Goal: Task Accomplishment & Management: Manage account settings

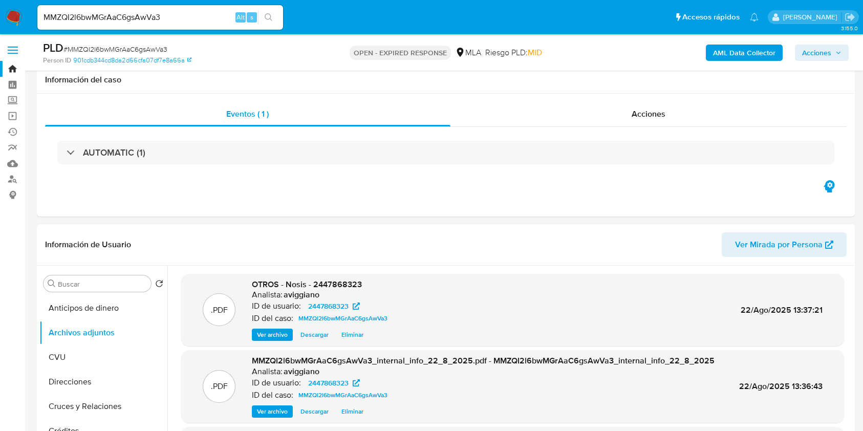
select select "10"
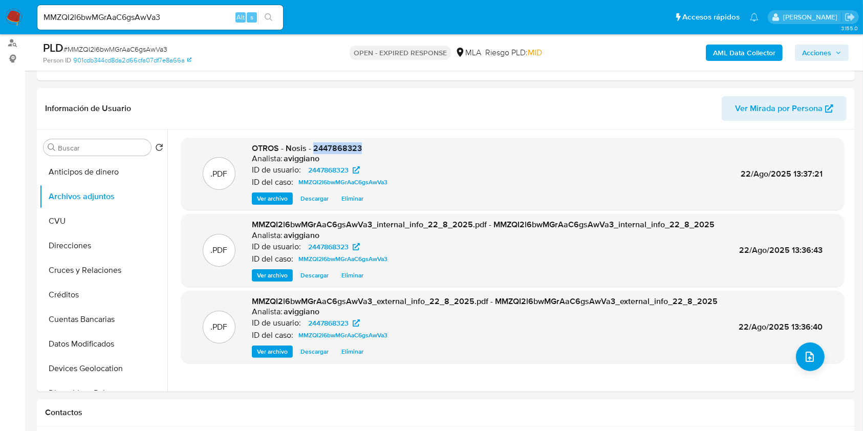
scroll to position [306, 0]
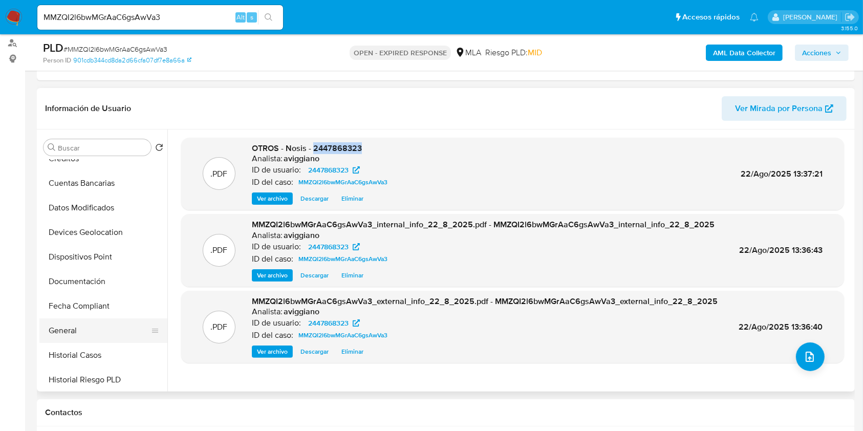
click at [108, 325] on button "General" at bounding box center [99, 330] width 120 height 25
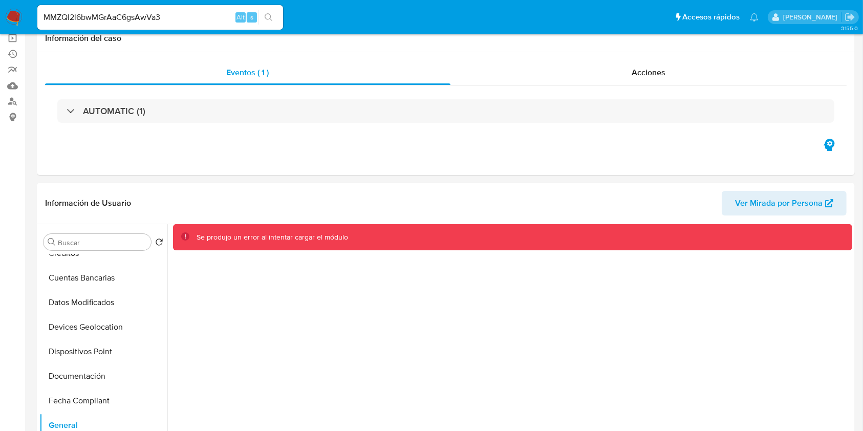
scroll to position [0, 0]
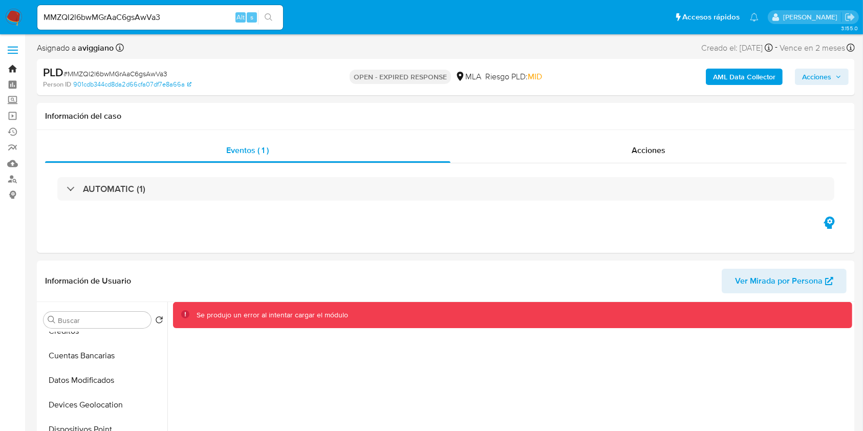
click at [12, 62] on link "Bandeja" at bounding box center [61, 69] width 122 height 16
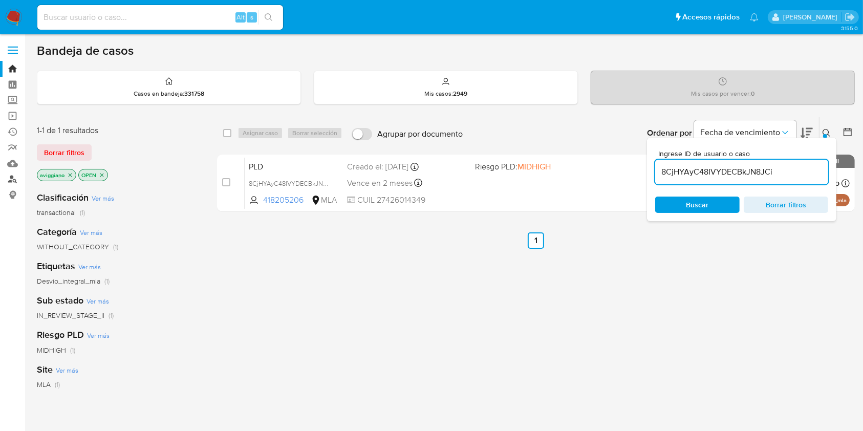
click at [8, 174] on link "Buscador de personas" at bounding box center [61, 179] width 122 height 16
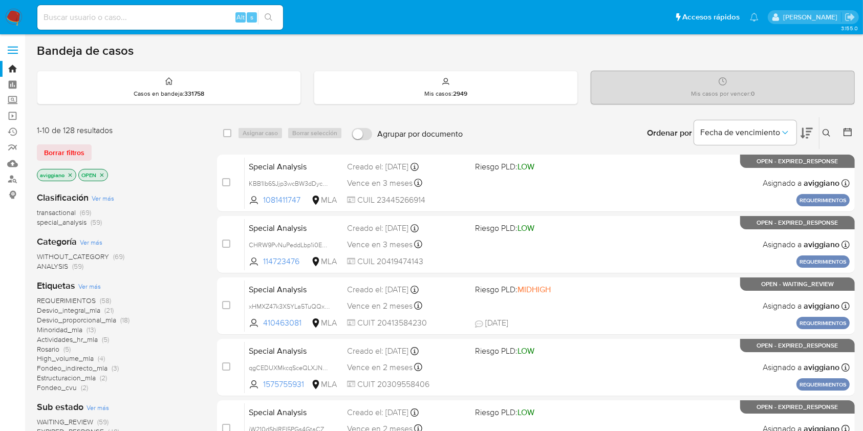
click at [88, 16] on input at bounding box center [160, 17] width 246 height 13
paste input "2447868323"
type input "2447868323"
click at [284, 21] on li "2447868323 Alt s" at bounding box center [160, 17] width 251 height 26
click at [273, 20] on button "search-icon" at bounding box center [268, 17] width 21 height 14
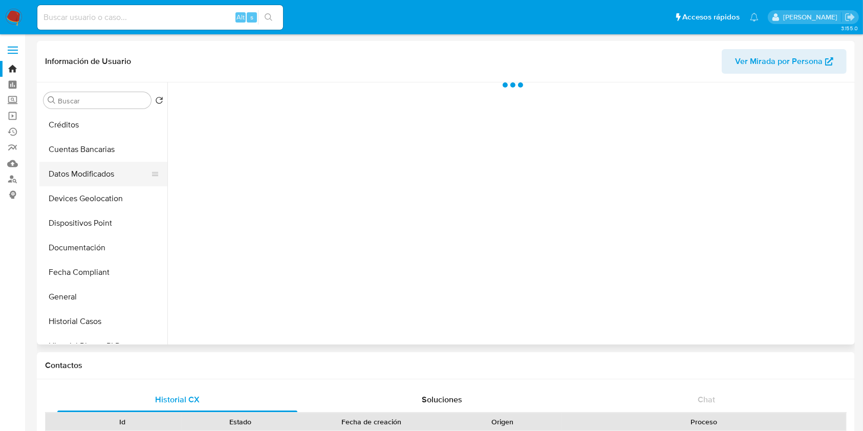
scroll to position [136, 0]
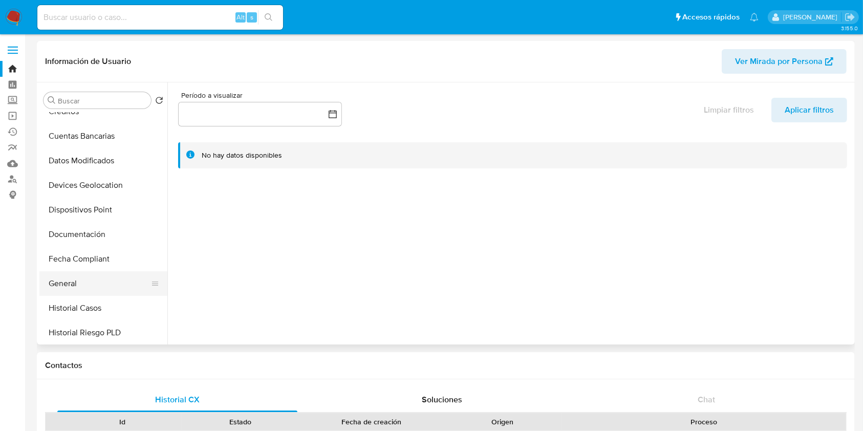
click at [68, 274] on button "General" at bounding box center [99, 283] width 120 height 25
select select "10"
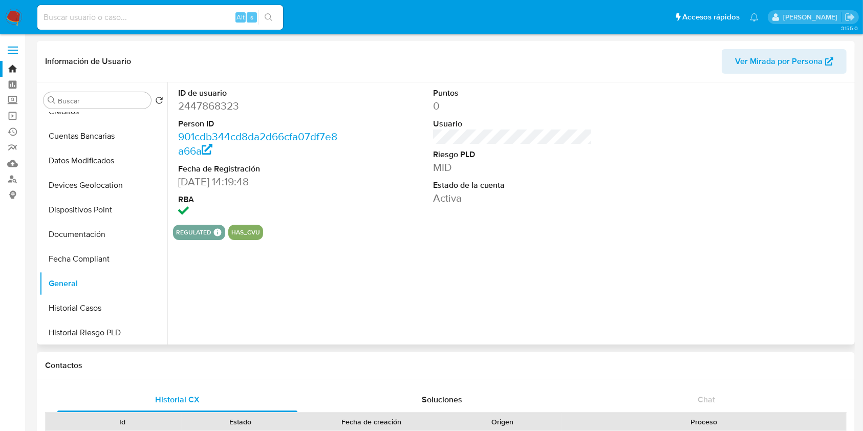
click at [232, 104] on dd "2447868323" at bounding box center [258, 106] width 160 height 14
copy dd "2447868323"
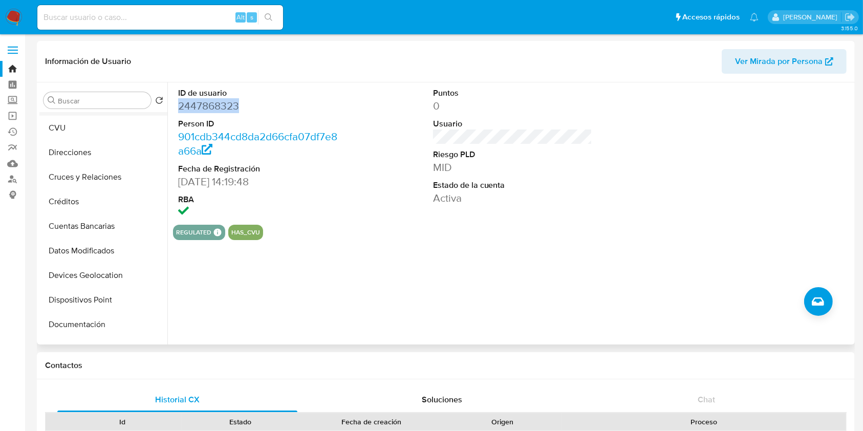
scroll to position [0, 0]
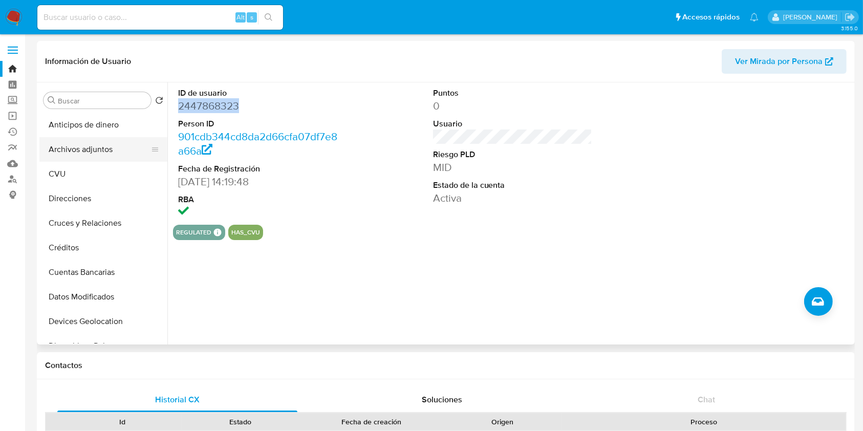
click at [95, 141] on button "Archivos adjuntos" at bounding box center [99, 149] width 120 height 25
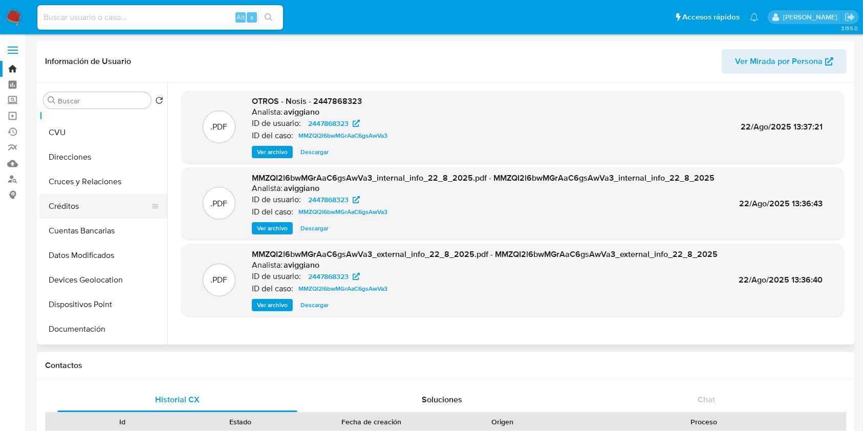
scroll to position [136, 0]
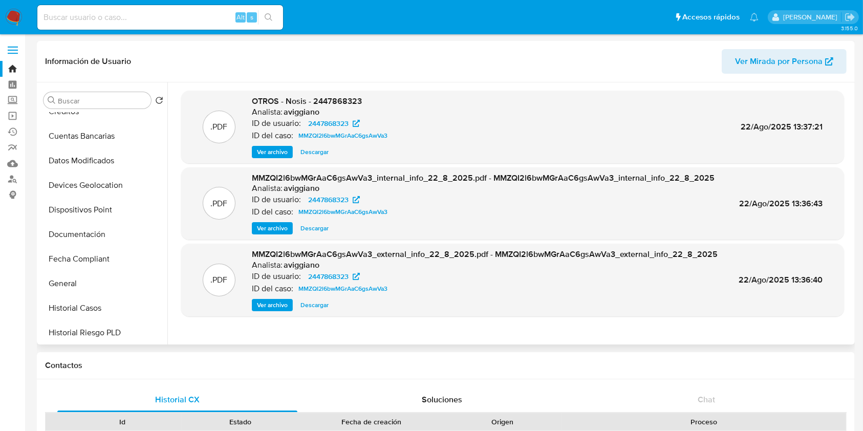
click at [339, 102] on span "OTROS - Nosis - 2447868323" at bounding box center [307, 101] width 110 height 12
copy span "2447868323"
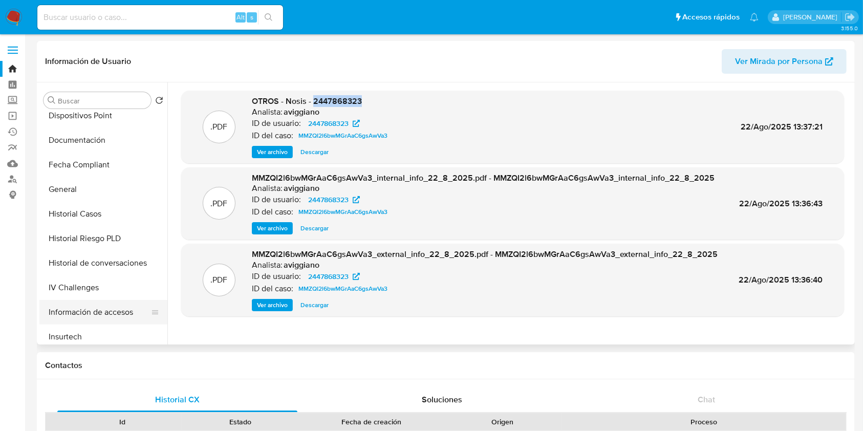
scroll to position [341, 0]
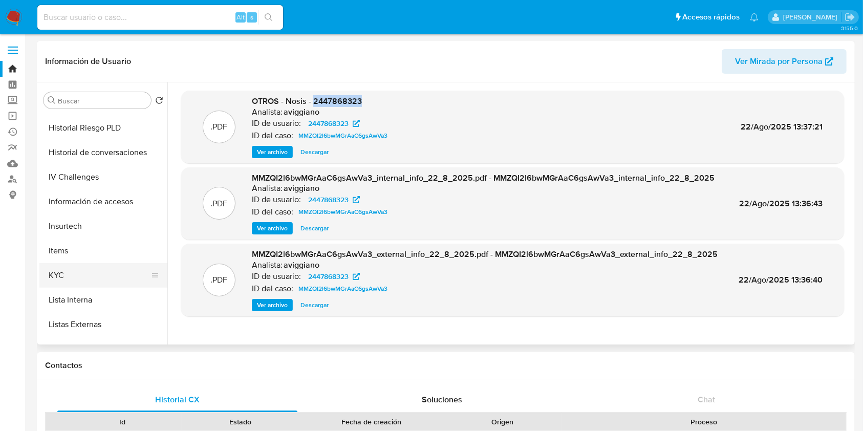
click at [64, 275] on button "KYC" at bounding box center [99, 275] width 120 height 25
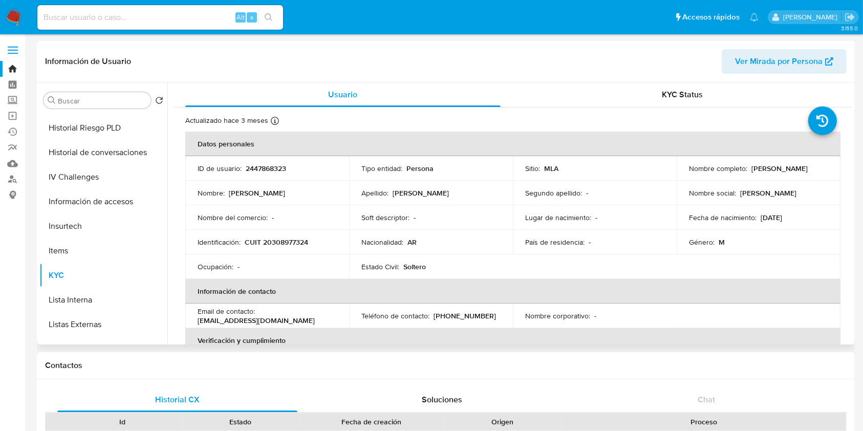
click at [253, 167] on p "2447868323" at bounding box center [266, 168] width 40 height 9
click at [280, 249] on td "Identificación : CUIT 20308977324" at bounding box center [267, 242] width 164 height 25
click at [285, 240] on p "CUIT 20308977324" at bounding box center [276, 241] width 63 height 9
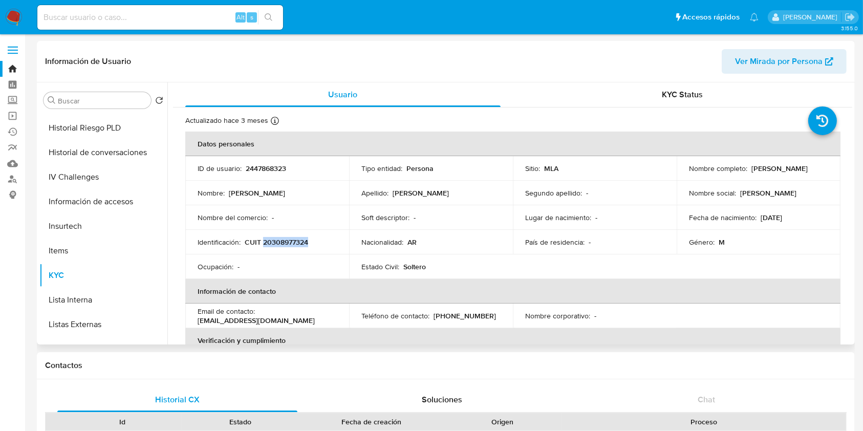
copy p "20308977324"
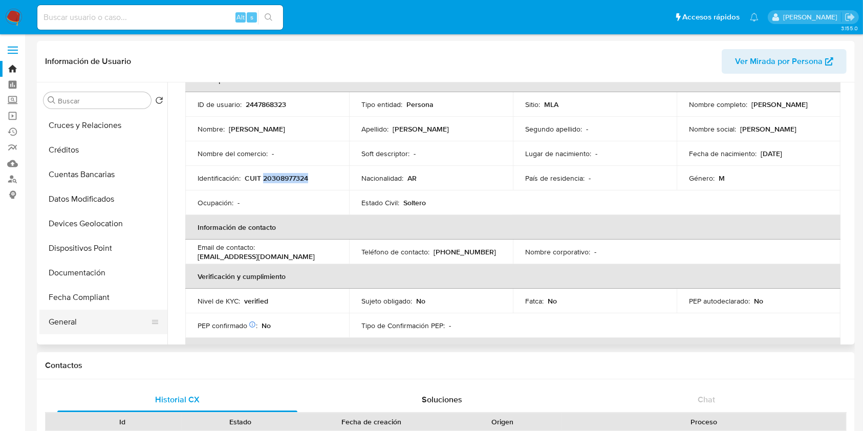
scroll to position [0, 0]
click at [94, 153] on button "Archivos adjuntos" at bounding box center [99, 149] width 120 height 25
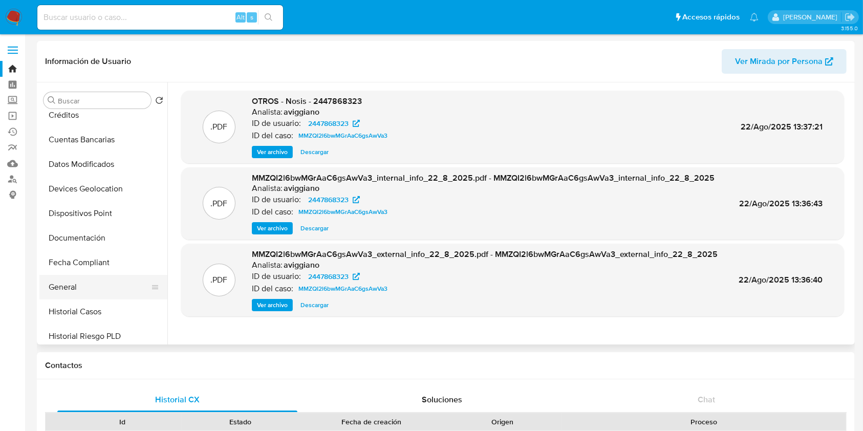
scroll to position [136, 0]
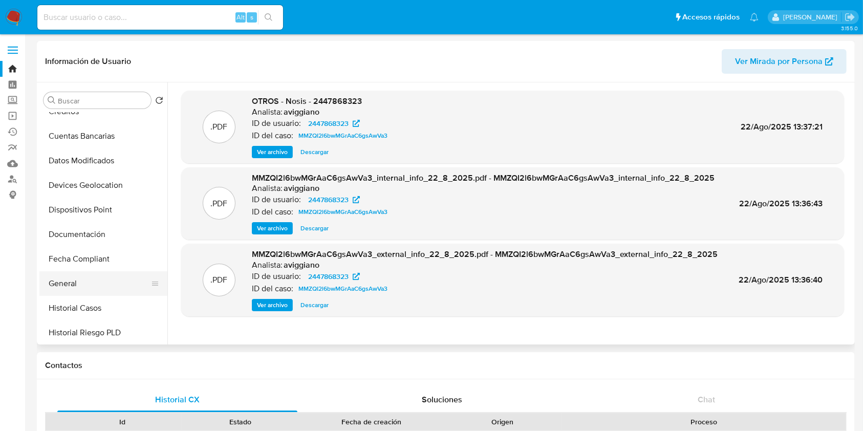
click at [84, 276] on button "General" at bounding box center [99, 283] width 120 height 25
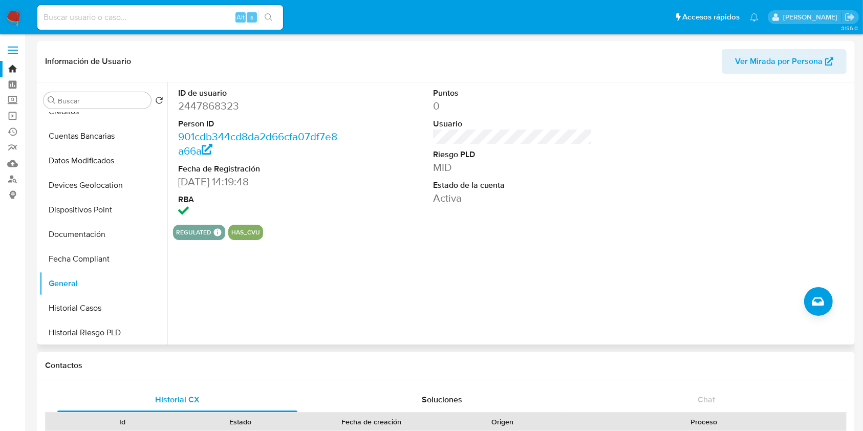
click at [199, 113] on dl "ID de usuario 2447868323 Person ID 901cdb344cd8da2d66cfa07df7e8a66a Fecha de Re…" at bounding box center [258, 154] width 160 height 132
click at [199, 111] on dd "2447868323" at bounding box center [258, 106] width 160 height 14
copy dd "2447868323"
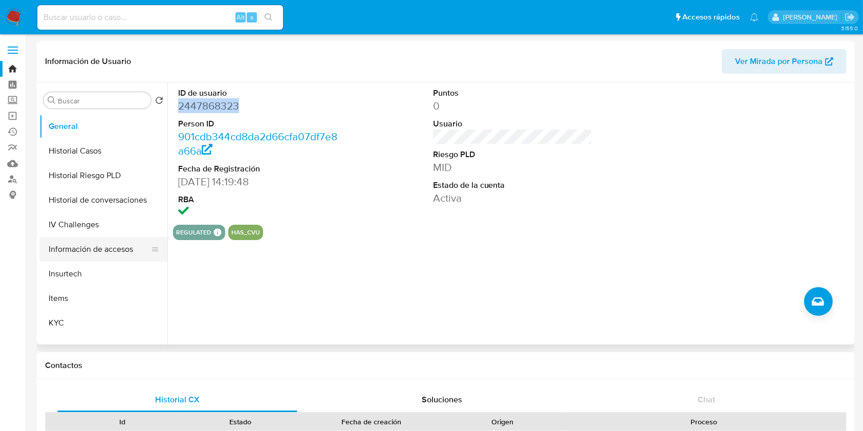
scroll to position [273, 0]
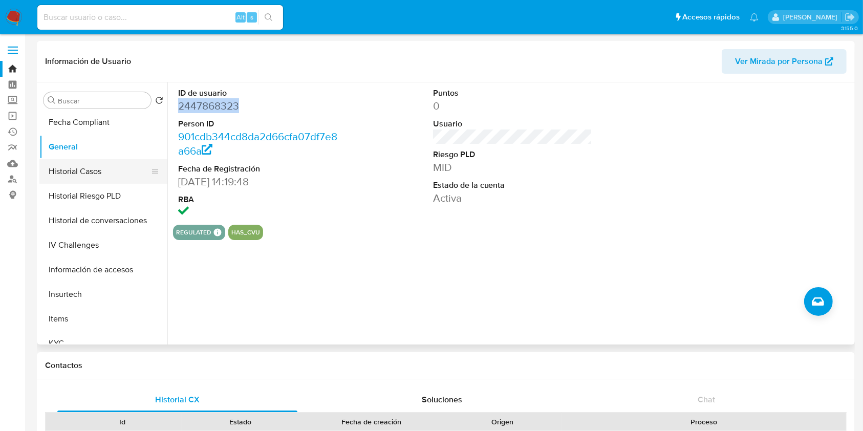
click at [90, 175] on button "Historial Casos" at bounding box center [99, 171] width 120 height 25
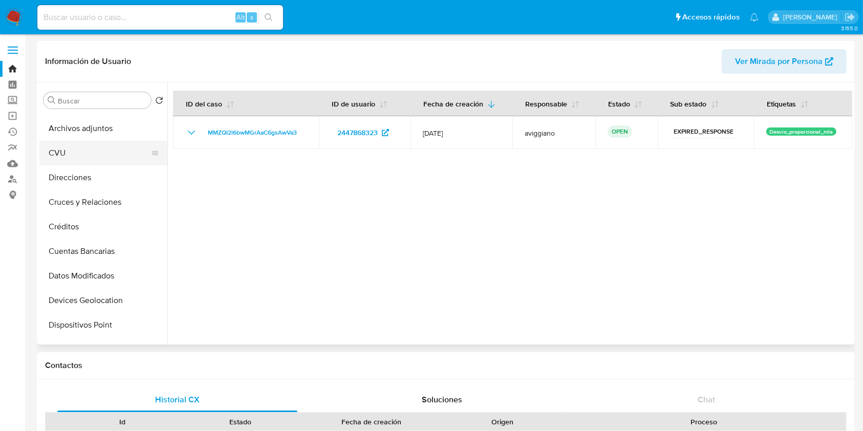
scroll to position [0, 0]
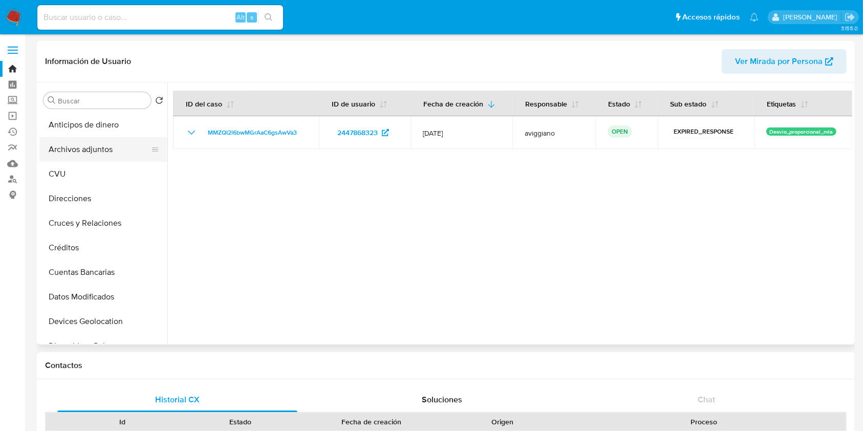
click at [111, 149] on button "Archivos adjuntos" at bounding box center [99, 149] width 120 height 25
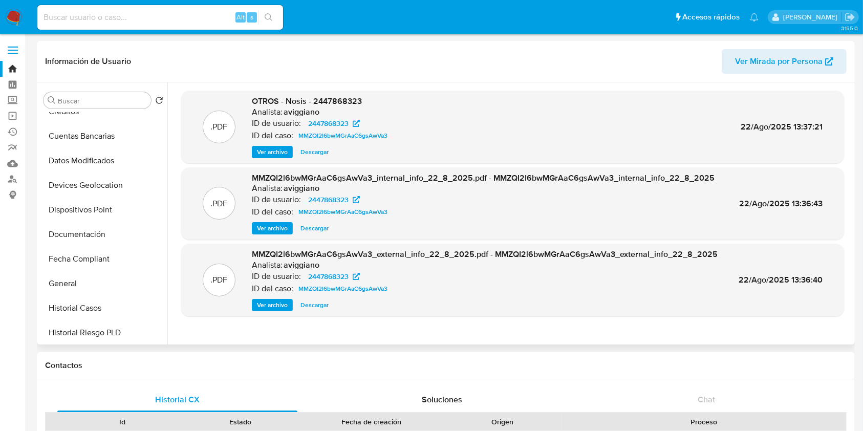
click at [323, 101] on span "OTROS - Nosis - 2447868323" at bounding box center [307, 101] width 110 height 12
copy span "2447868323"
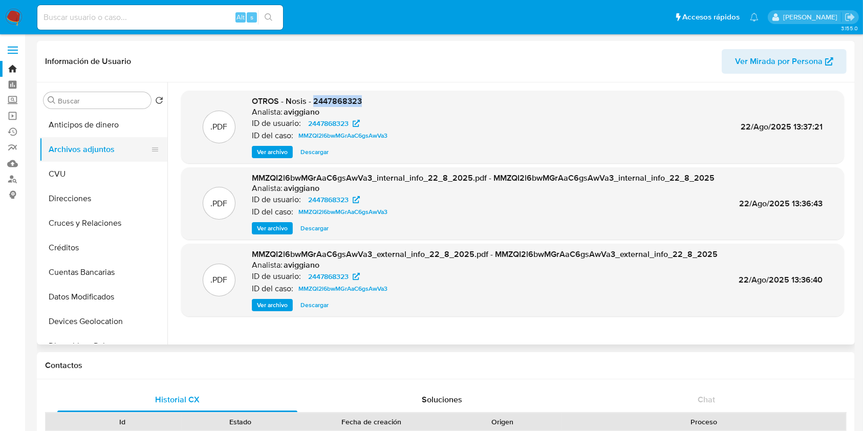
click at [127, 153] on button "Archivos adjuntos" at bounding box center [99, 149] width 120 height 25
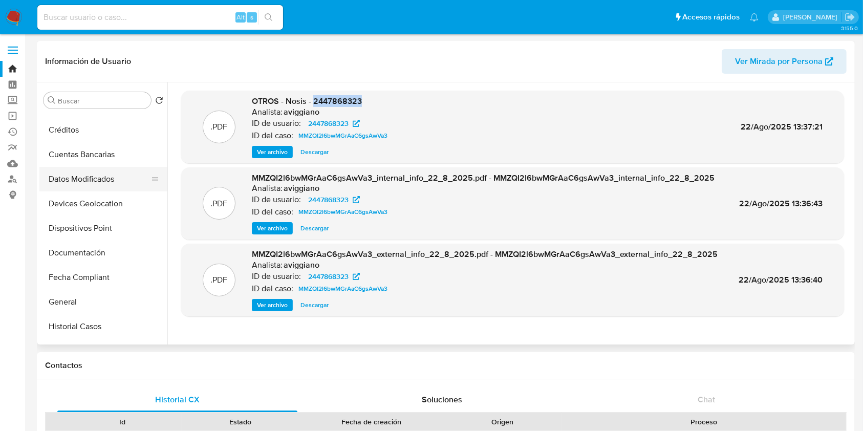
scroll to position [273, 0]
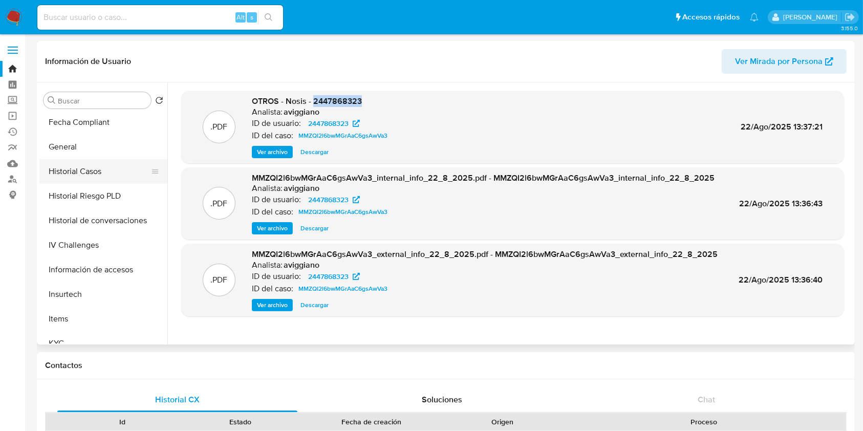
click at [113, 170] on button "Historial Casos" at bounding box center [99, 171] width 120 height 25
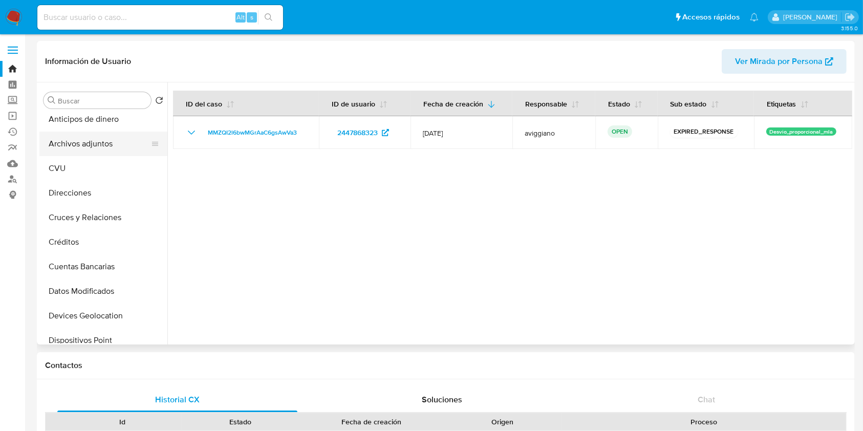
scroll to position [0, 0]
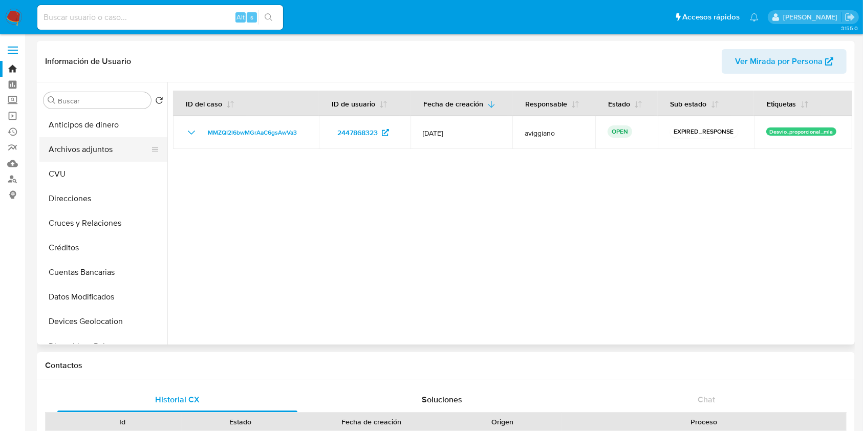
click at [115, 145] on button "Archivos adjuntos" at bounding box center [99, 149] width 120 height 25
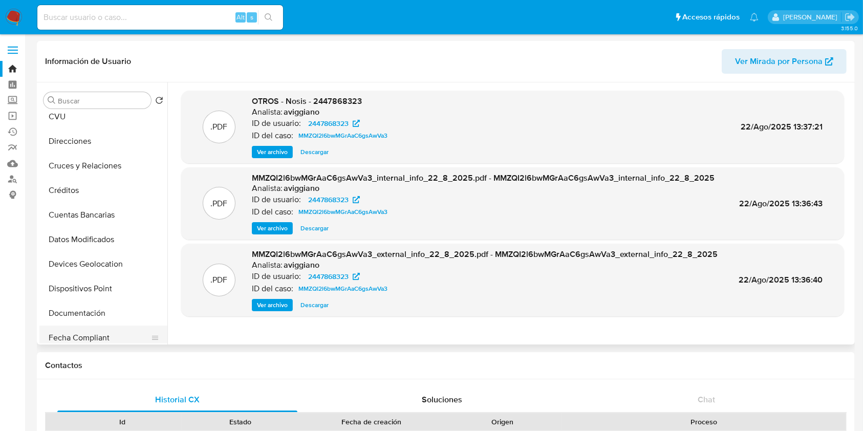
scroll to position [136, 0]
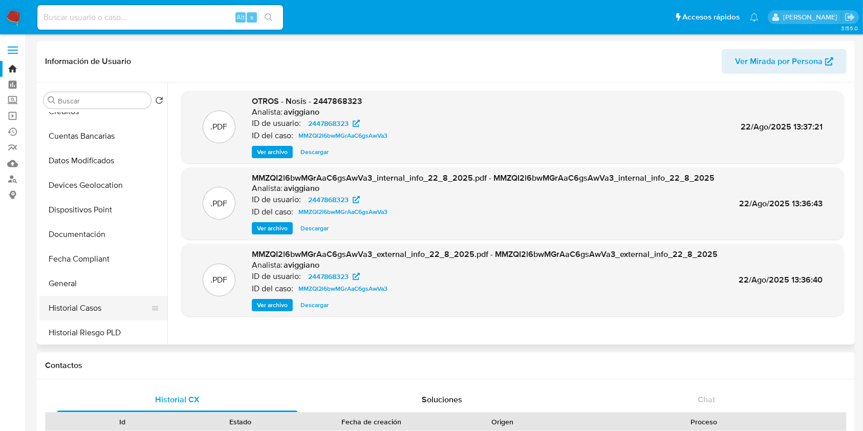
click at [91, 296] on button "Historial Casos" at bounding box center [99, 308] width 120 height 25
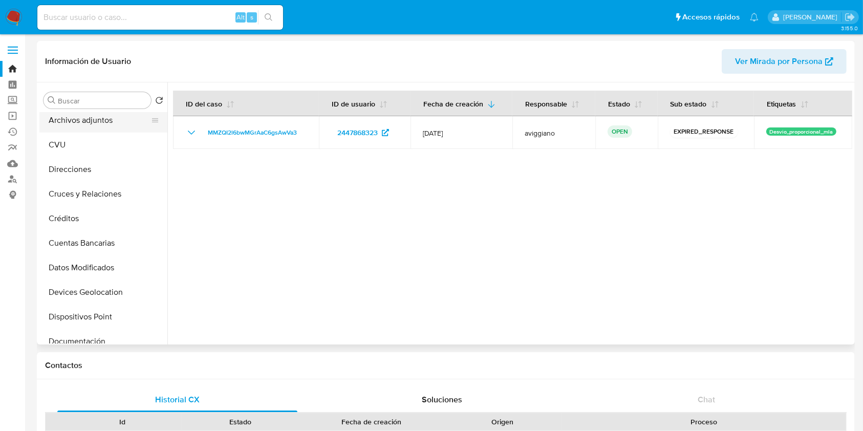
scroll to position [0, 0]
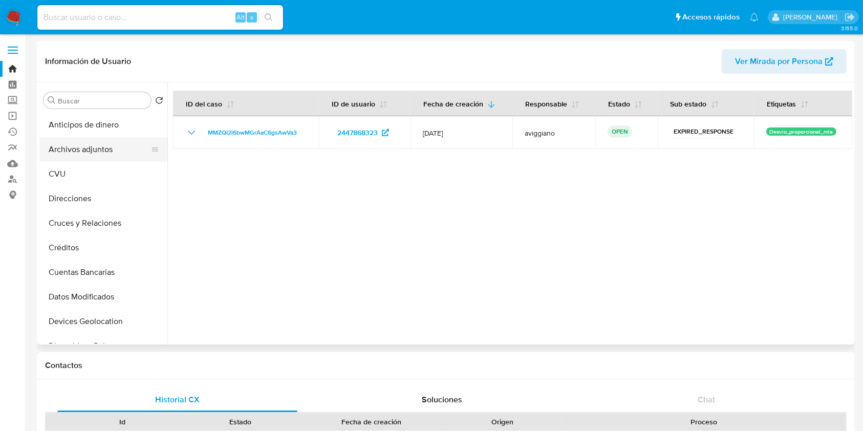
click at [121, 143] on button "Archivos adjuntos" at bounding box center [99, 149] width 120 height 25
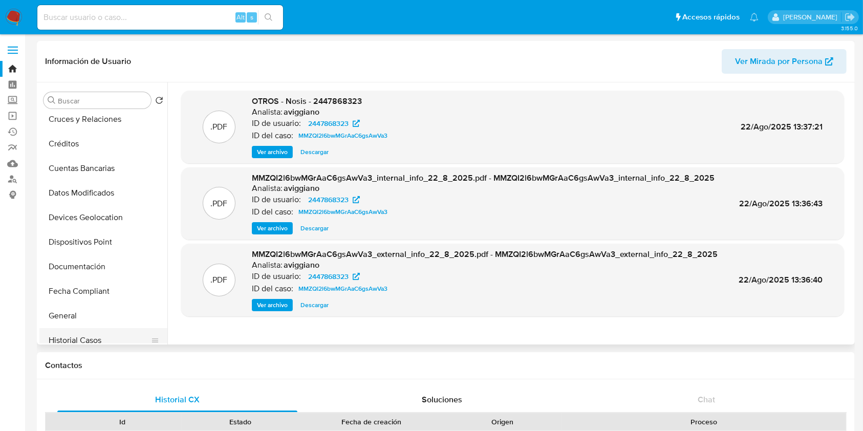
scroll to position [205, 0]
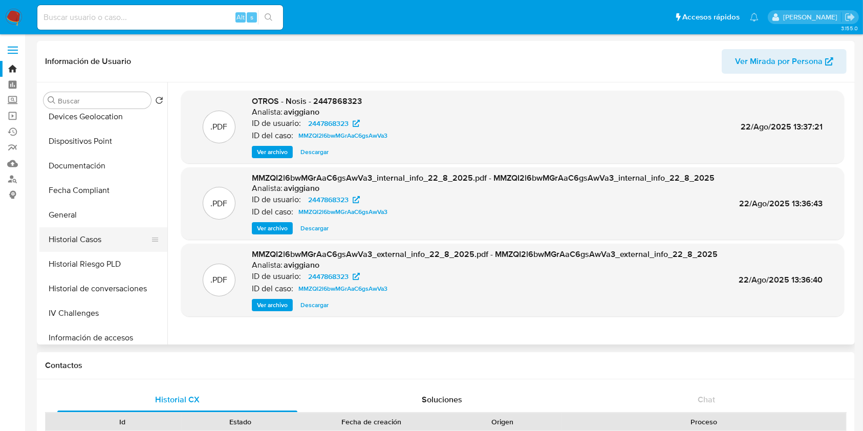
click at [97, 233] on button "Historial Casos" at bounding box center [99, 239] width 120 height 25
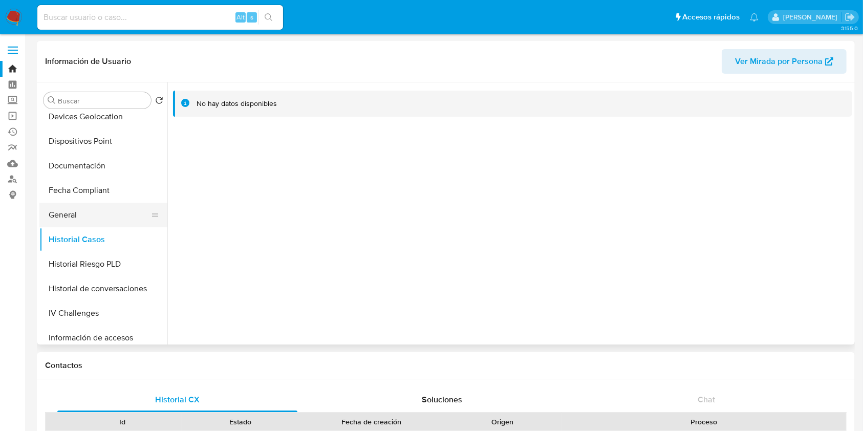
click at [95, 215] on button "General" at bounding box center [99, 215] width 120 height 25
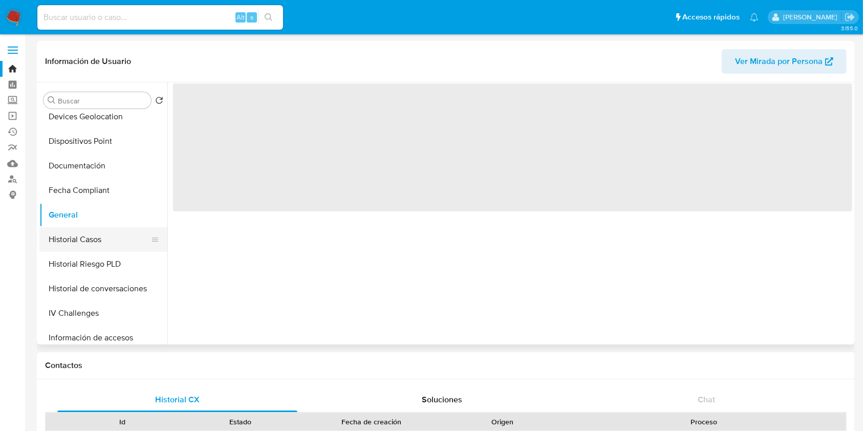
click at [90, 238] on button "Historial Casos" at bounding box center [99, 239] width 120 height 25
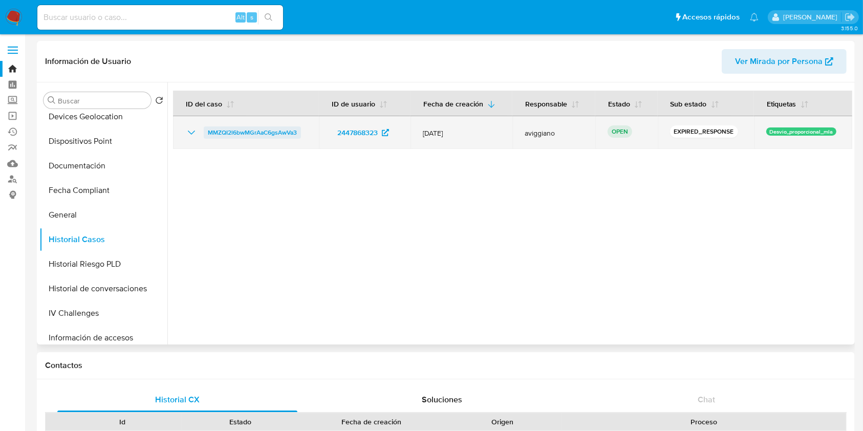
click at [247, 130] on span "MMZQI2l6bwMGrAaC6gsAwVa3" at bounding box center [252, 132] width 89 height 12
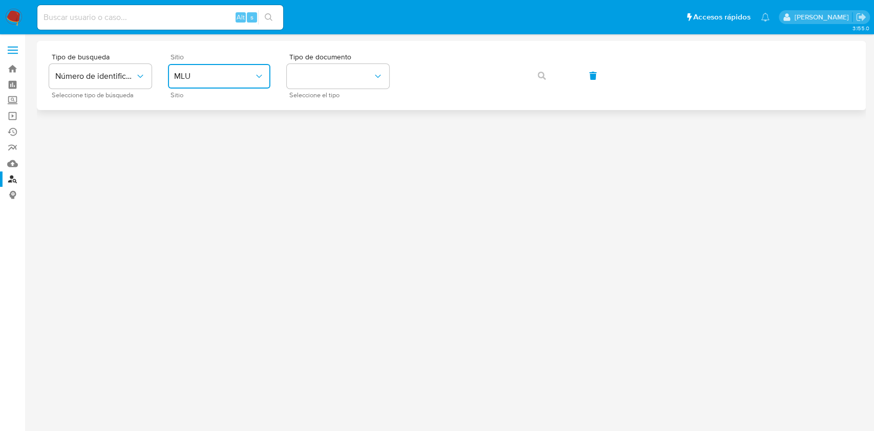
click at [217, 74] on span "MLU" at bounding box center [214, 76] width 80 height 10
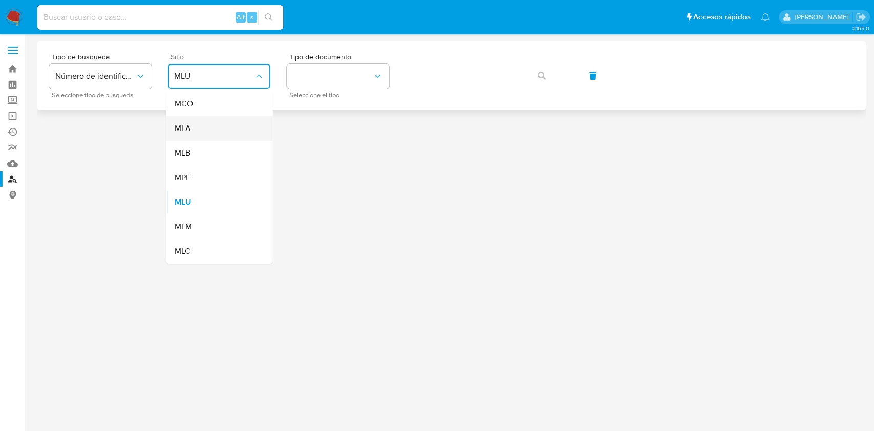
click at [195, 137] on div "MLA" at bounding box center [216, 128] width 84 height 25
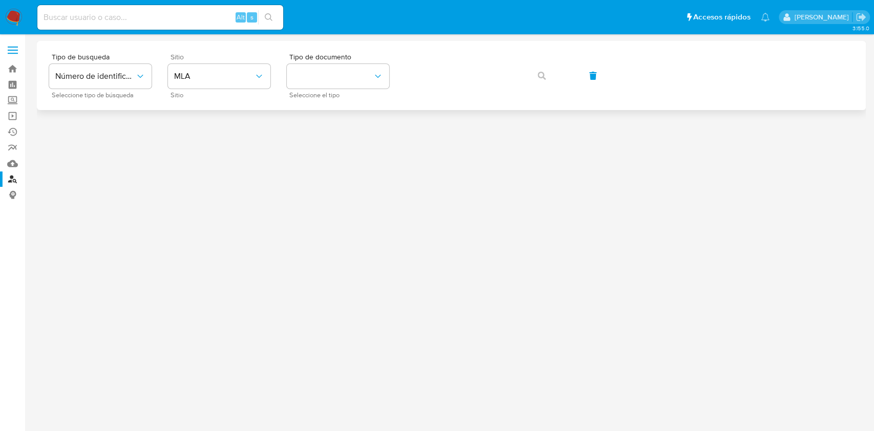
click at [373, 50] on div "Tipo de busqueda Número de identificación Seleccione tipo de búsqueda Sitio MLA…" at bounding box center [451, 75] width 829 height 69
click at [359, 72] on button "identificationType" at bounding box center [338, 76] width 102 height 25
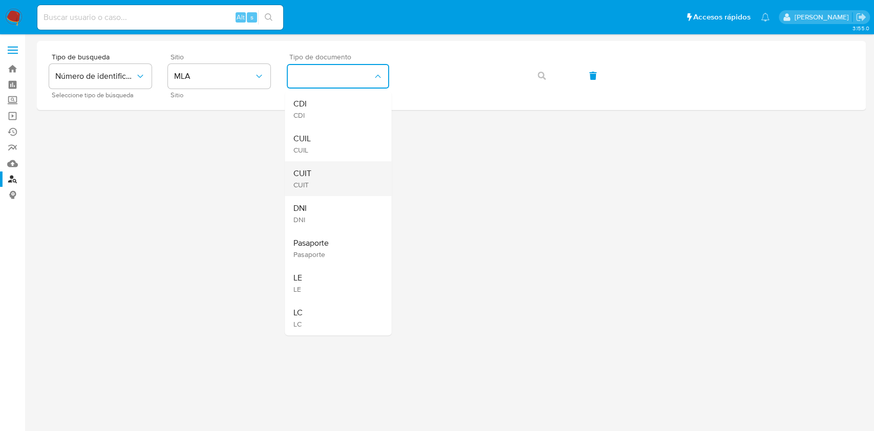
click at [332, 167] on div "CUIT CUIT" at bounding box center [335, 178] width 84 height 35
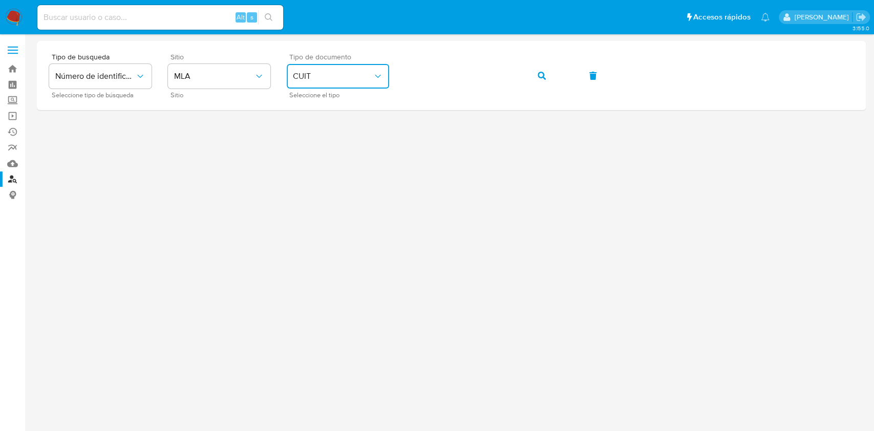
click at [539, 76] on icon "button" at bounding box center [541, 76] width 8 height 8
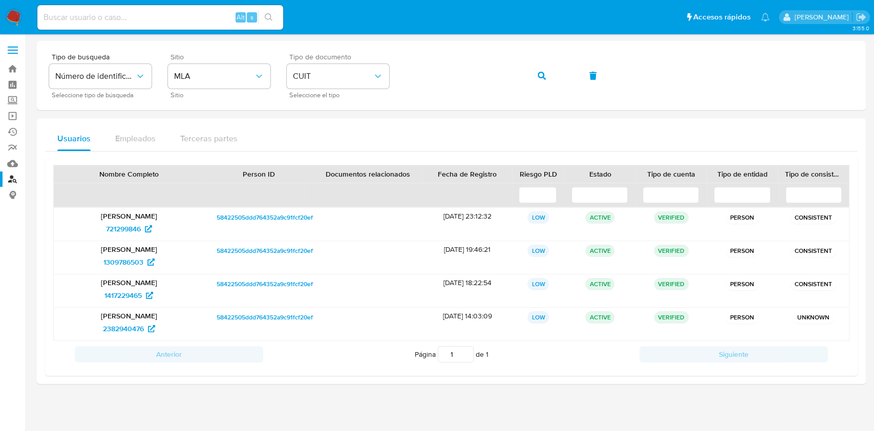
click at [594, 76] on icon "button" at bounding box center [592, 76] width 7 height 8
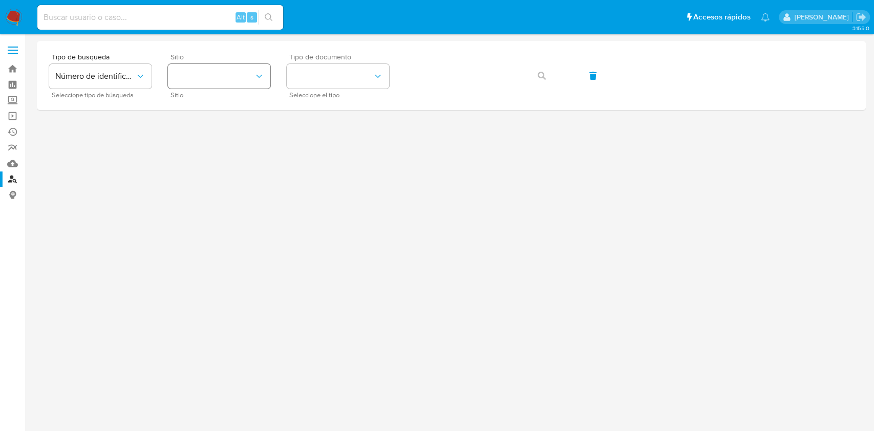
click at [170, 73] on button "site_id" at bounding box center [219, 76] width 102 height 25
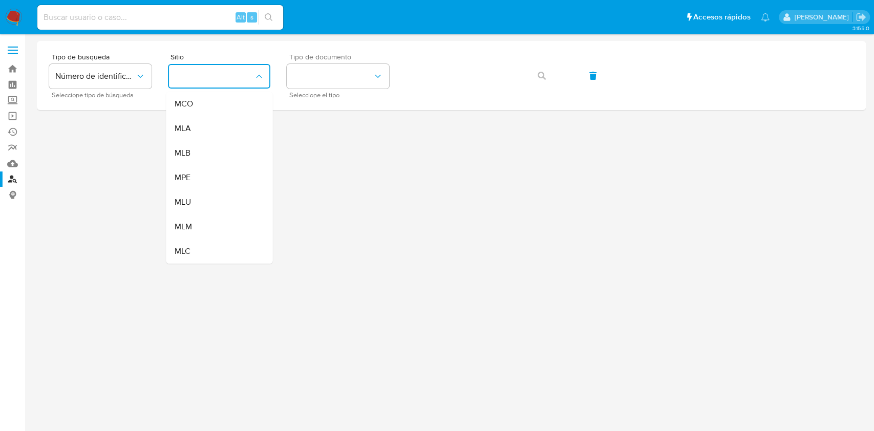
click at [201, 128] on div "MLA" at bounding box center [216, 128] width 84 height 25
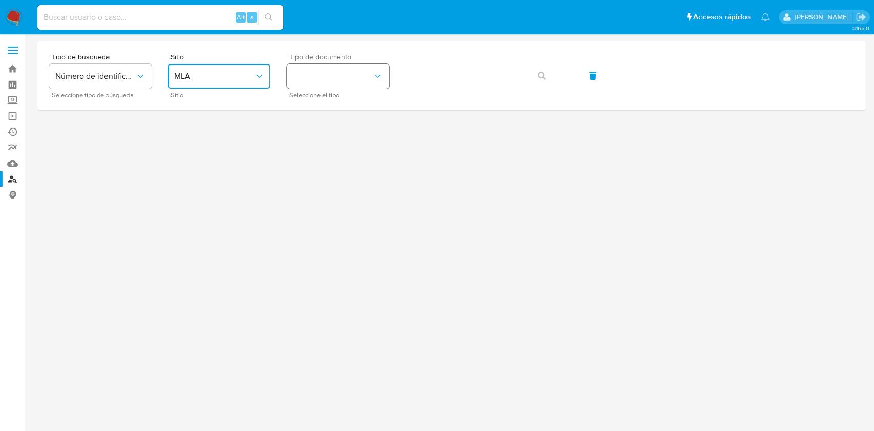
click at [328, 71] on button "identificationType" at bounding box center [338, 76] width 102 height 25
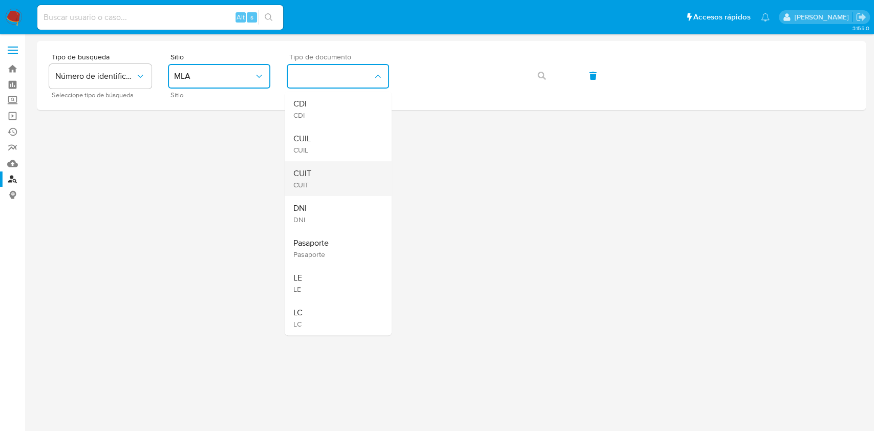
click at [315, 168] on div "CUIT CUIT" at bounding box center [335, 178] width 84 height 35
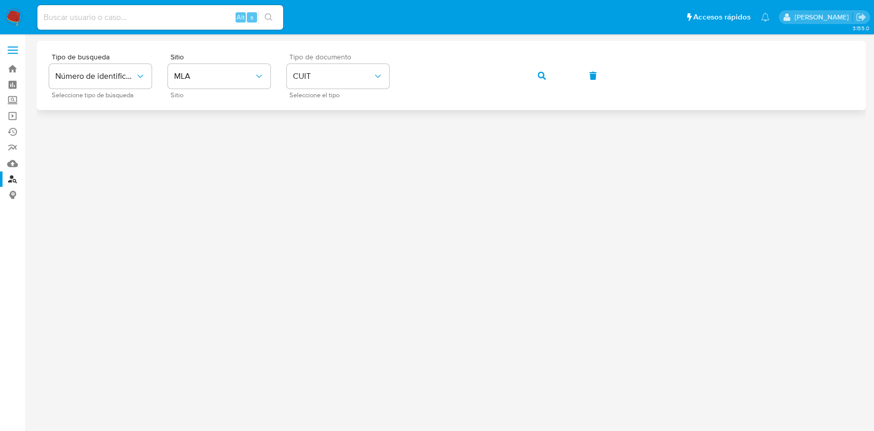
click at [520, 75] on div "Tipo de busqueda Número de identificación Seleccione tipo de búsqueda Sitio MLA…" at bounding box center [451, 75] width 804 height 45
click at [553, 79] on button "button" at bounding box center [541, 75] width 35 height 25
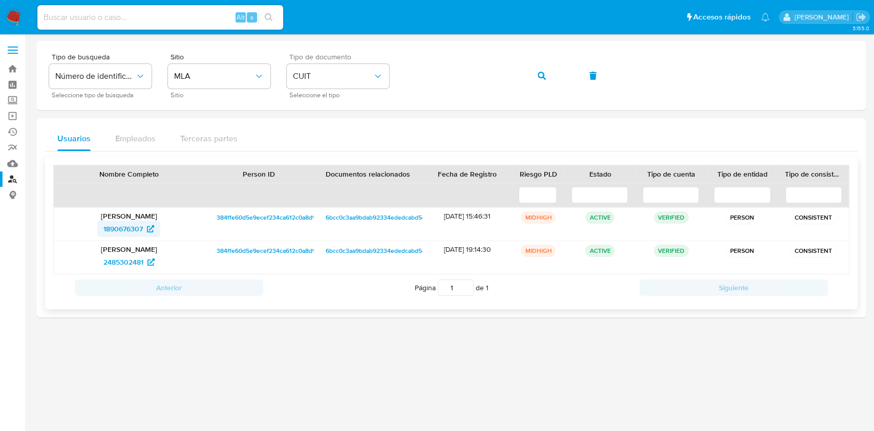
click at [117, 227] on span "1890676307" at bounding box center [122, 229] width 39 height 16
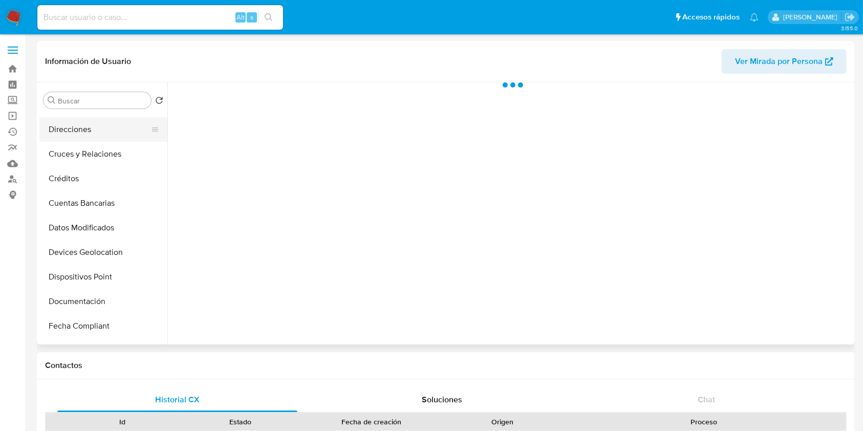
scroll to position [136, 0]
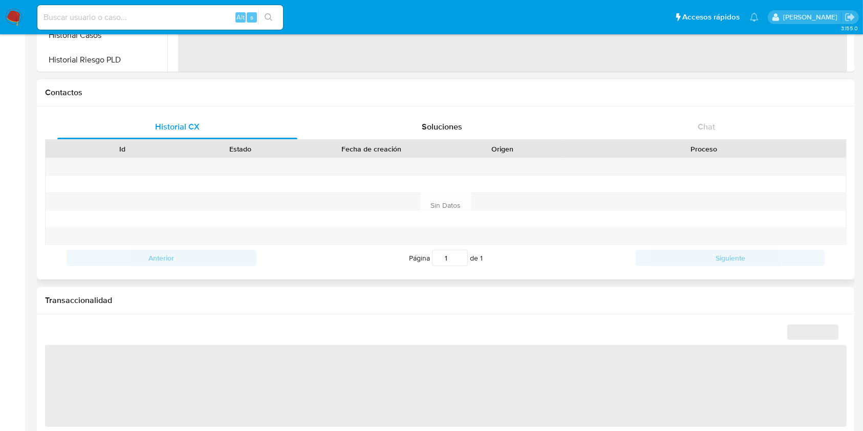
select select "10"
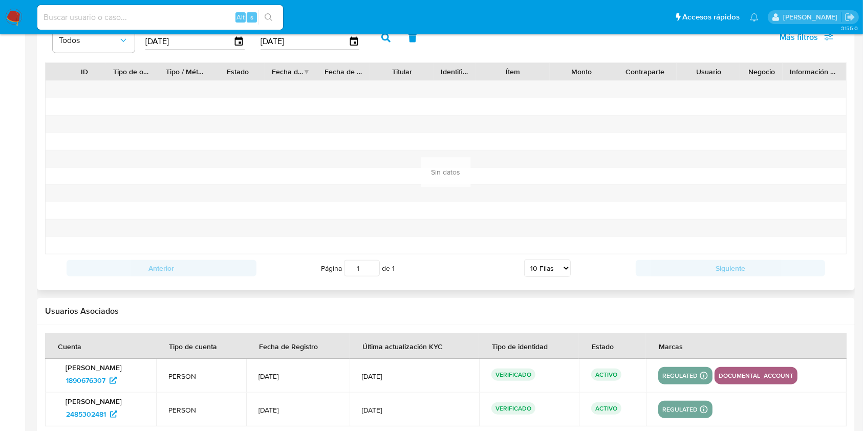
scroll to position [1071, 0]
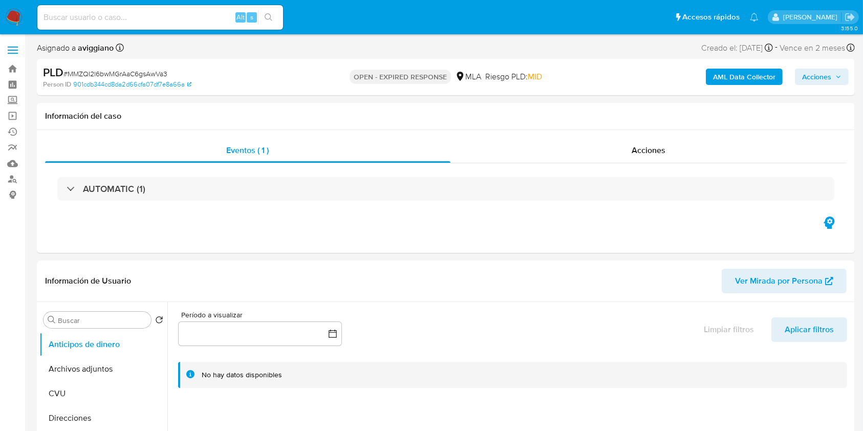
select select "10"
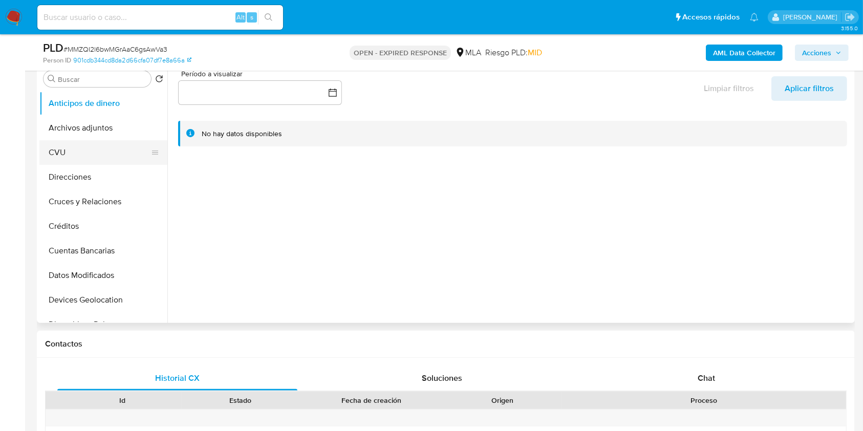
click at [94, 141] on button "CVU" at bounding box center [99, 152] width 120 height 25
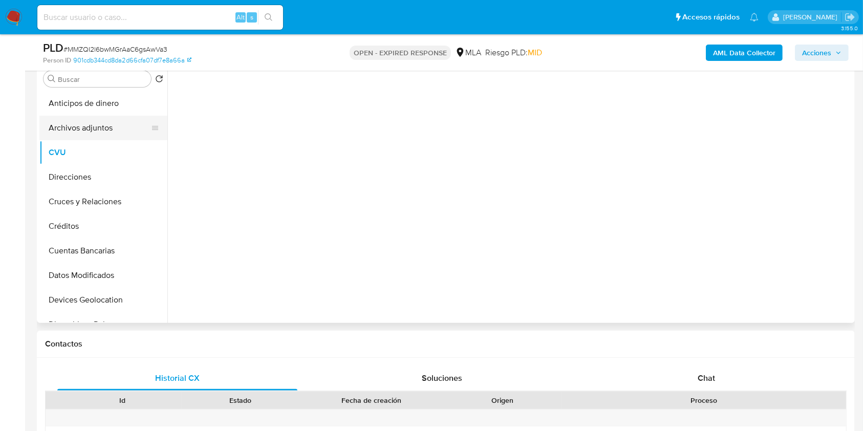
click at [93, 128] on button "Archivos adjuntos" at bounding box center [99, 128] width 120 height 25
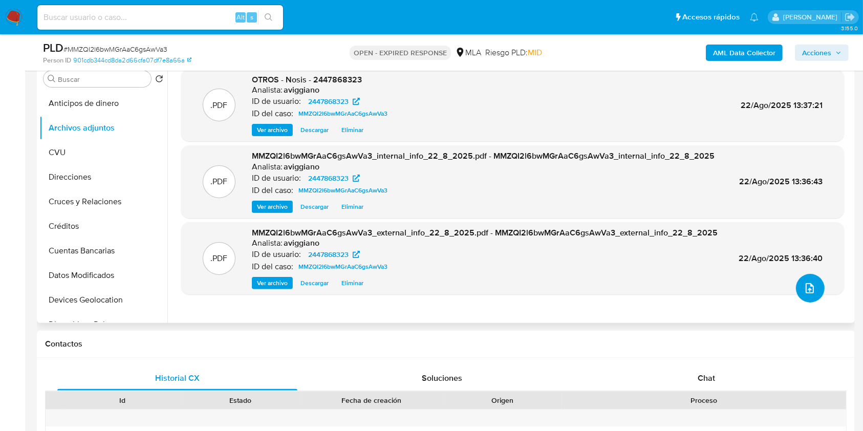
click at [816, 296] on button "upload-file" at bounding box center [810, 288] width 29 height 29
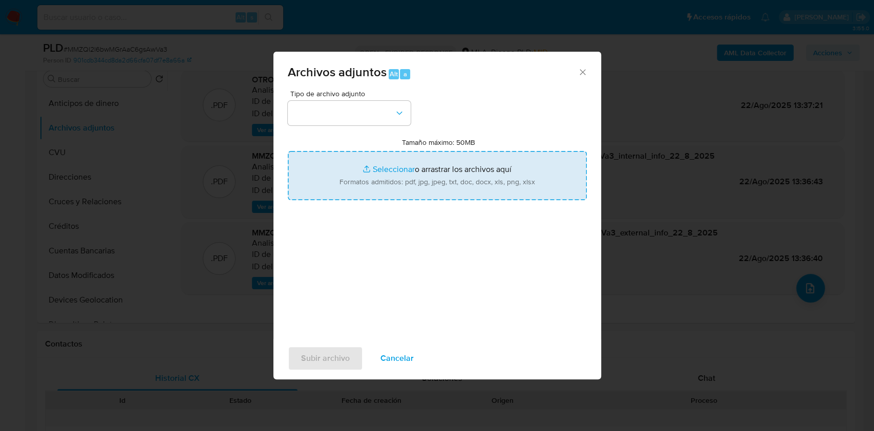
click at [525, 176] on input "Tamaño máximo: 50MB Seleccionar archivos" at bounding box center [437, 175] width 299 height 49
type input "C:\fakepath\Movimientos-Aladdin-v10_1 - 2447868323.xlsx"
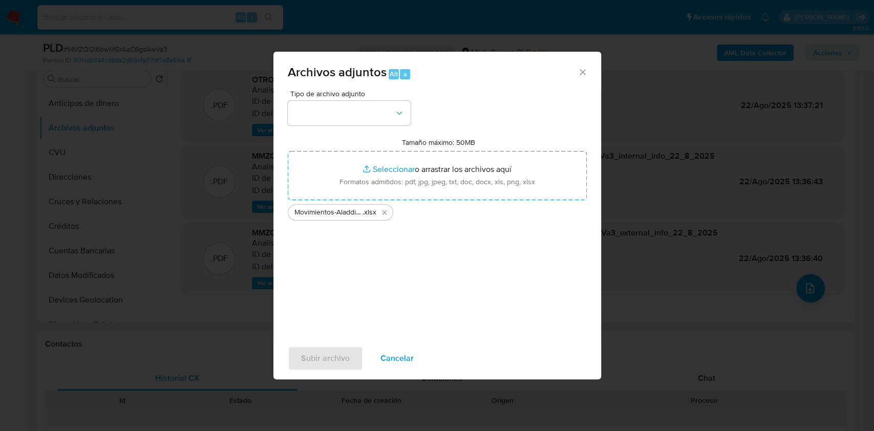
click at [553, 356] on div "Subir archivo Cancelar" at bounding box center [437, 358] width 328 height 39
click at [370, 128] on div "Tipo de archivo adjunto Tamaño máximo: 50MB Seleccionar archivos Seleccionar o …" at bounding box center [437, 211] width 299 height 242
click at [371, 119] on button "button" at bounding box center [349, 113] width 123 height 25
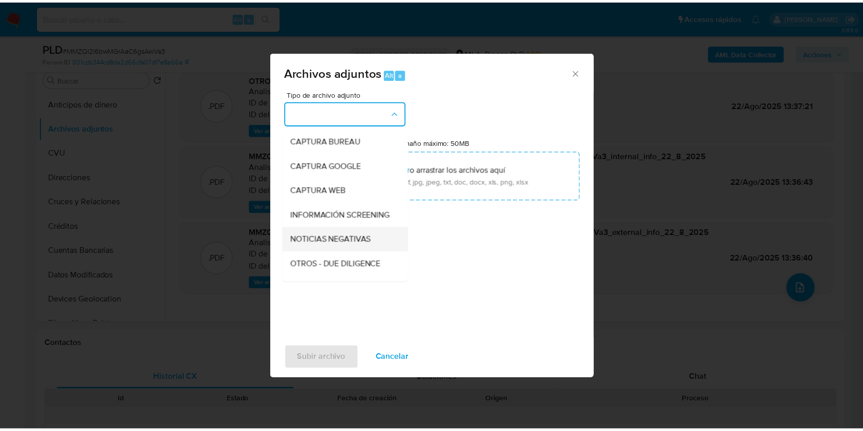
scroll to position [68, 0]
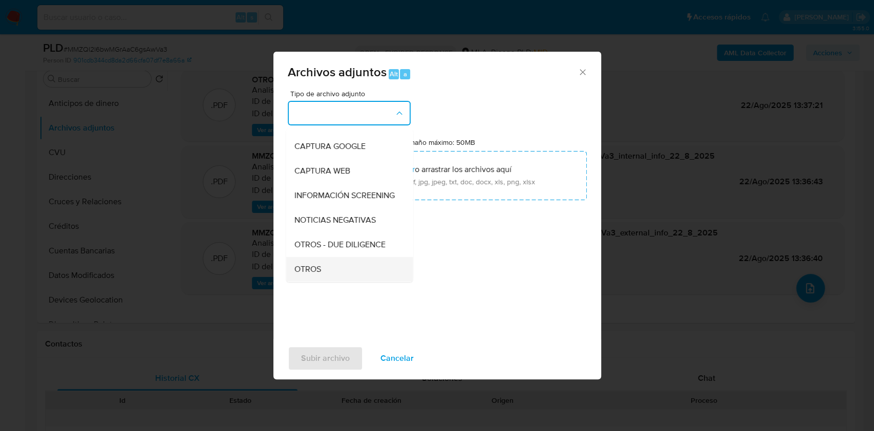
click at [300, 274] on span "OTROS" at bounding box center [307, 269] width 27 height 10
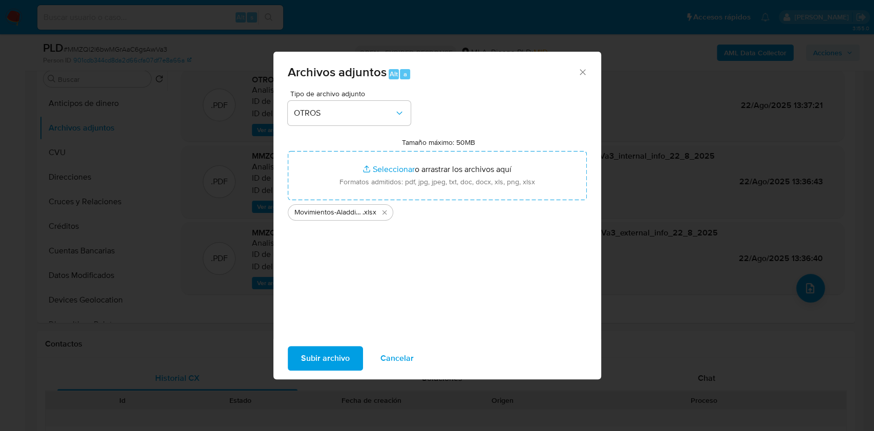
click at [319, 339] on div "Subir archivo Cancelar" at bounding box center [437, 358] width 328 height 39
click at [321, 351] on span "Subir archivo" at bounding box center [325, 358] width 49 height 23
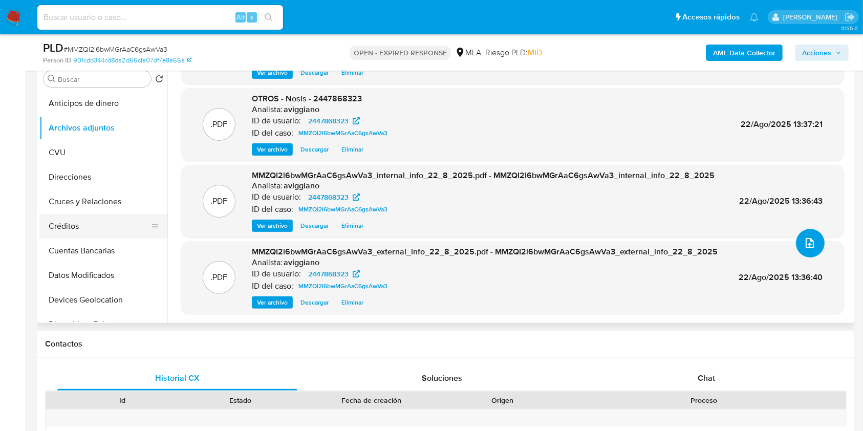
scroll to position [136, 0]
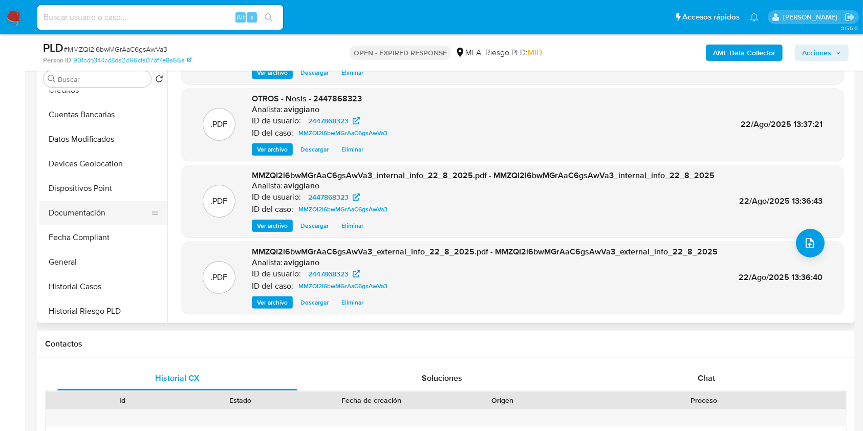
click at [86, 216] on button "Documentación" at bounding box center [99, 213] width 120 height 25
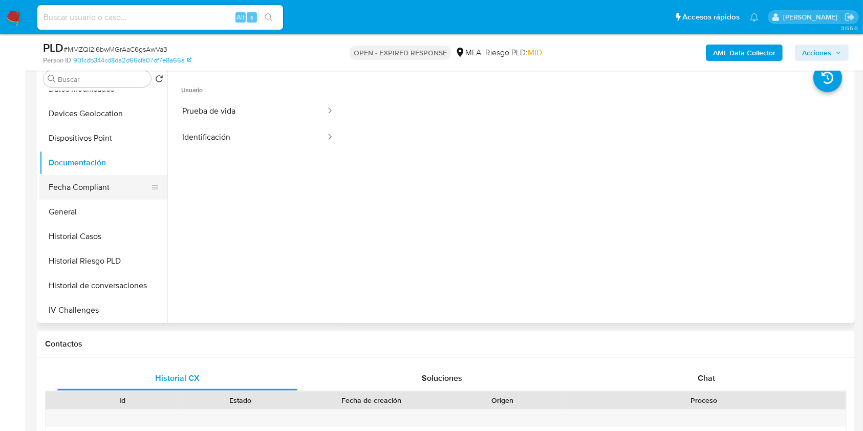
scroll to position [341, 0]
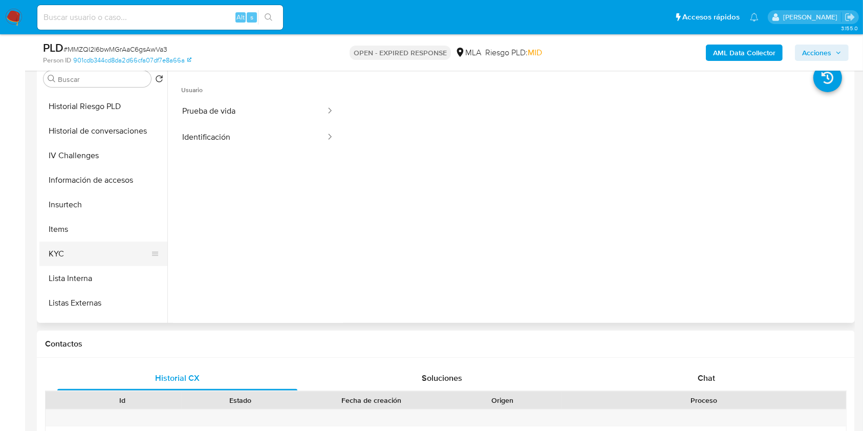
click at [81, 249] on button "KYC" at bounding box center [99, 254] width 120 height 25
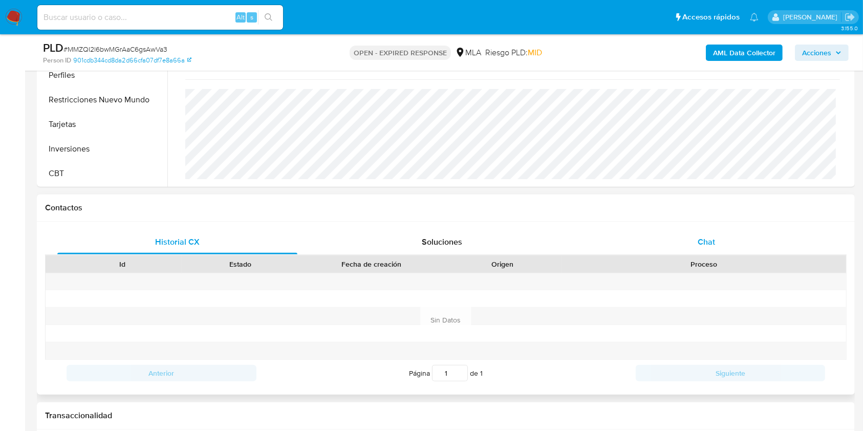
click at [687, 246] on div "Chat" at bounding box center [707, 242] width 240 height 25
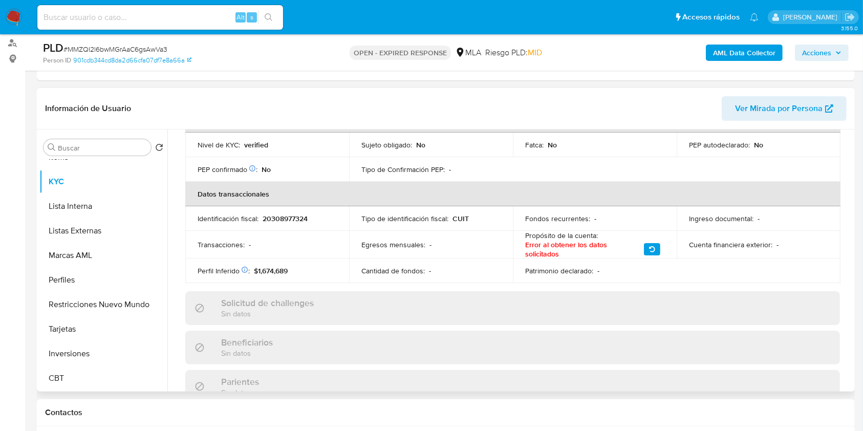
scroll to position [201, 0]
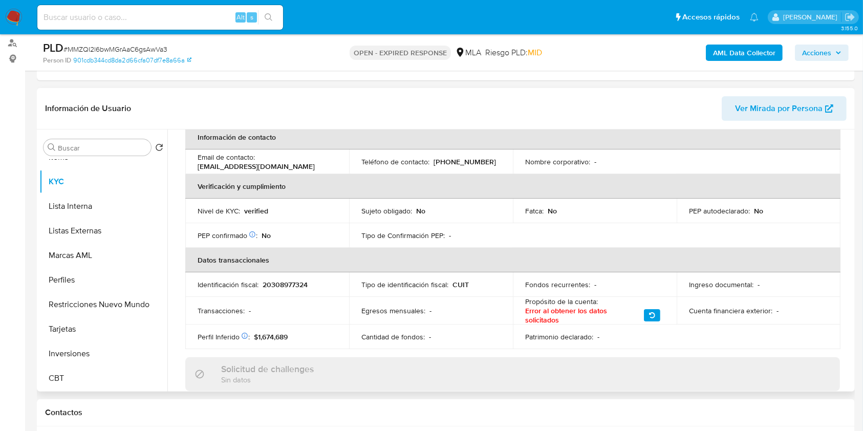
click at [283, 284] on p "20308977324" at bounding box center [285, 284] width 45 height 9
copy p "20308977324"
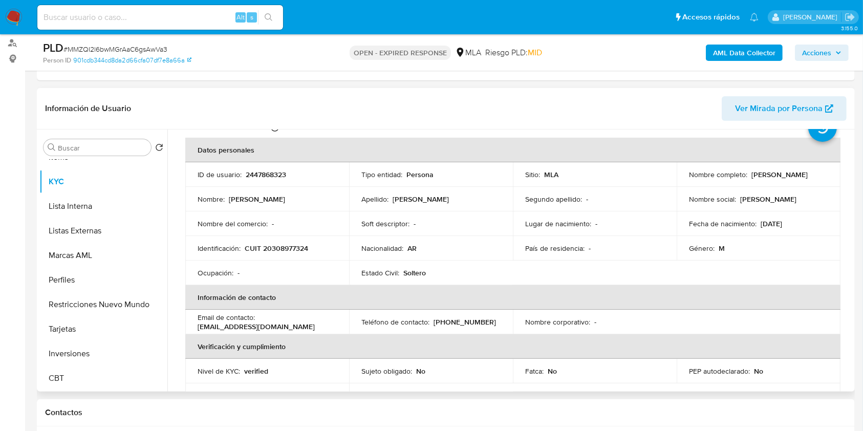
scroll to position [0, 0]
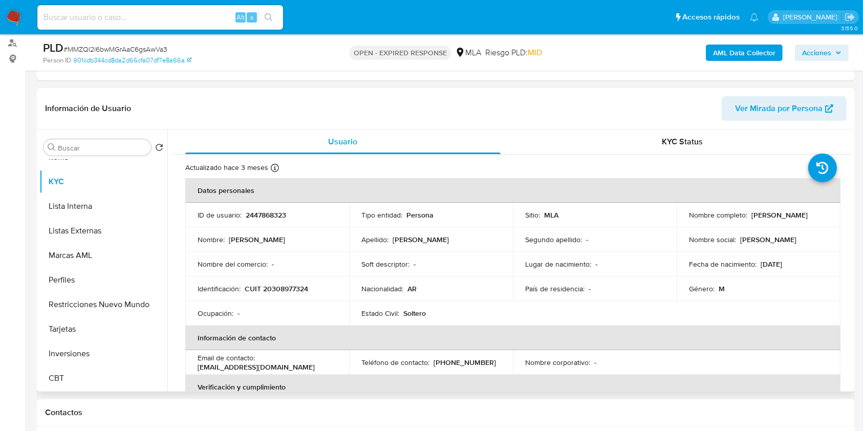
drag, startPoint x: 685, startPoint y: 219, endPoint x: 777, endPoint y: 225, distance: 92.8
click at [777, 225] on td "Nombre completo : Andres Marcelo Gambini" at bounding box center [759, 215] width 164 height 25
copy p "Andres Marcelo Gambini"
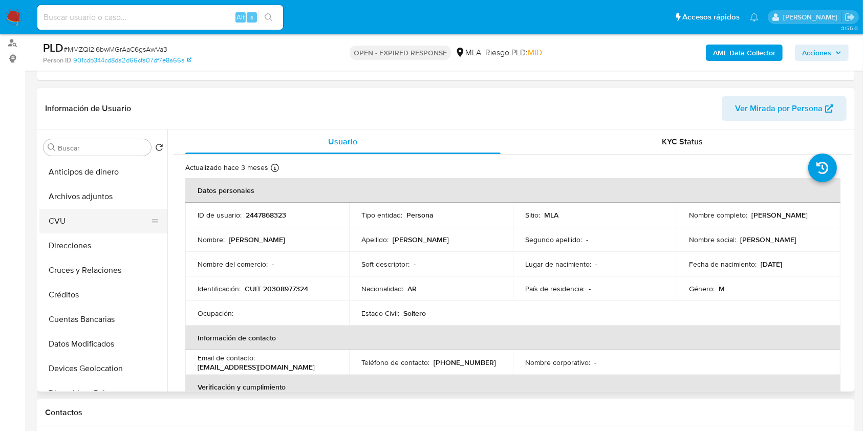
click at [106, 209] on button "CVU" at bounding box center [99, 221] width 120 height 25
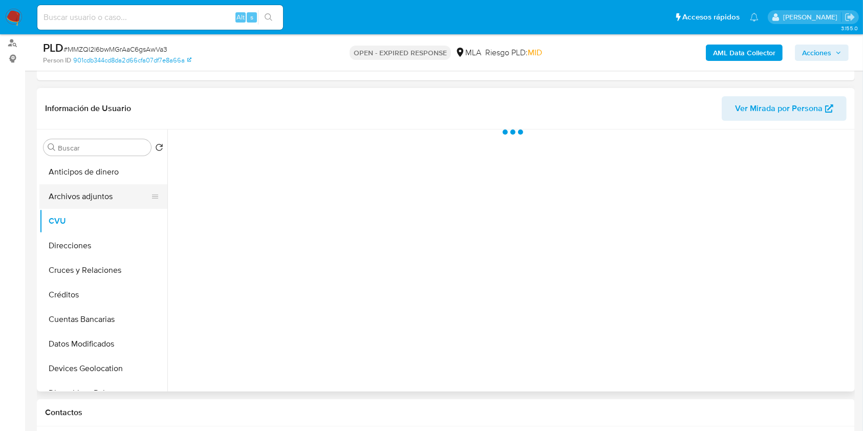
click at [111, 198] on button "Archivos adjuntos" at bounding box center [99, 196] width 120 height 25
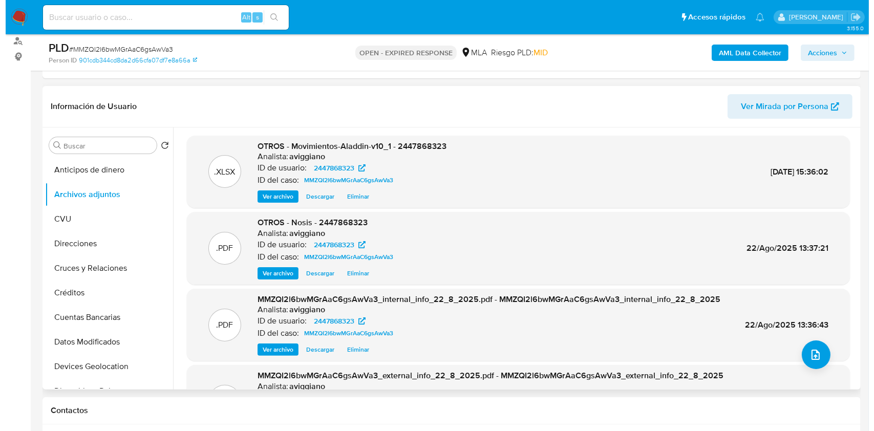
scroll to position [136, 0]
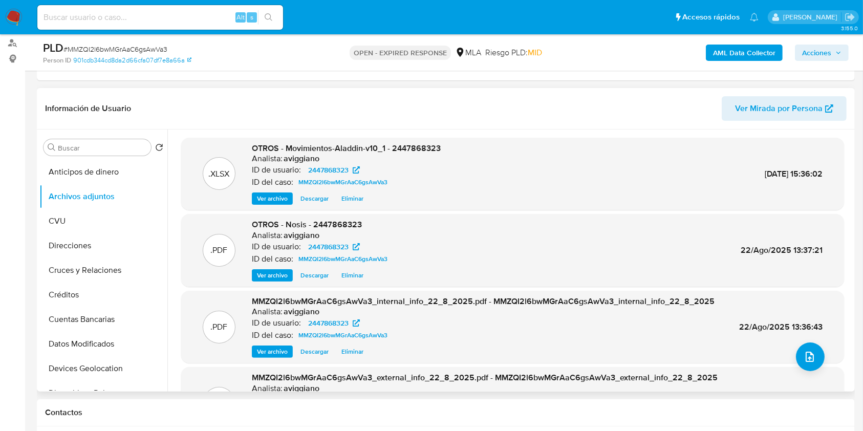
click at [409, 147] on span "OTROS - Movimientos-Aladdin-v10_1 - 2447868323" at bounding box center [346, 148] width 189 height 12
click at [810, 348] on button "upload-file" at bounding box center [810, 356] width 29 height 29
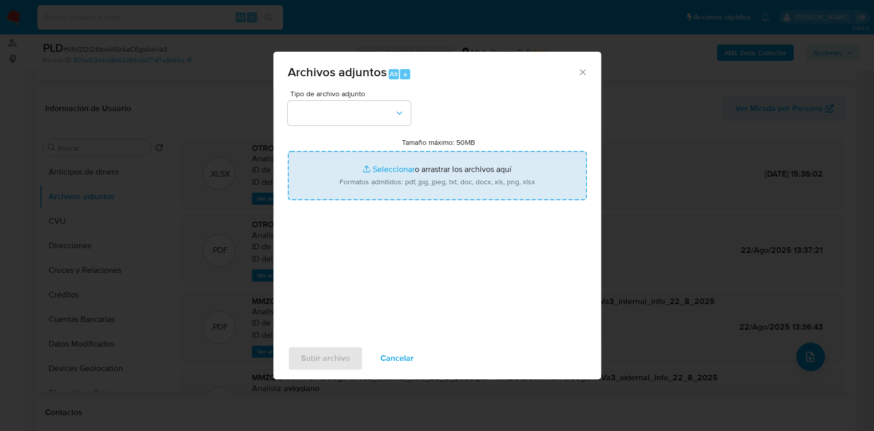
click at [392, 170] on input "Tamaño máximo: 50MB Seleccionar archivos" at bounding box center [437, 175] width 299 height 49
type input "C:\fakepath\Caselog MMZQI2l6bwMGrAaC6gsAwVa3_2025_07_18_07_33_23 (1).docx"
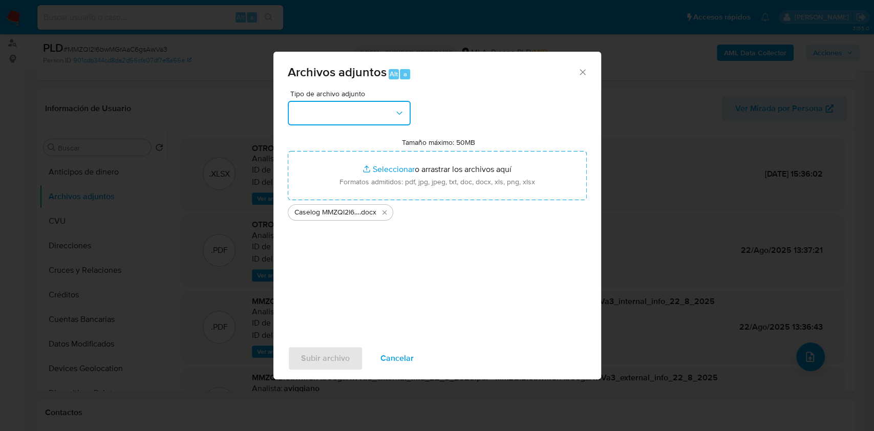
click at [399, 117] on icon "button" at bounding box center [399, 113] width 10 height 10
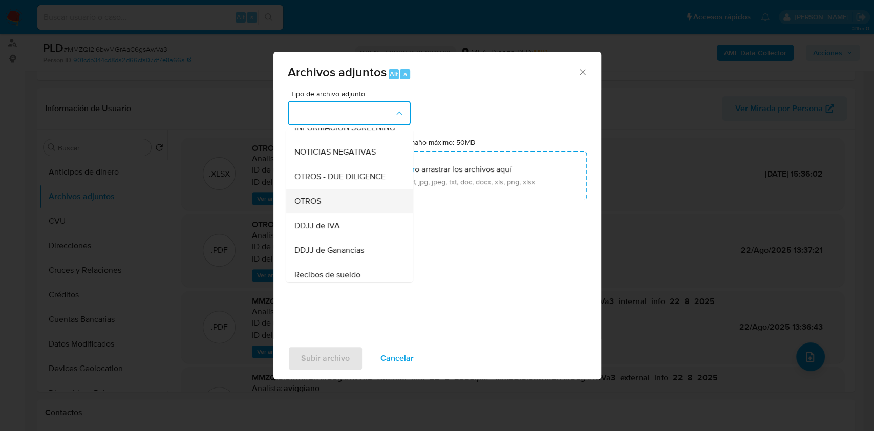
click at [315, 206] on span "OTROS" at bounding box center [307, 201] width 27 height 10
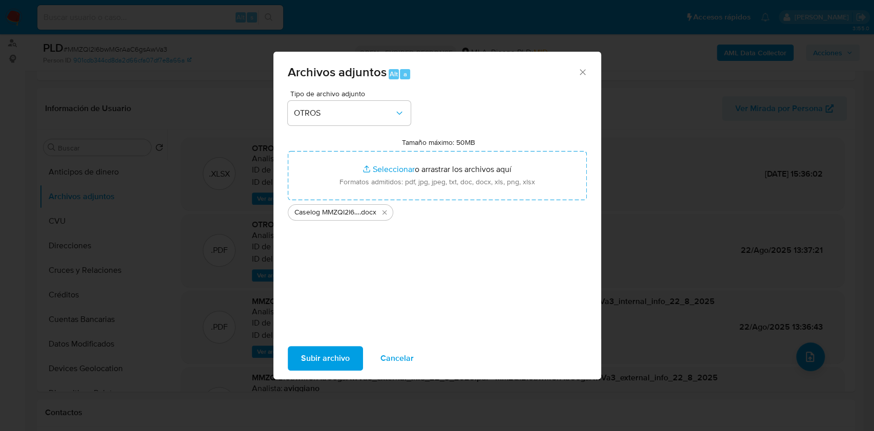
click at [336, 358] on span "Subir archivo" at bounding box center [325, 358] width 49 height 23
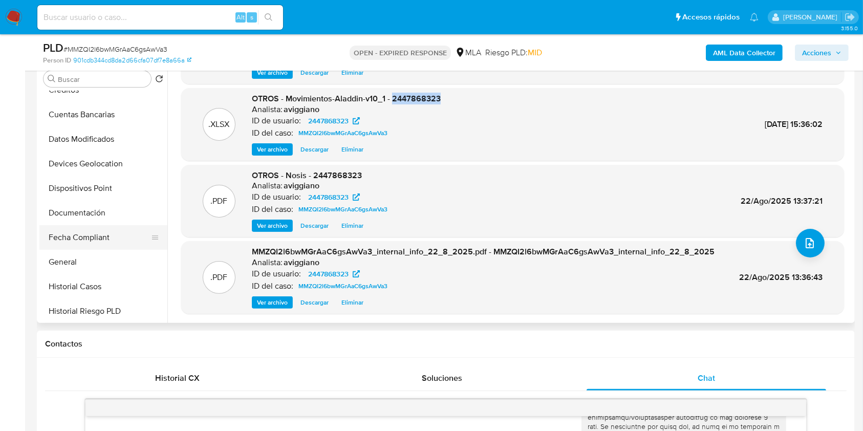
click at [87, 235] on button "Fecha Compliant" at bounding box center [99, 237] width 120 height 25
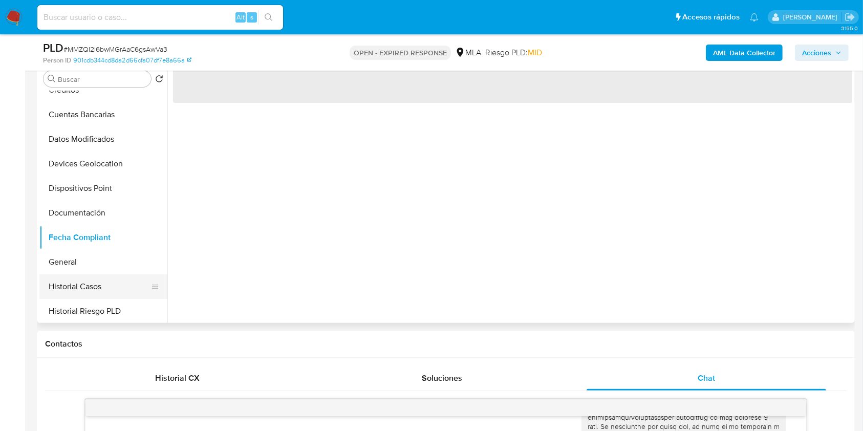
scroll to position [0, 0]
click at [71, 277] on button "Historial Casos" at bounding box center [99, 286] width 120 height 25
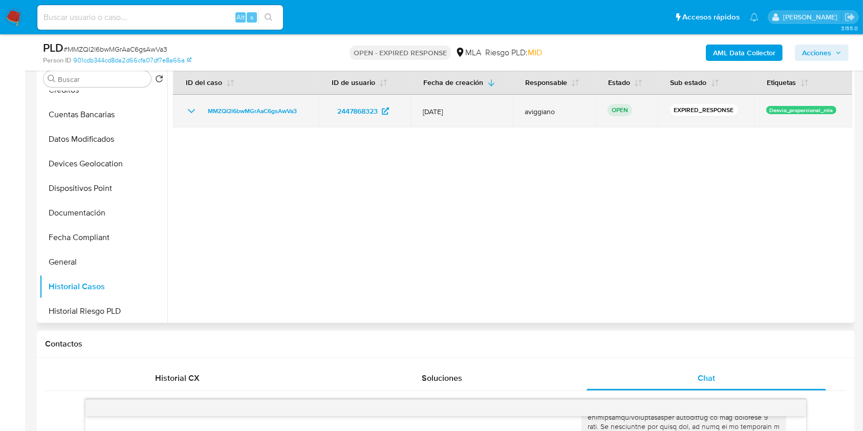
drag, startPoint x: 307, startPoint y: 109, endPoint x: 218, endPoint y: 98, distance: 89.6
click at [218, 98] on td "MMZQI2l6bwMGrAaC6gsAwVa3" at bounding box center [246, 111] width 146 height 33
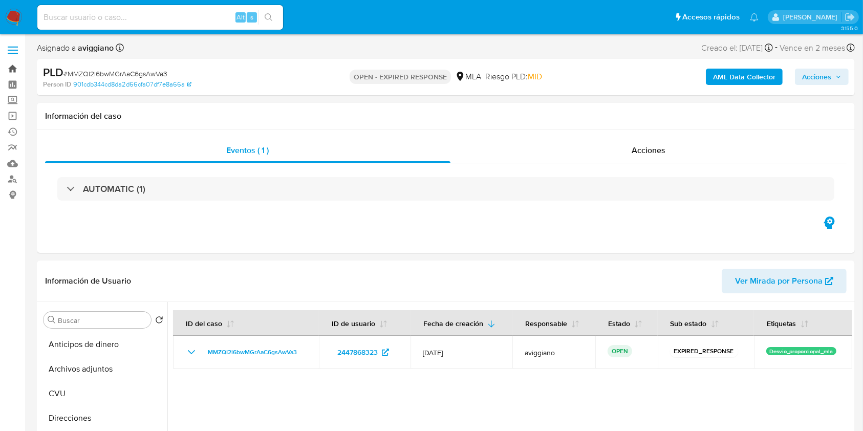
click at [12, 68] on link "Bandeja" at bounding box center [61, 69] width 122 height 16
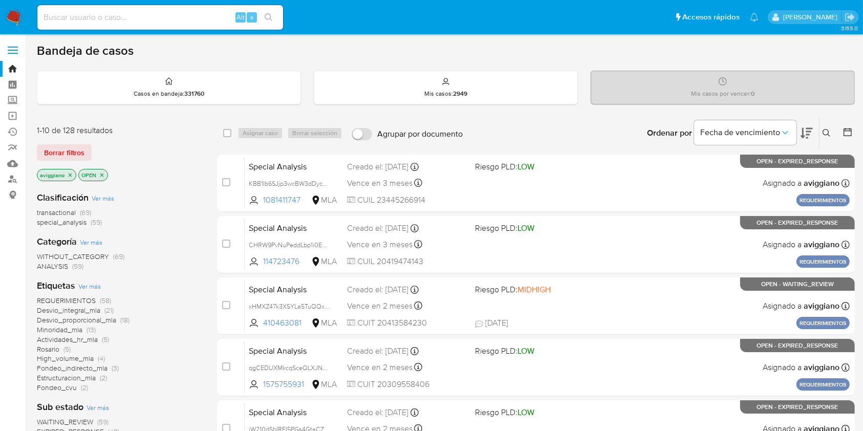
click at [831, 132] on button at bounding box center [827, 133] width 17 height 12
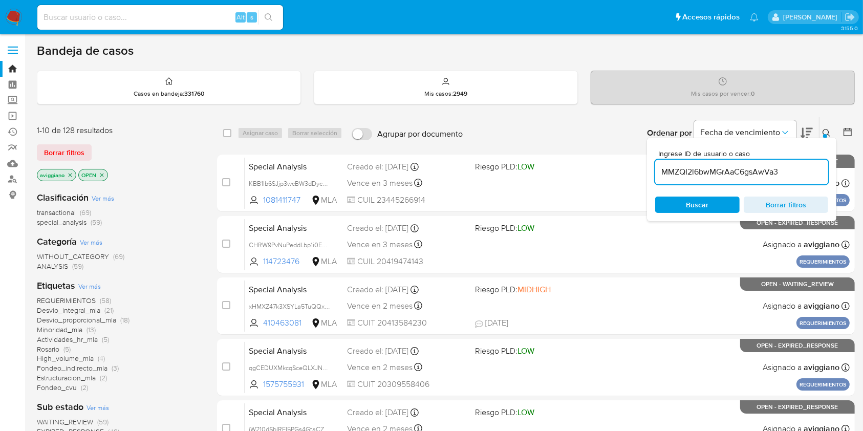
type input "MMZQI2l6bwMGrAaC6gsAwVa3"
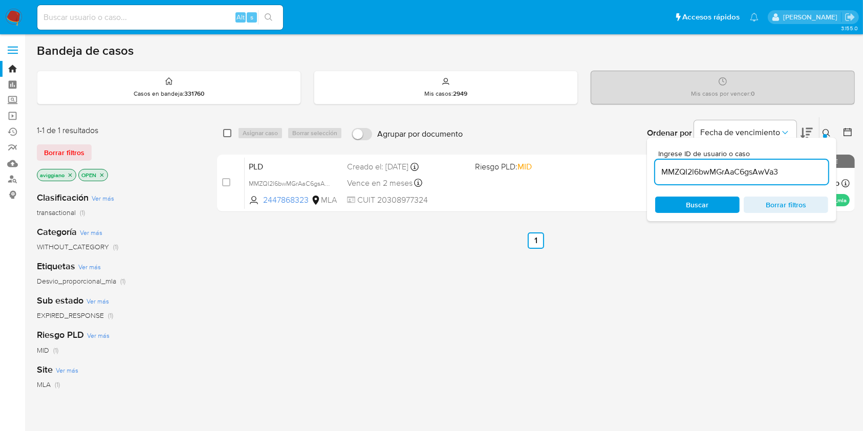
click at [228, 130] on input "checkbox" at bounding box center [227, 133] width 8 height 8
checkbox input "true"
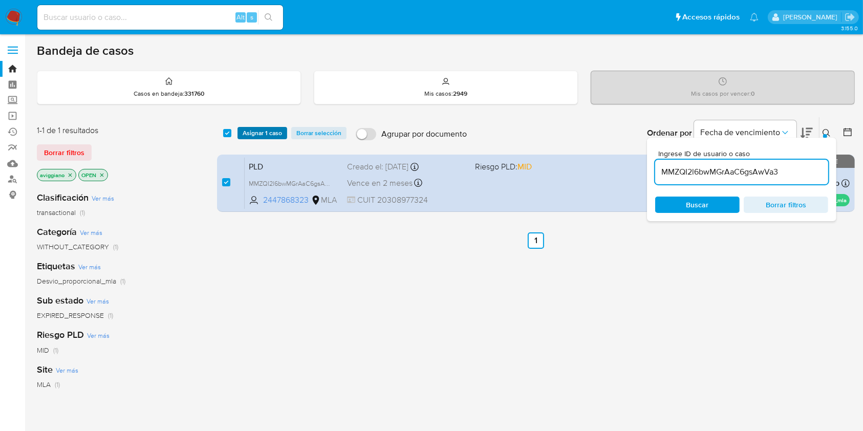
click at [248, 132] on span "Asignar 1 caso" at bounding box center [262, 133] width 39 height 10
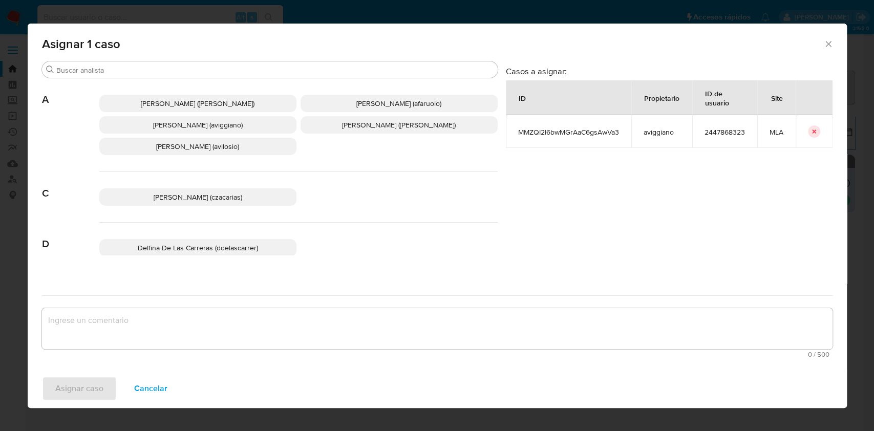
click at [186, 131] on p "[PERSON_NAME] (aviggiano)" at bounding box center [197, 124] width 197 height 17
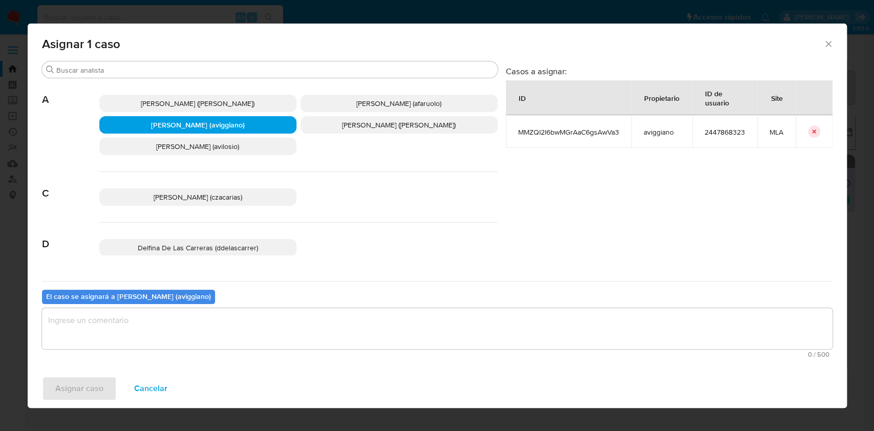
click at [239, 321] on textarea "assign-modal" at bounding box center [437, 328] width 790 height 41
click at [78, 378] on span "Asignar caso" at bounding box center [79, 388] width 48 height 23
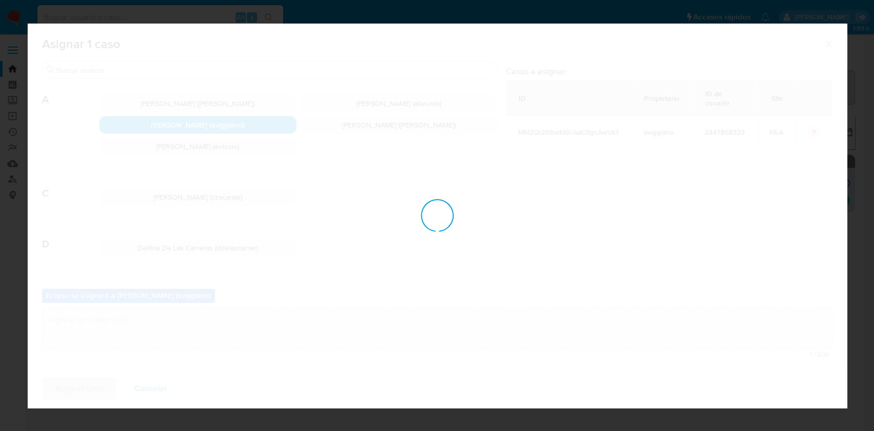
checkbox input "false"
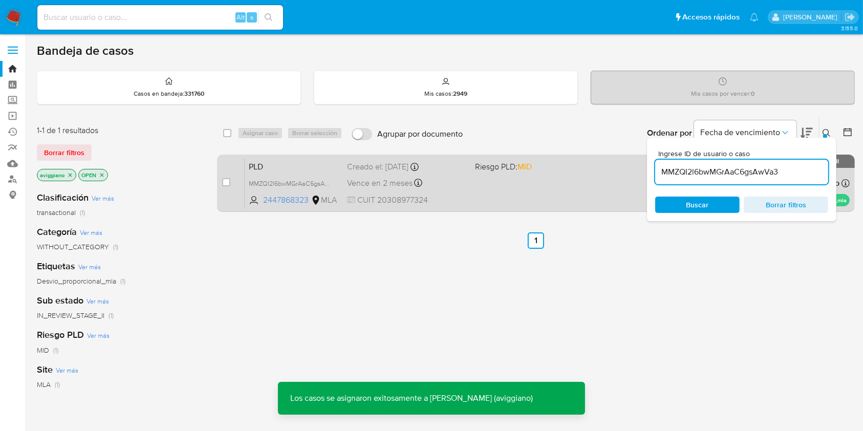
click at [528, 178] on div "PLD MMZQI2l6bwMGrAaC6gsAwVa3 2447868323 MLA Riesgo PLD: MID Creado el: [DATE] C…" at bounding box center [547, 183] width 605 height 52
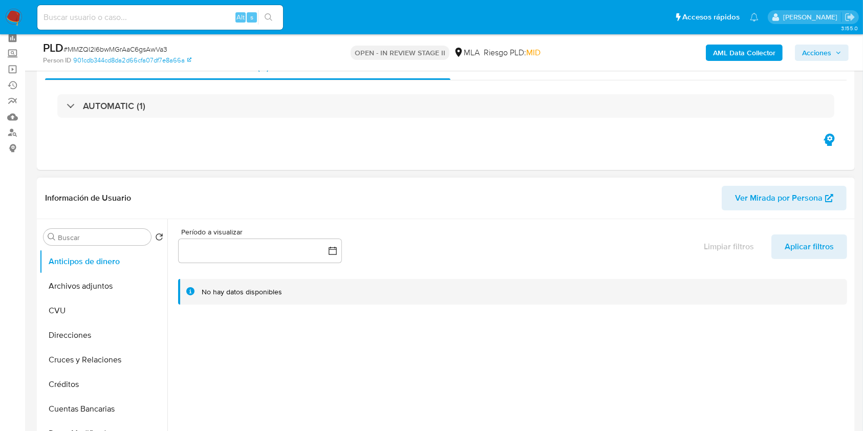
scroll to position [68, 0]
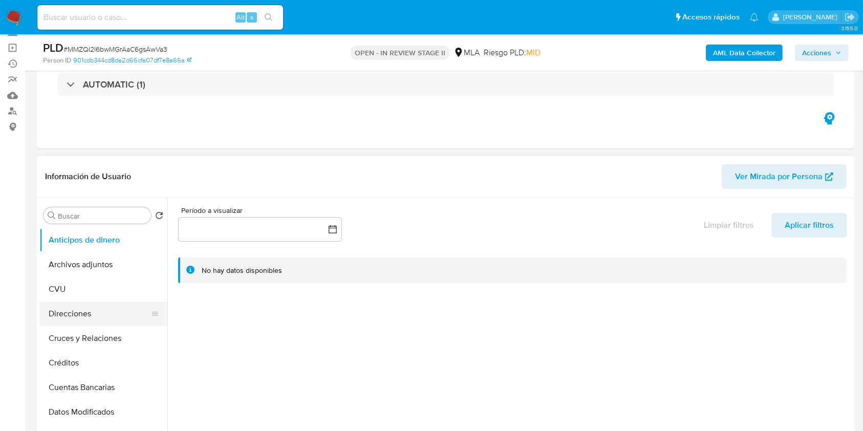
select select "10"
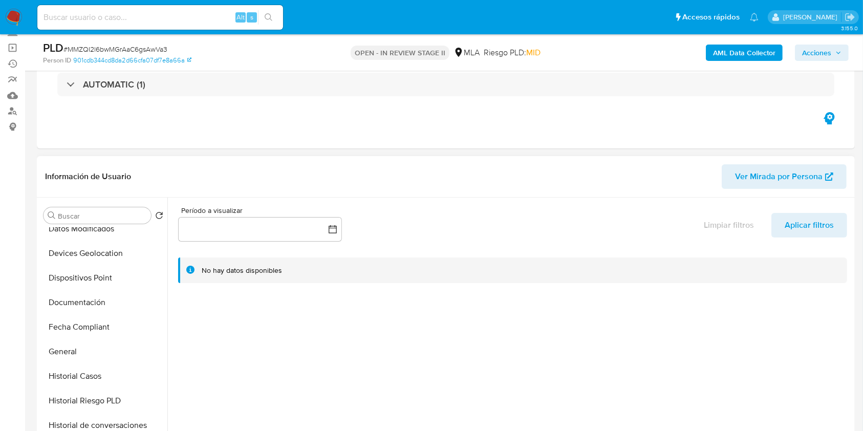
scroll to position [205, 0]
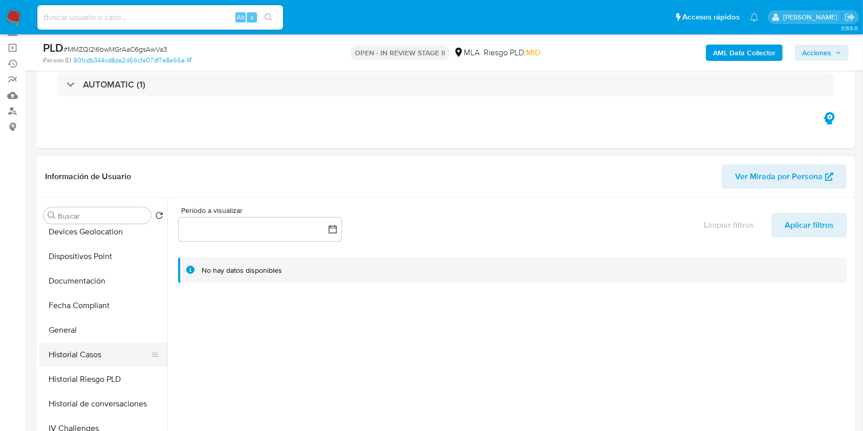
click at [84, 349] on button "Historial Casos" at bounding box center [99, 354] width 120 height 25
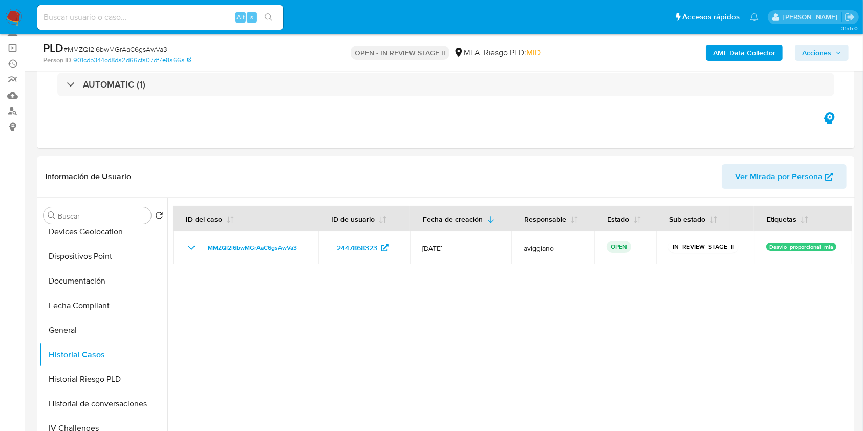
click at [819, 63] on div "PLD # MMZQI2l6bwMGrAaC6gsAwVa3 Person ID 901cdb344cd8da2d66cfa07df7e8a66a OPEN …" at bounding box center [446, 52] width 818 height 36
click at [823, 52] on span "Acciones" at bounding box center [816, 53] width 29 height 16
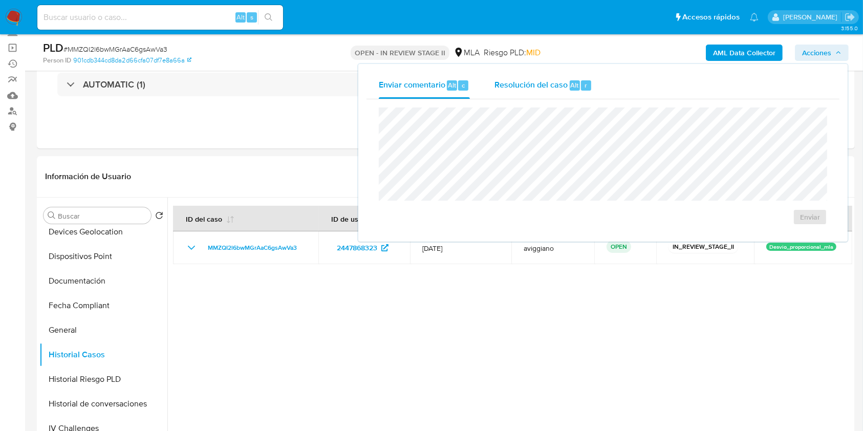
click at [544, 76] on div "Resolución del caso Alt r" at bounding box center [543, 85] width 98 height 27
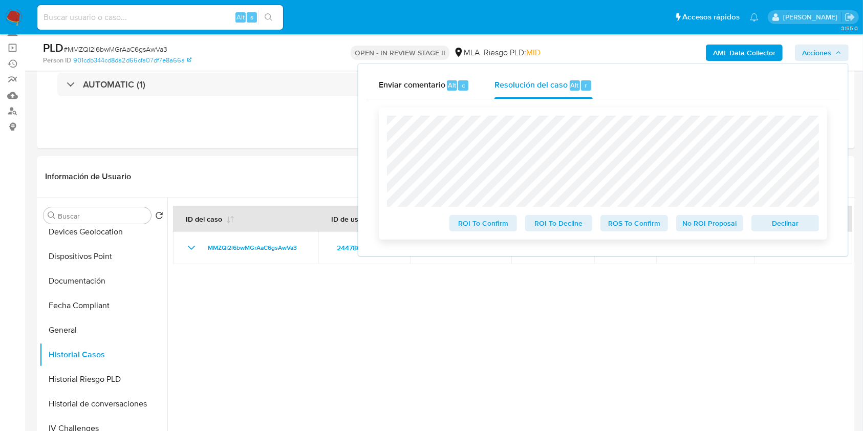
click at [763, 215] on div "Declinar" at bounding box center [783, 221] width 72 height 20
click at [770, 224] on span "Declinar" at bounding box center [785, 223] width 53 height 14
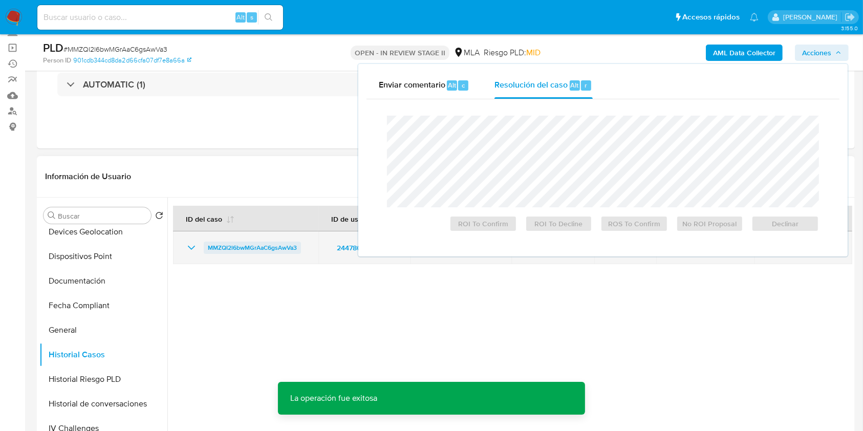
click at [213, 252] on span "MMZQI2l6bwMGrAaC6gsAwVa3" at bounding box center [252, 248] width 89 height 12
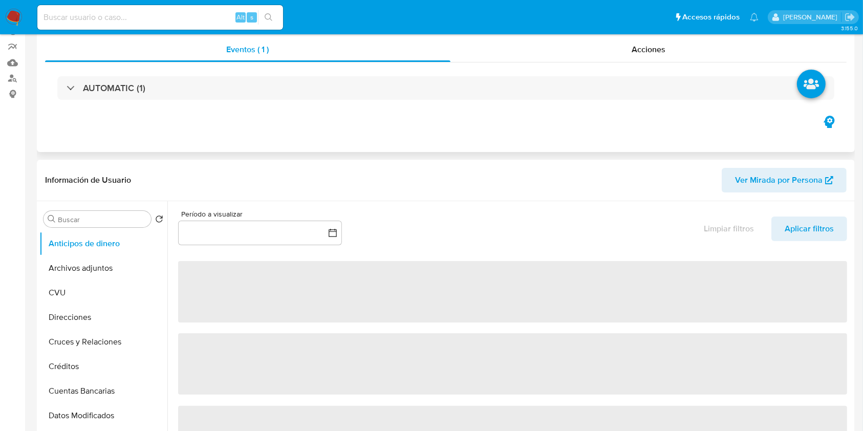
select select "10"
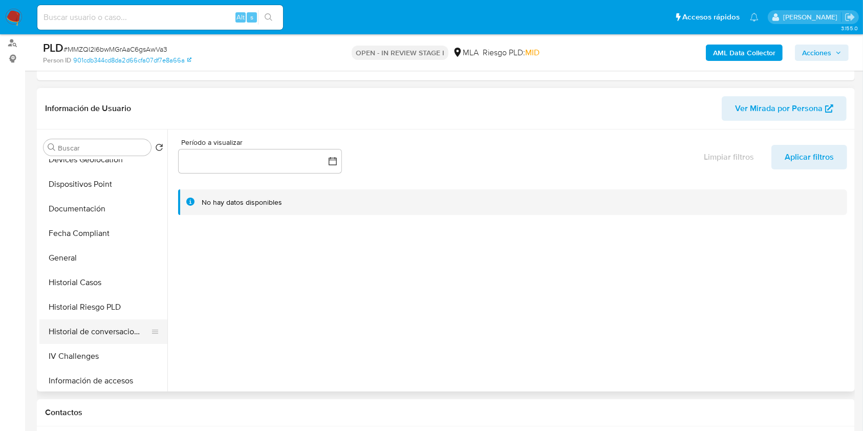
scroll to position [273, 0]
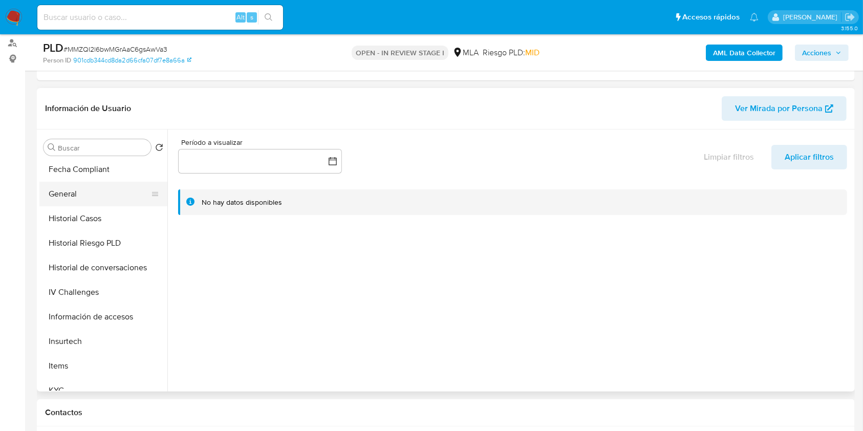
click at [82, 203] on button "General" at bounding box center [99, 194] width 120 height 25
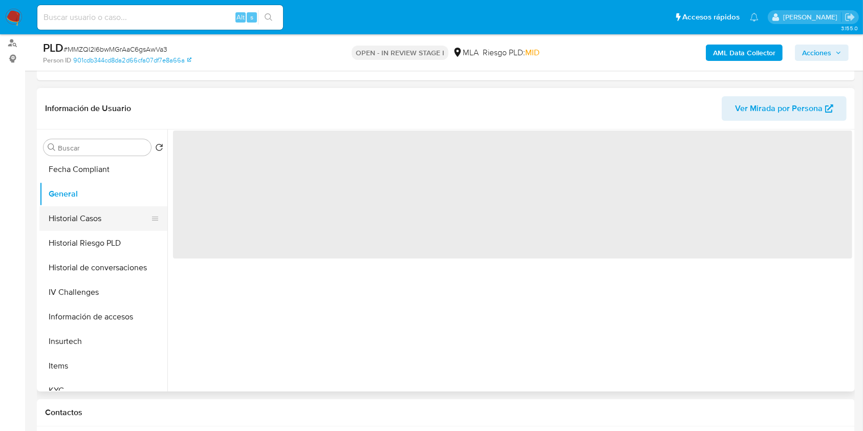
click at [82, 213] on button "Historial Casos" at bounding box center [99, 218] width 120 height 25
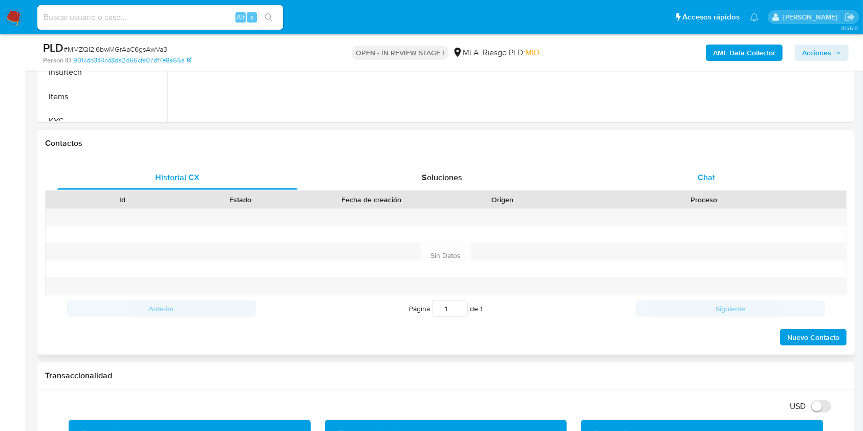
scroll to position [409, 0]
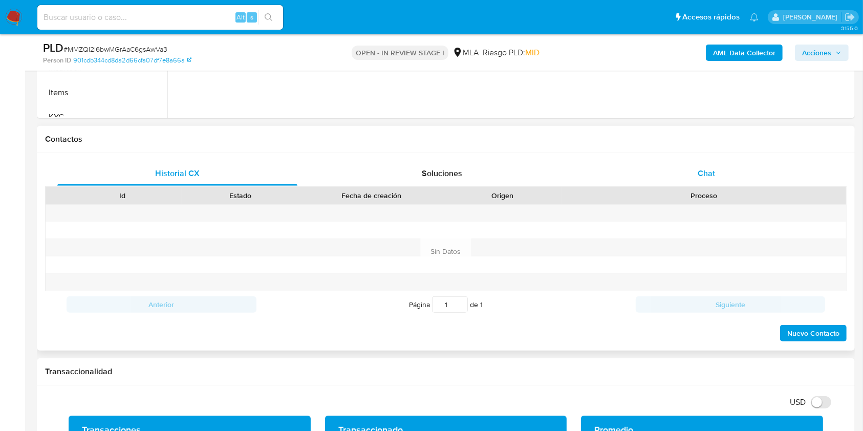
click at [708, 175] on span "Chat" at bounding box center [706, 173] width 17 height 12
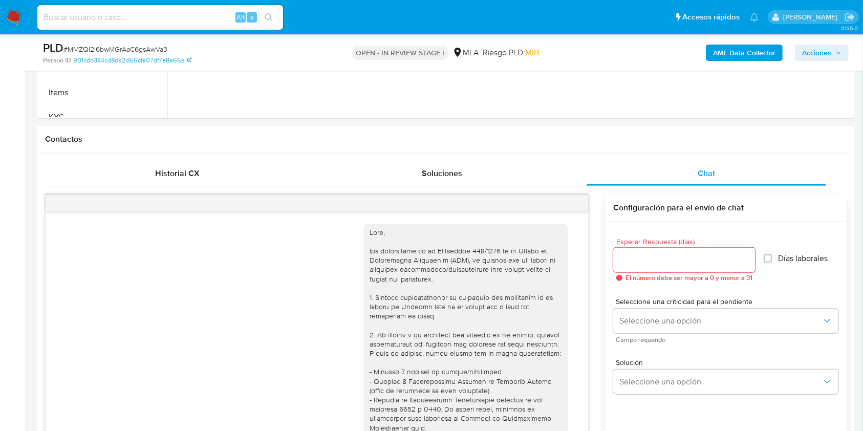
scroll to position [578, 0]
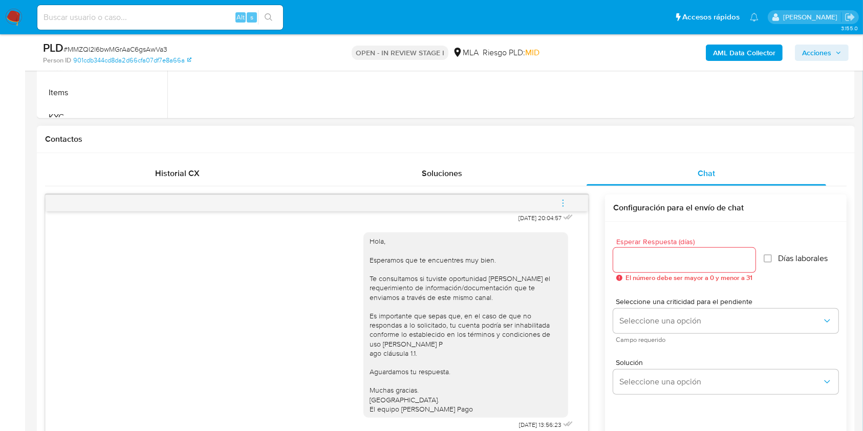
click at [564, 201] on icon "menu-action" at bounding box center [562, 203] width 9 height 9
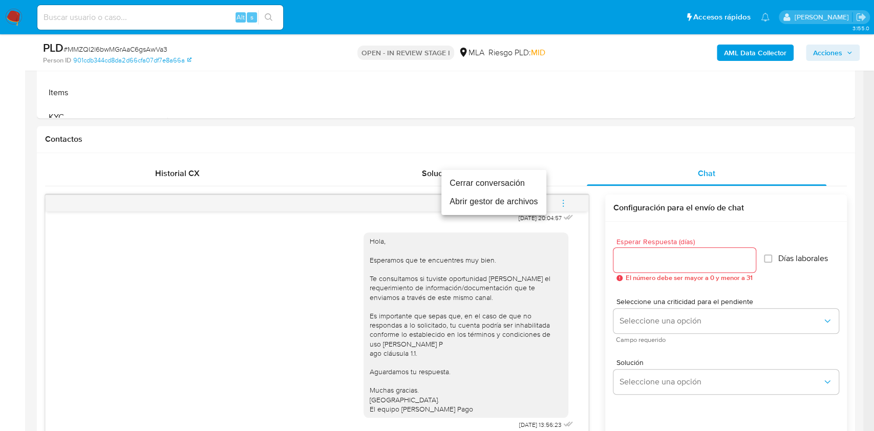
click at [475, 181] on li "Cerrar conversación" at bounding box center [493, 183] width 105 height 18
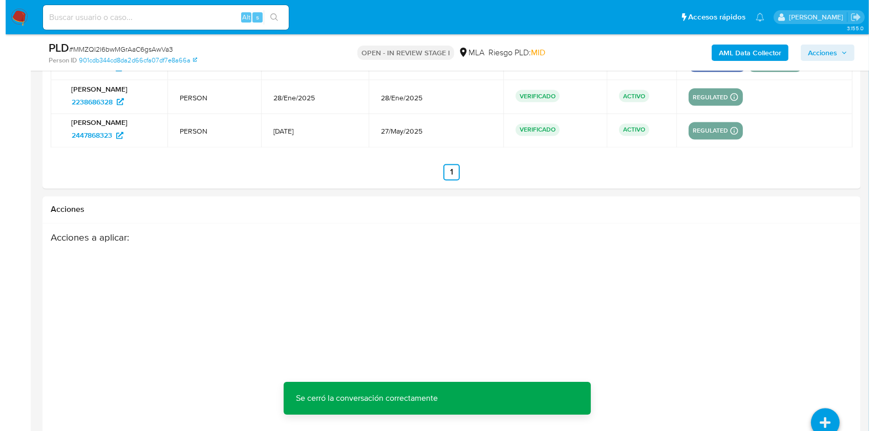
scroll to position [1868, 0]
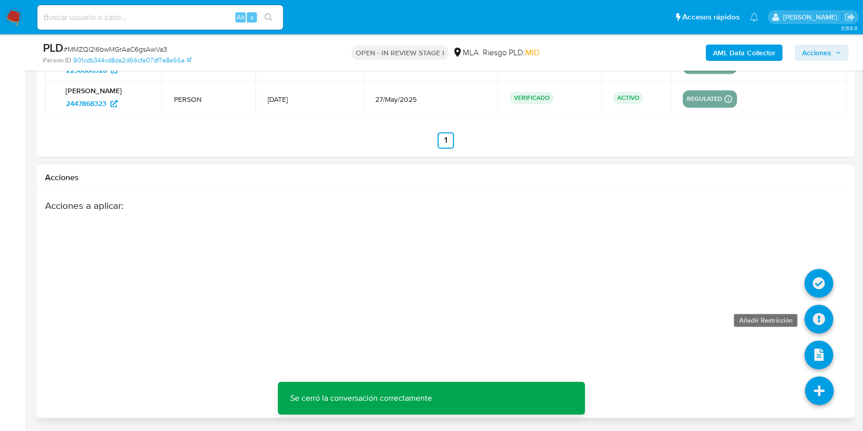
click at [810, 314] on icon at bounding box center [819, 319] width 29 height 29
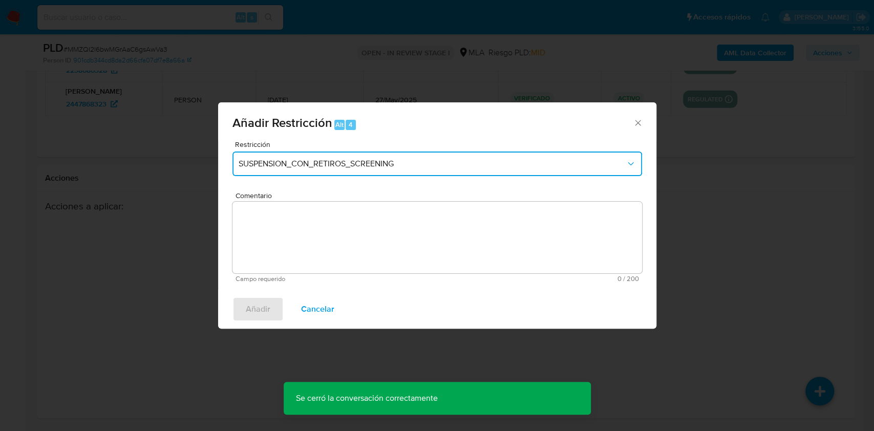
click at [387, 170] on button "SUSPENSION_CON_RETIROS_SCREENING" at bounding box center [436, 164] width 409 height 25
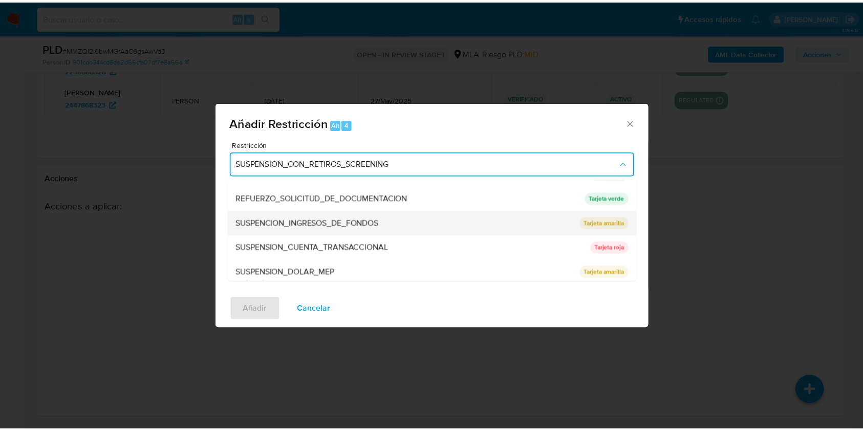
scroll to position [217, 0]
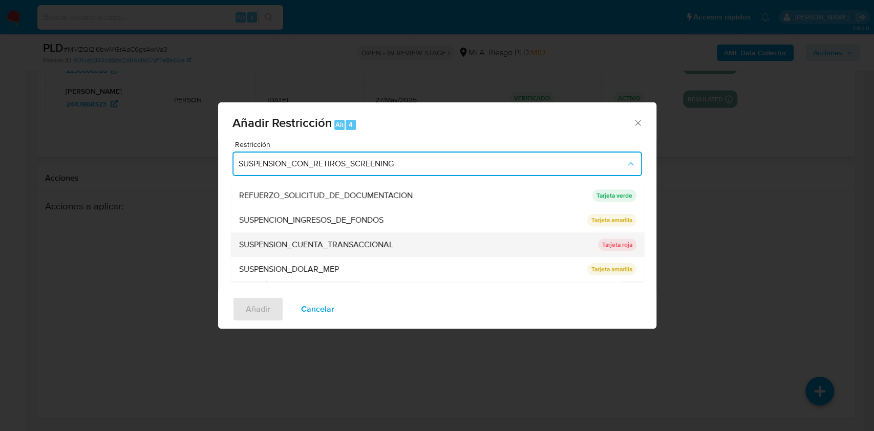
click at [328, 242] on span "SUSPENSION_CUENTA_TRANSACCIONAL" at bounding box center [316, 245] width 154 height 10
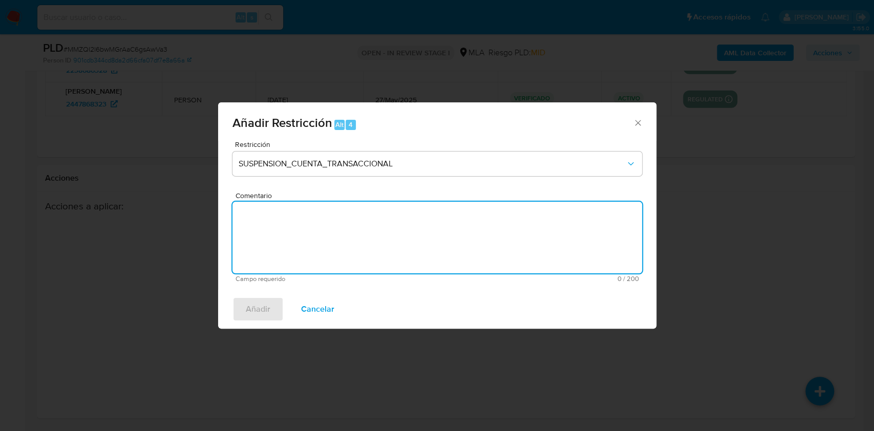
click at [341, 227] on textarea "Comentario" at bounding box center [436, 238] width 409 height 72
type textarea "aml"
click at [263, 298] on span "Añadir" at bounding box center [258, 309] width 25 height 23
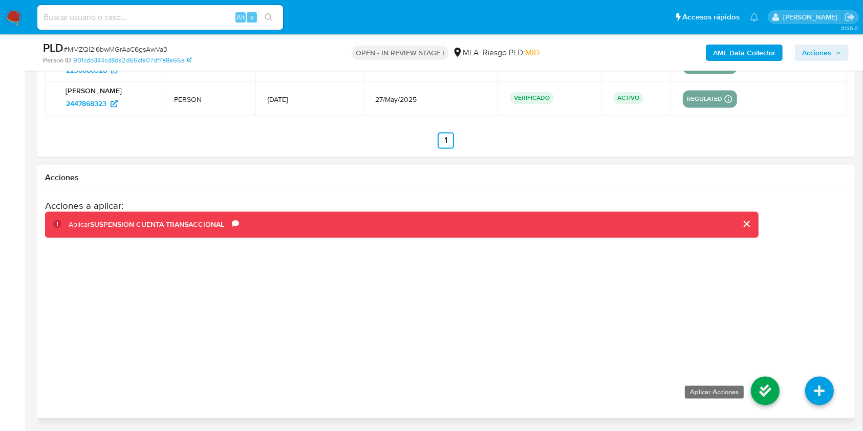
click at [773, 382] on icon at bounding box center [765, 391] width 29 height 29
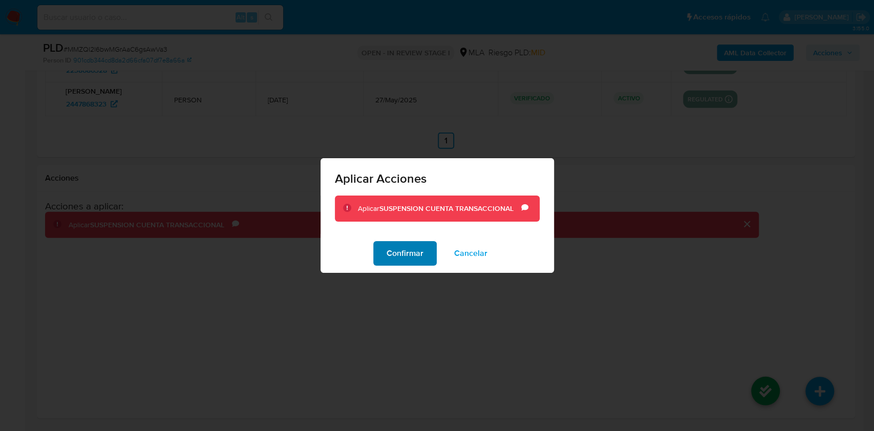
click at [405, 251] on span "Confirmar" at bounding box center [404, 253] width 37 height 23
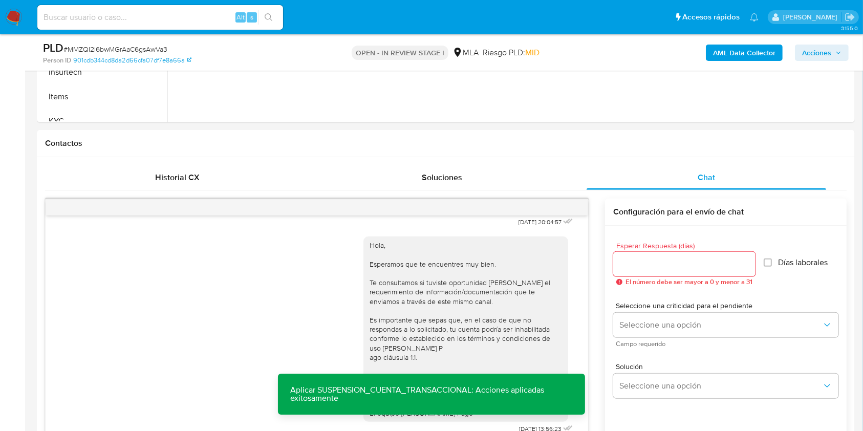
scroll to position [162, 0]
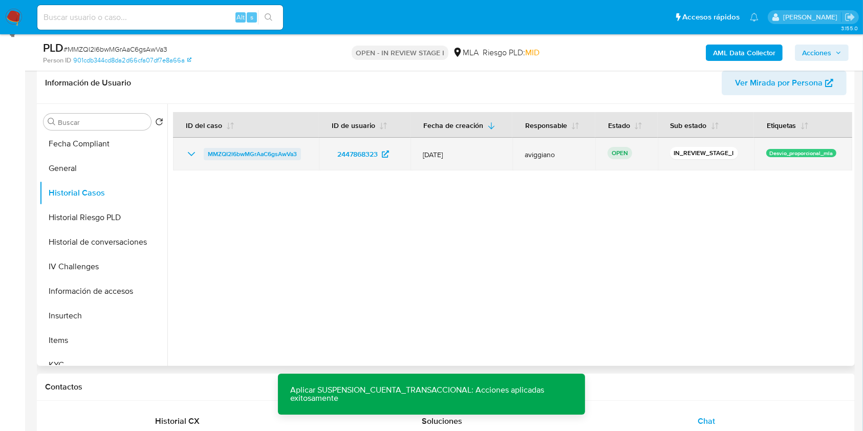
click at [243, 158] on span "MMZQI2l6bwMGrAaC6gsAwVa3" at bounding box center [252, 154] width 89 height 12
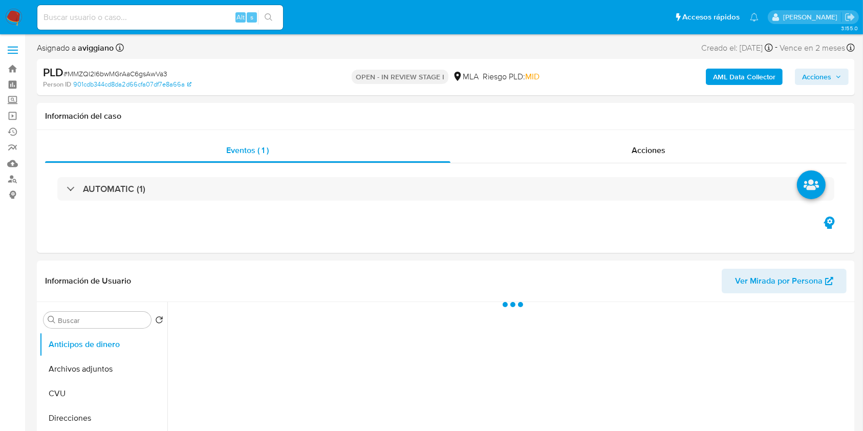
click at [809, 73] on span "Acciones" at bounding box center [816, 77] width 29 height 16
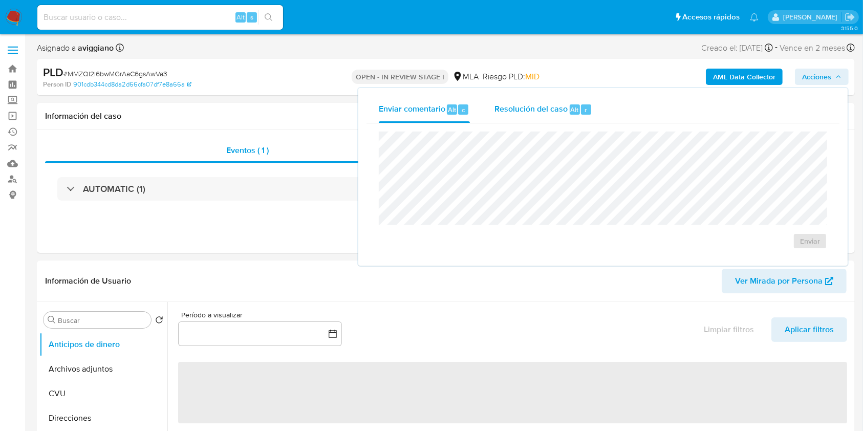
select select "10"
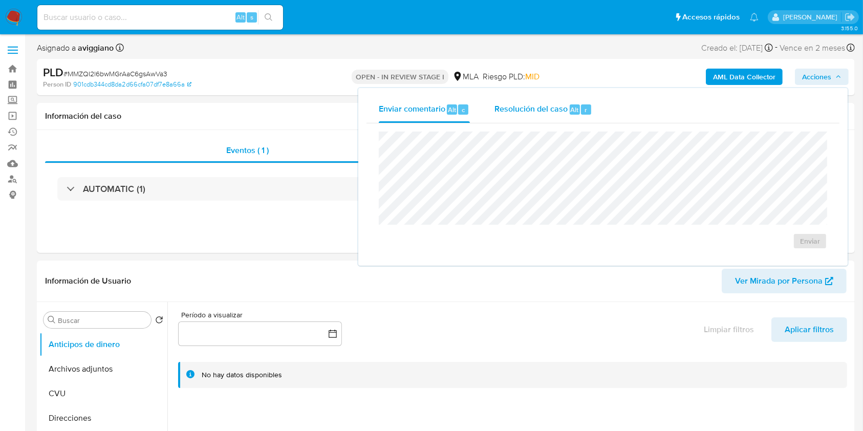
click at [555, 103] on span "Resolución del caso" at bounding box center [530, 109] width 73 height 12
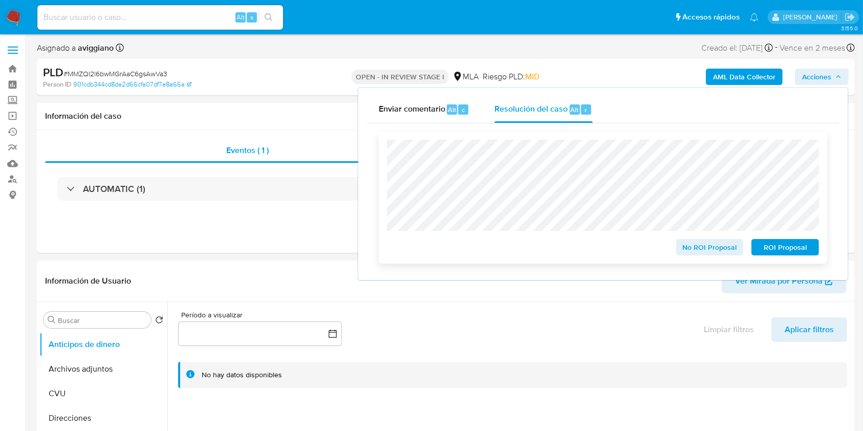
click at [757, 250] on button "ROI Proposal" at bounding box center [785, 247] width 68 height 16
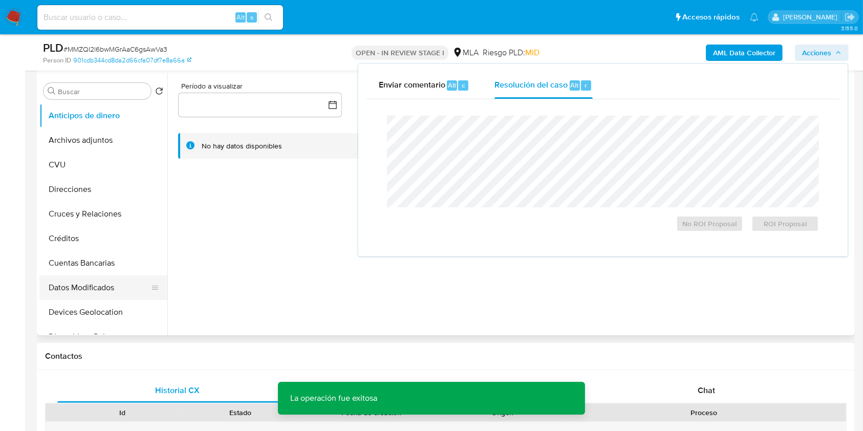
scroll to position [205, 0]
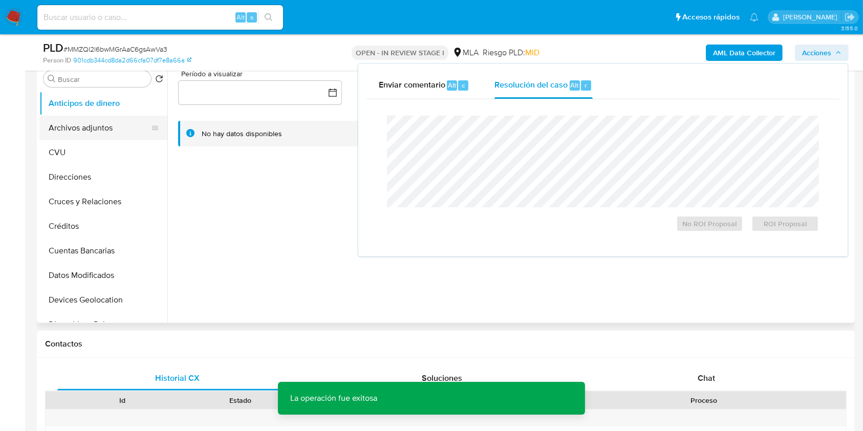
click at [72, 116] on button "Archivos adjuntos" at bounding box center [99, 128] width 120 height 25
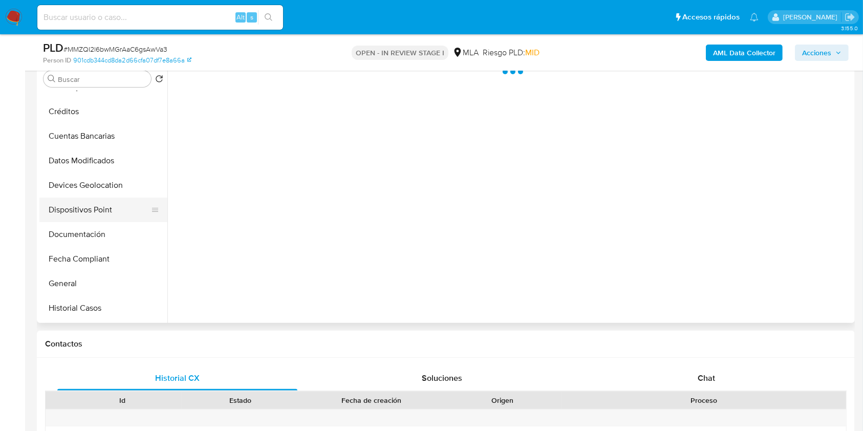
scroll to position [136, 0]
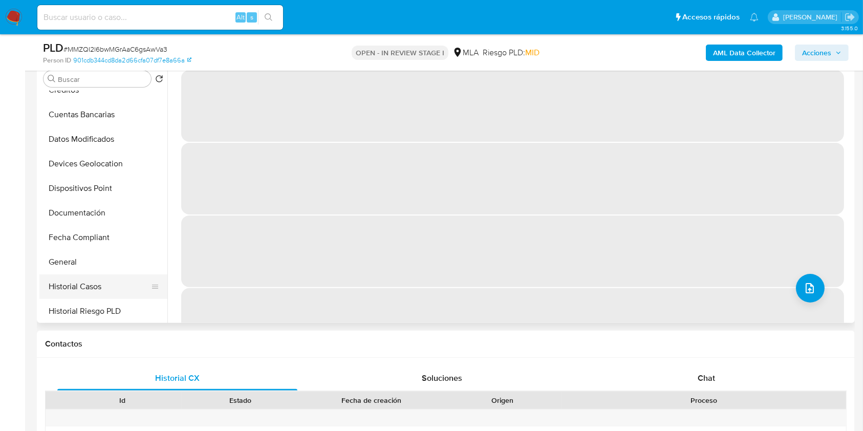
click at [94, 281] on button "Historial Casos" at bounding box center [99, 286] width 120 height 25
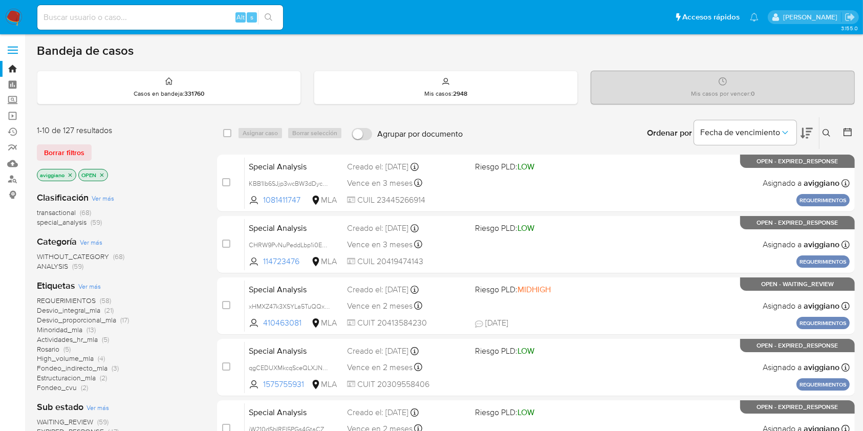
click at [70, 176] on icon "close-filter" at bounding box center [70, 175] width 6 height 6
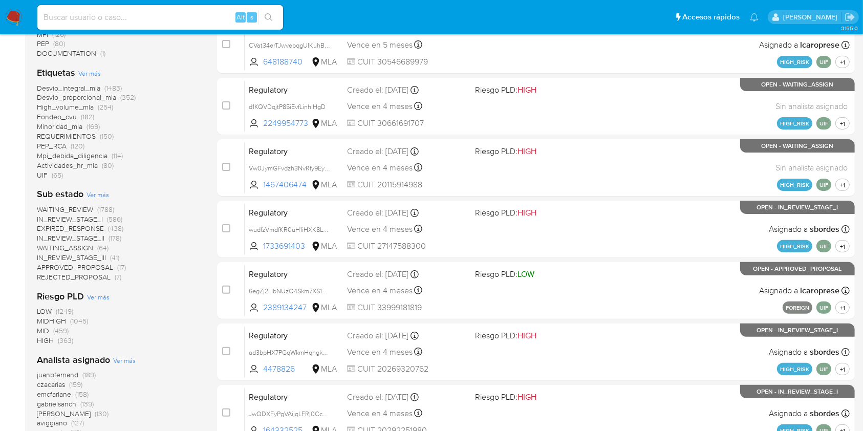
scroll to position [68, 0]
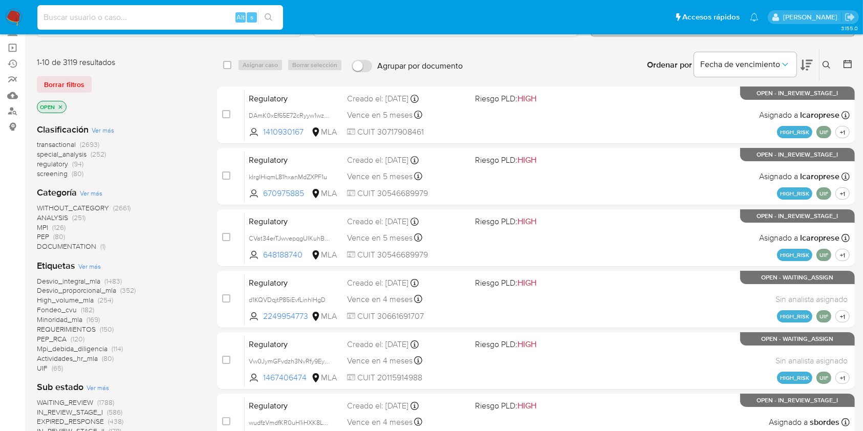
paste input "NwFyyOk39xIKJPo6NWI8Iaow"
type input "NwFyyOk39xIKJPo6NWI8Iaow"
click at [262, 15] on button "search-icon" at bounding box center [268, 17] width 21 height 14
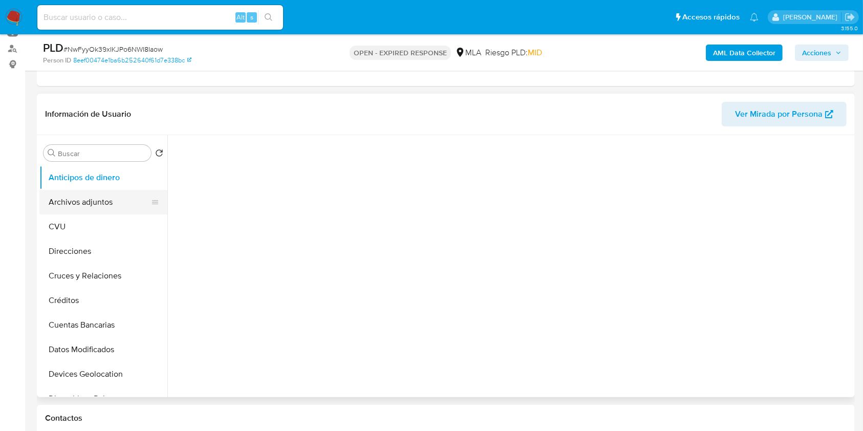
scroll to position [136, 0]
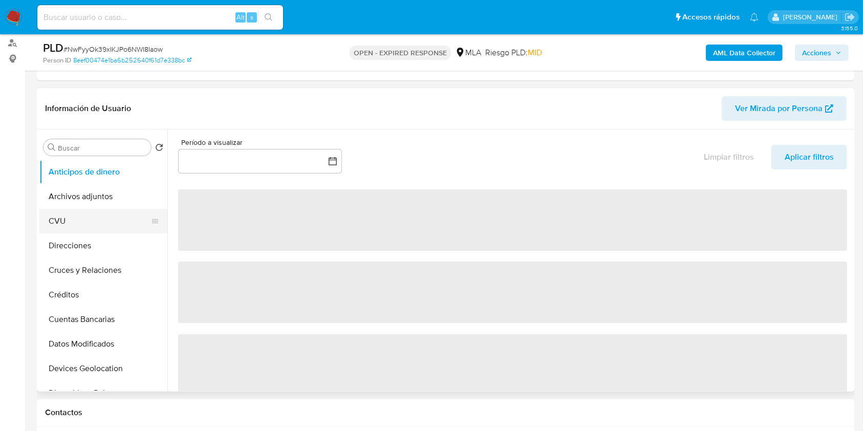
select select "10"
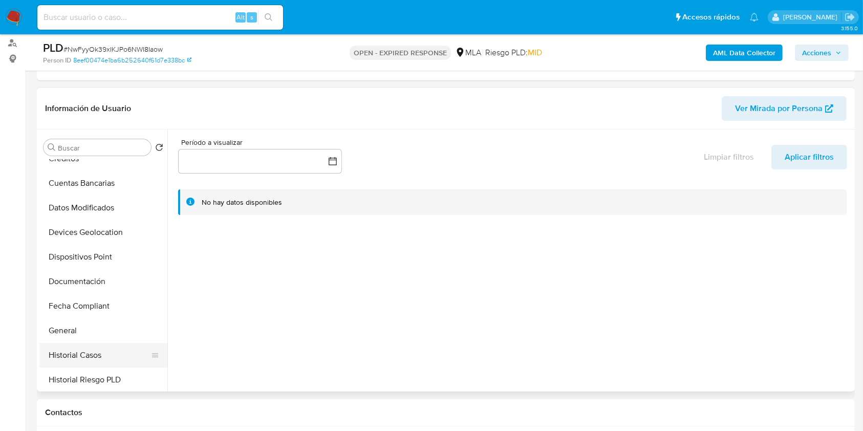
click at [103, 347] on button "Historial Casos" at bounding box center [99, 355] width 120 height 25
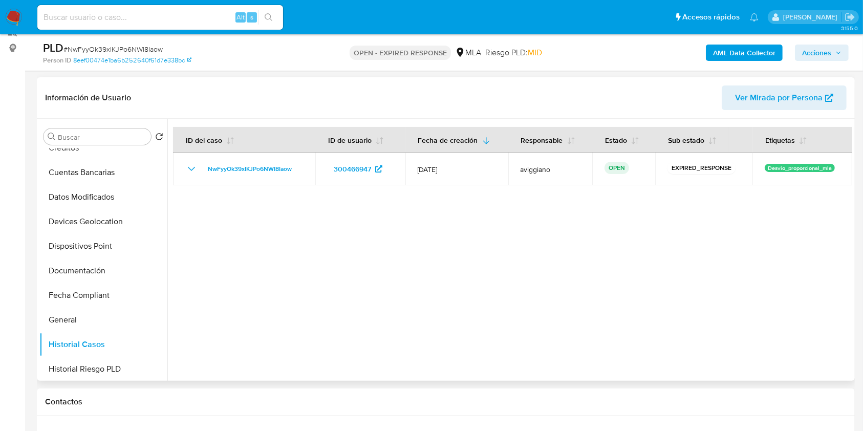
scroll to position [341, 0]
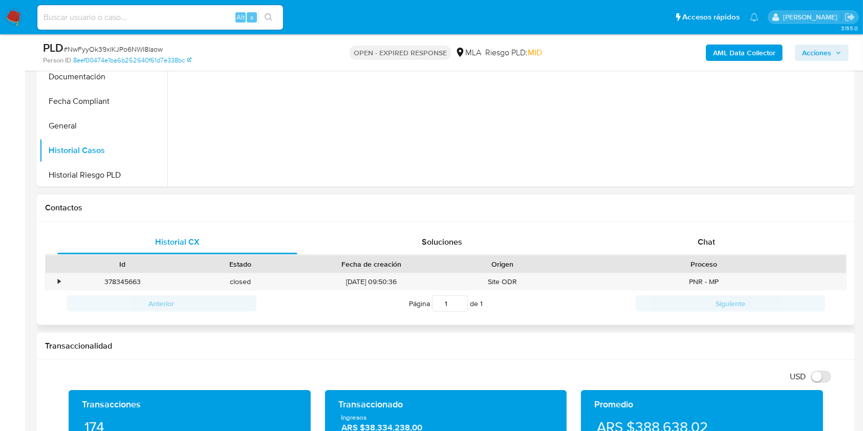
click at [710, 255] on div "Proceso" at bounding box center [703, 263] width 285 height 17
click at [710, 248] on div "Chat" at bounding box center [707, 242] width 240 height 25
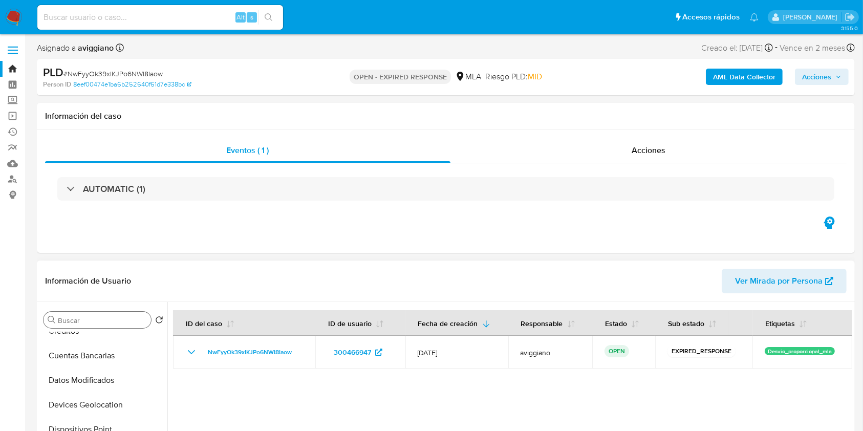
scroll to position [136, 0]
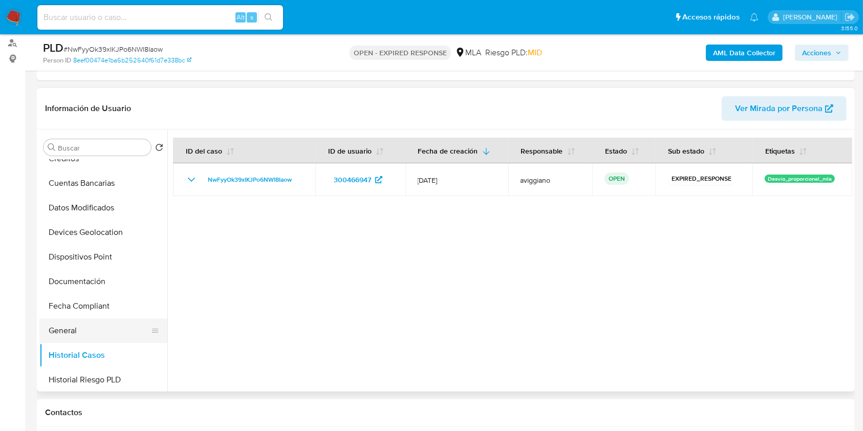
click at [76, 329] on button "General" at bounding box center [99, 330] width 120 height 25
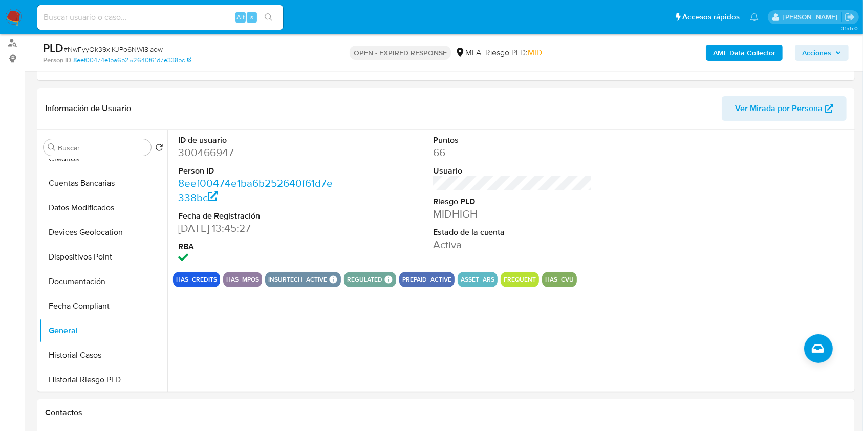
click at [152, 18] on input at bounding box center [160, 17] width 246 height 13
paste input "NwFyyOk39xIKJPo6NWI8Iaow"
click at [269, 18] on icon "search-icon" at bounding box center [269, 17] width 8 height 8
click at [273, 15] on button "search-icon" at bounding box center [268, 17] width 21 height 14
click at [189, 8] on div "NwFyyOk39xIKJPo6NWI8Iaow Alt s" at bounding box center [160, 17] width 246 height 25
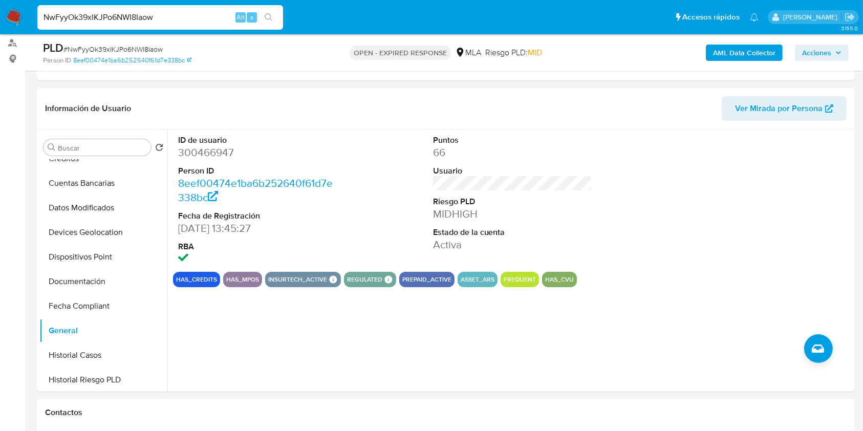
click at [189, 11] on input "NwFyyOk39xIKJPo6NWI8Iaow" at bounding box center [160, 17] width 246 height 13
click at [60, 262] on button "Dispositivos Point" at bounding box center [99, 257] width 120 height 25
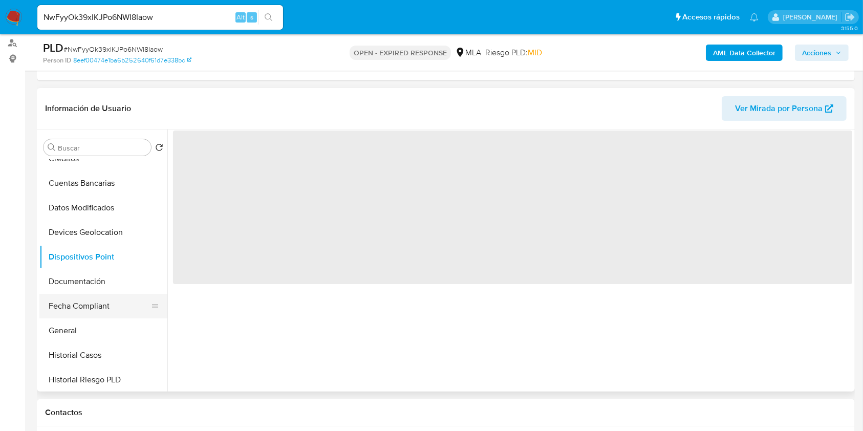
scroll to position [205, 0]
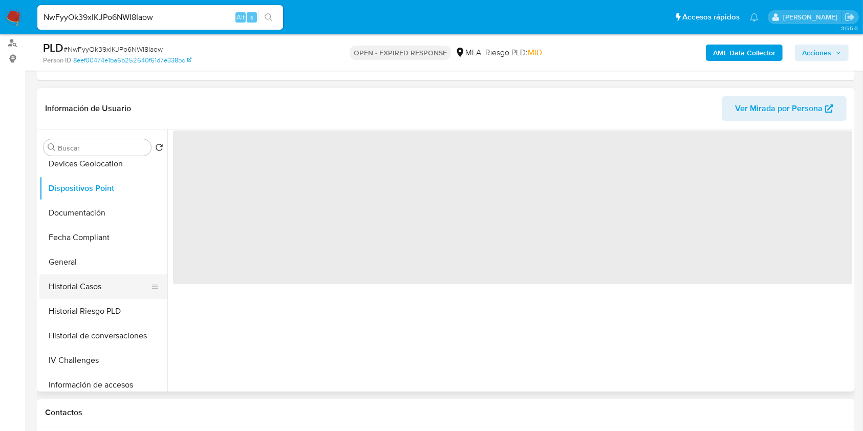
click at [81, 275] on button "Historial Casos" at bounding box center [99, 286] width 120 height 25
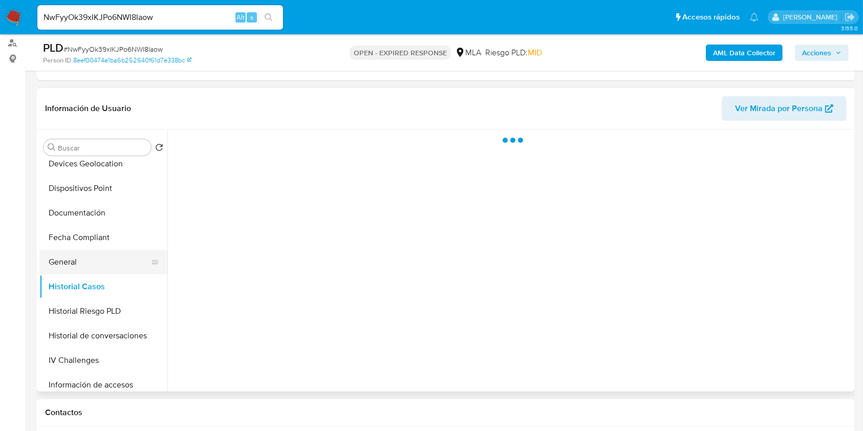
click at [85, 264] on button "General" at bounding box center [99, 262] width 120 height 25
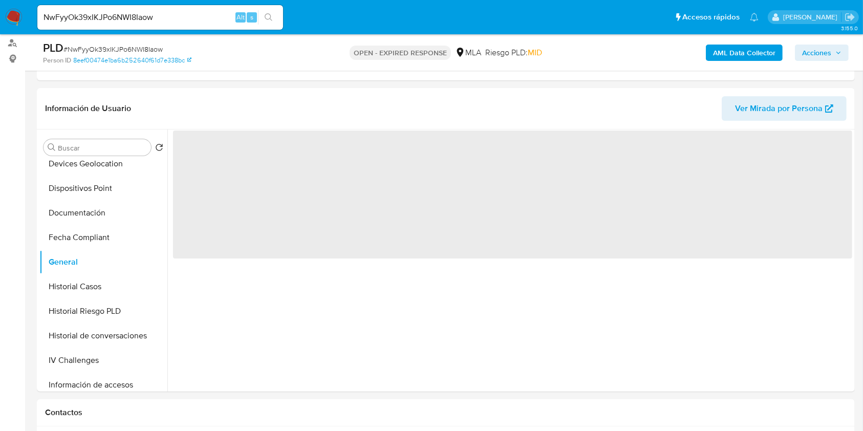
click at [194, 22] on input "NwFyyOk39xIKJPo6NWI8Iaow" at bounding box center [160, 17] width 246 height 13
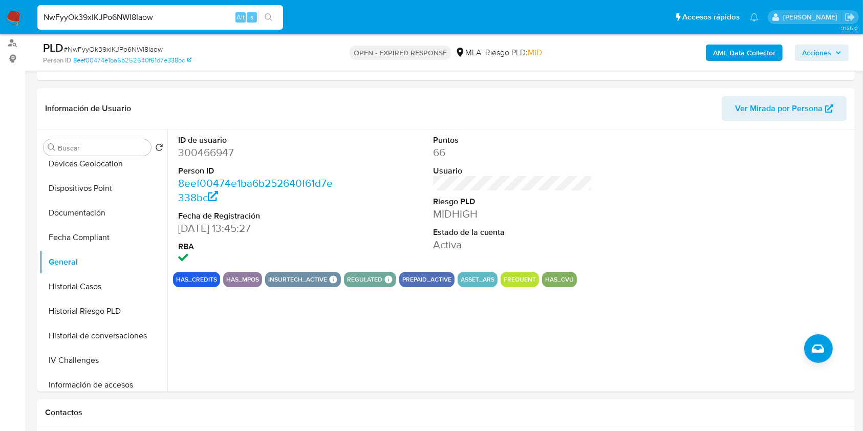
click at [194, 22] on input "NwFyyOk39xIKJPo6NWI8Iaow" at bounding box center [160, 17] width 246 height 13
click at [270, 21] on button "search-icon" at bounding box center [268, 17] width 21 height 14
click at [109, 240] on button "Fecha Compliant" at bounding box center [99, 237] width 120 height 25
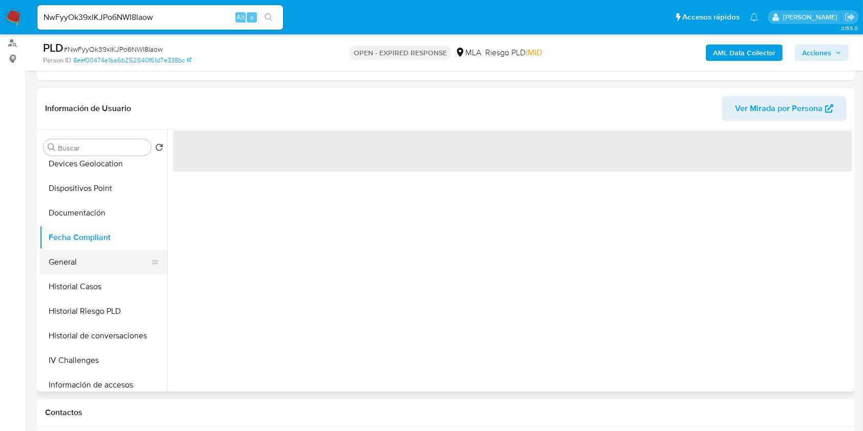
click at [90, 269] on button "General" at bounding box center [99, 262] width 120 height 25
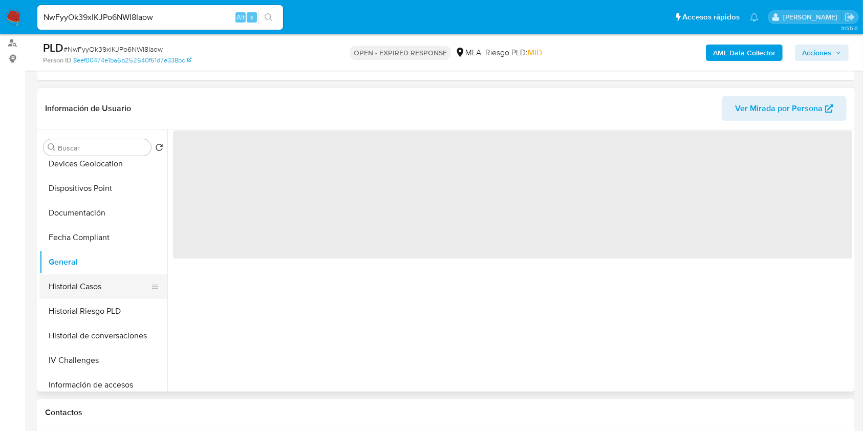
click at [82, 283] on button "Historial Casos" at bounding box center [99, 286] width 120 height 25
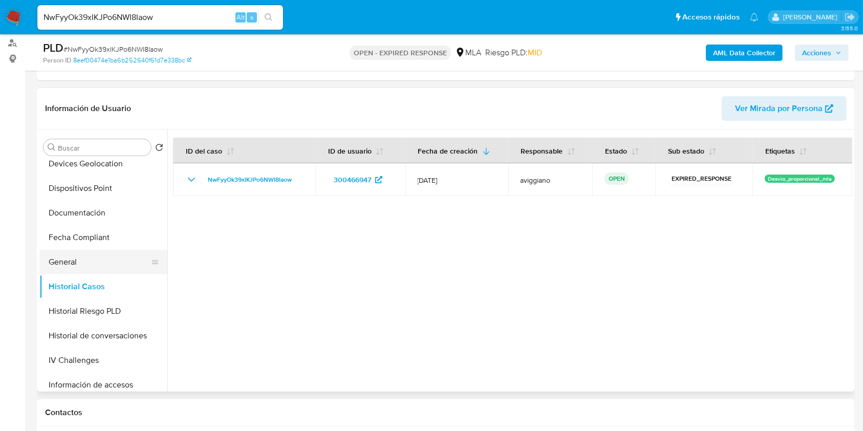
click at [84, 262] on button "General" at bounding box center [99, 262] width 120 height 25
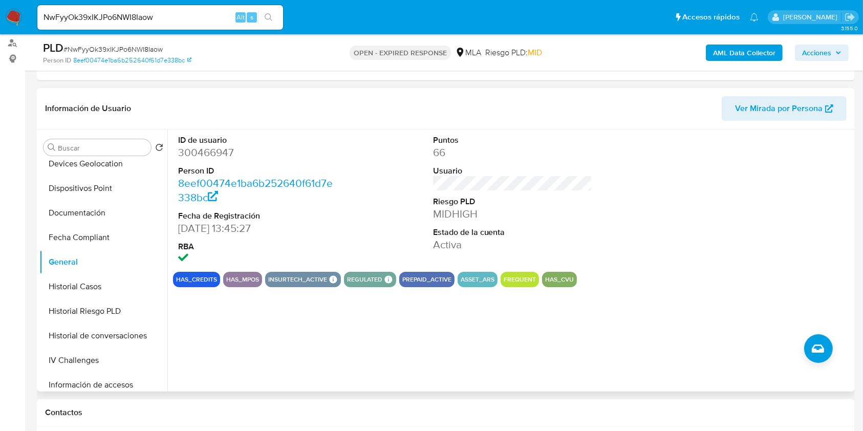
click at [533, 170] on dt "Usuario" at bounding box center [513, 170] width 160 height 11
click at [647, 277] on div "has_credits has_mpos insurtech_active Insurtech Active Products Total Protectio…" at bounding box center [512, 279] width 679 height 15
click at [341, 150] on div "ID de usuario 300466947 Person ID 8eef00474e1ba6b252640f61d7e338bc Fecha de Reg…" at bounding box center [258, 200] width 170 height 142
click at [169, 22] on input "NwFyyOk39xIKJPo6NWI8Iaow" at bounding box center [160, 17] width 246 height 13
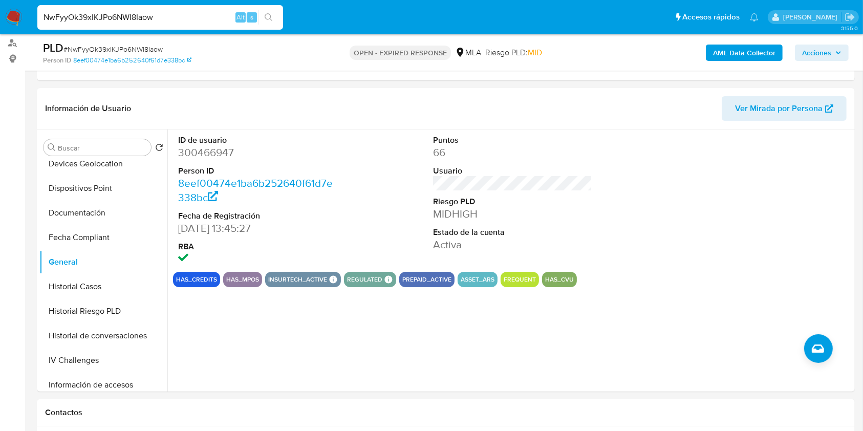
paste input "7PdcYD9kxN0d1pVRje6tUS4Y"
type input "7PdcYD9kxN0d1pVRje6tUS4Y"
click at [275, 11] on button "search-icon" at bounding box center [268, 17] width 21 height 14
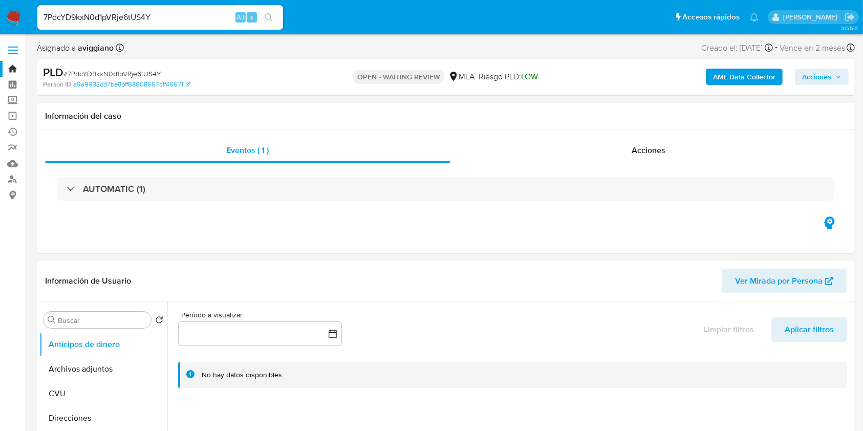
select select "10"
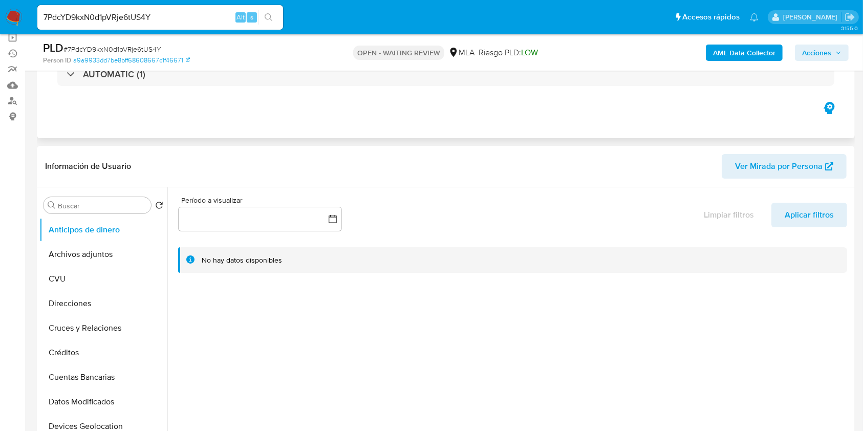
scroll to position [205, 0]
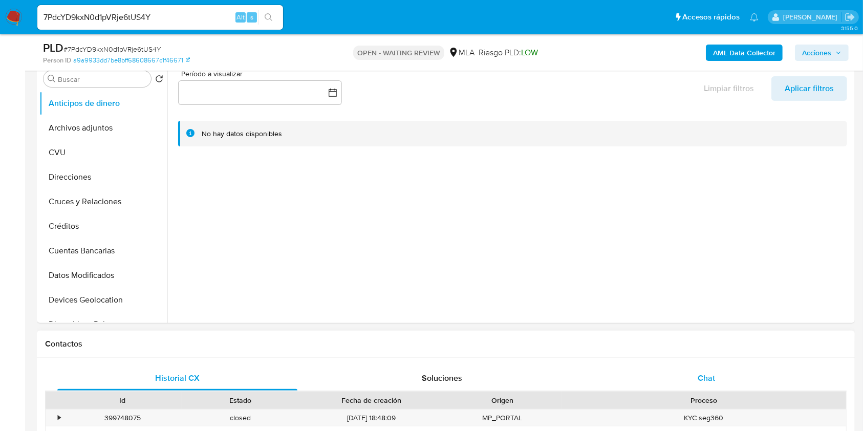
click at [685, 380] on div "Chat" at bounding box center [707, 378] width 240 height 25
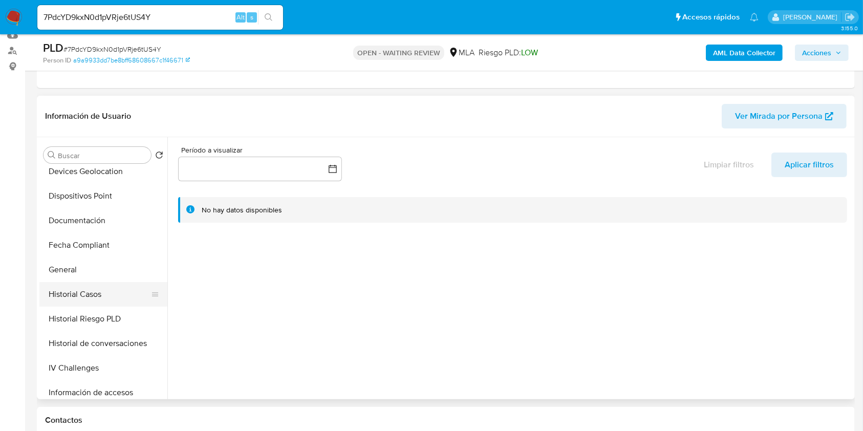
click at [90, 282] on button "Historial Casos" at bounding box center [99, 294] width 120 height 25
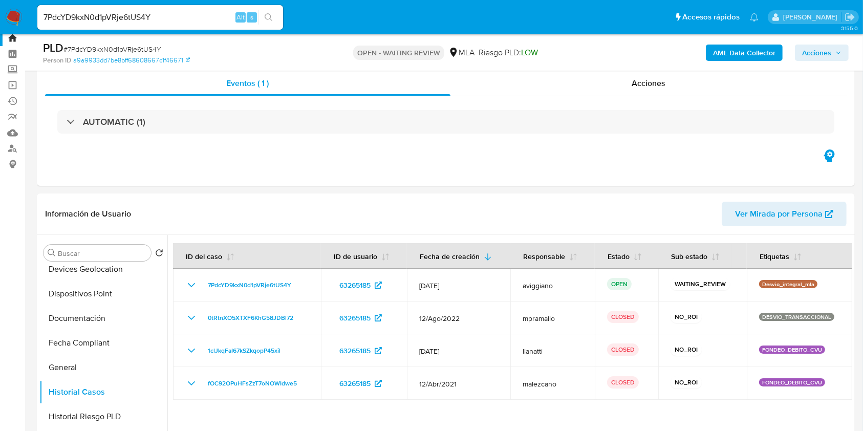
scroll to position [0, 0]
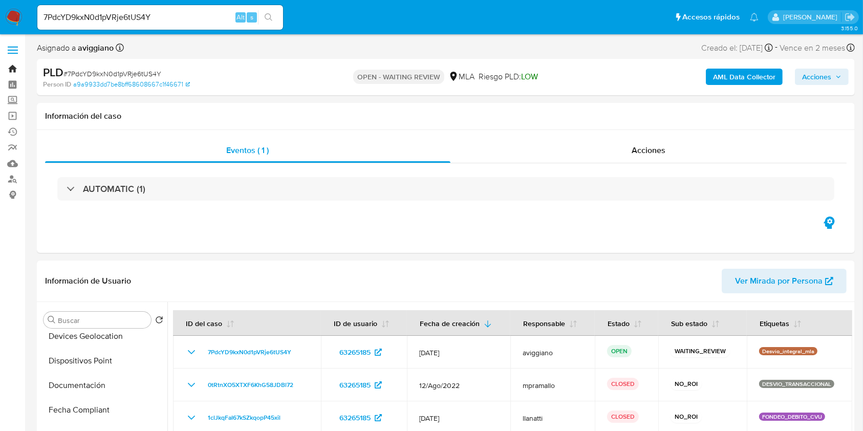
click at [13, 64] on link "Bandeja" at bounding box center [61, 69] width 122 height 16
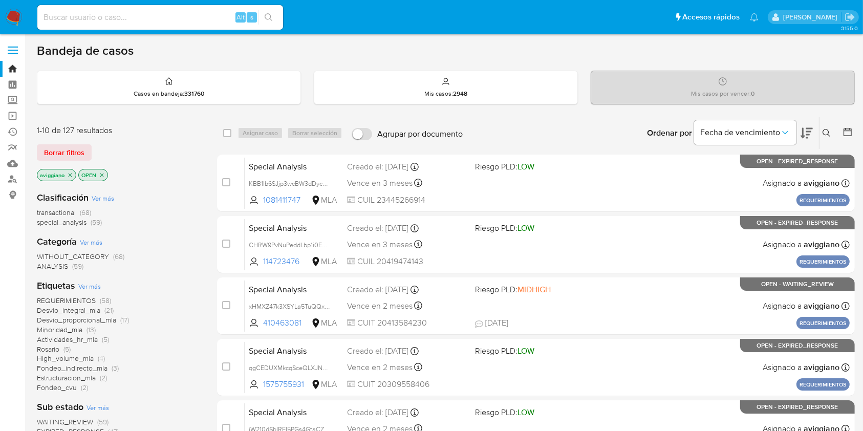
click at [70, 177] on icon "close-filter" at bounding box center [70, 175] width 6 height 6
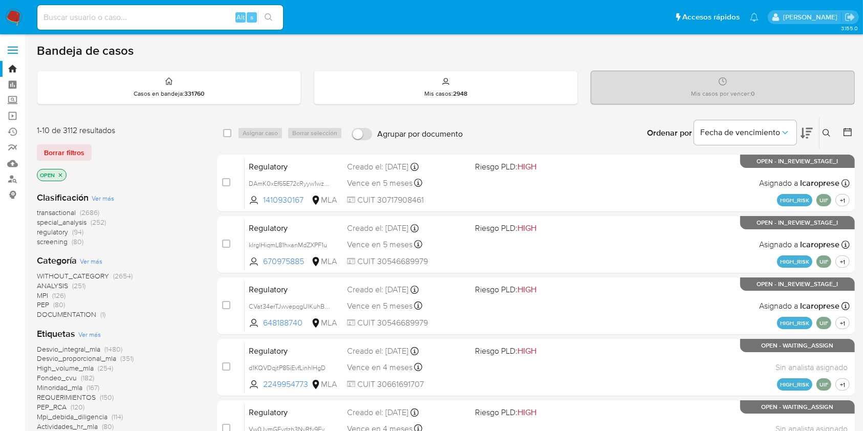
scroll to position [341, 0]
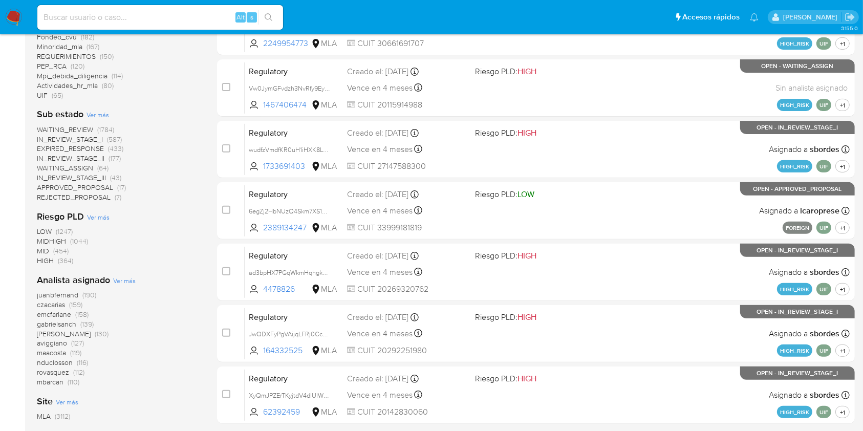
click at [50, 345] on span "aviggiano" at bounding box center [52, 343] width 30 height 10
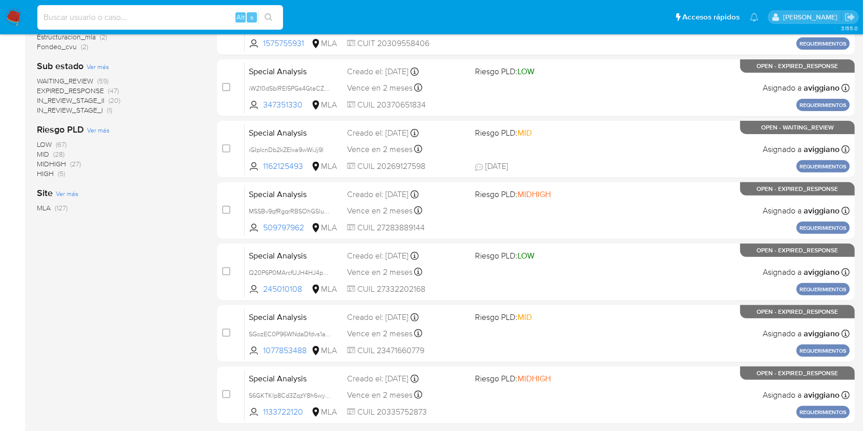
paste input "7PdcYD9kxN0d1pVRje6tUS4Y"
type input "7PdcYD9kxN0d1pVRje6tUS4Y"
click at [271, 8] on div "7PdcYD9kxN0d1pVRje6tUS4Y Alt s" at bounding box center [160, 17] width 246 height 25
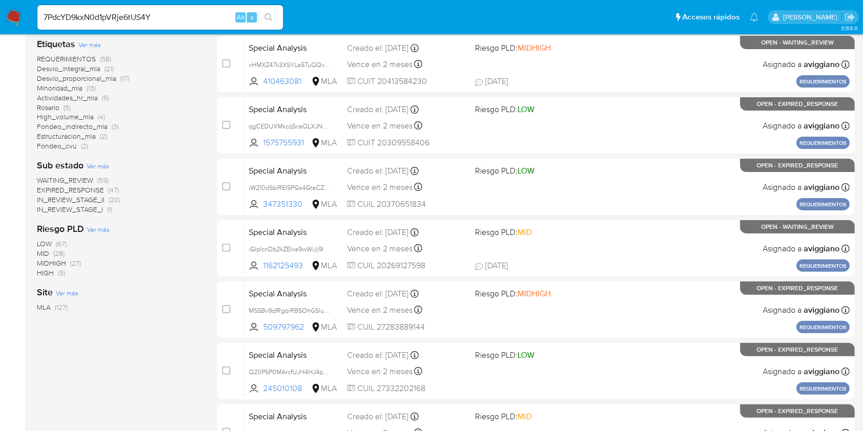
scroll to position [68, 0]
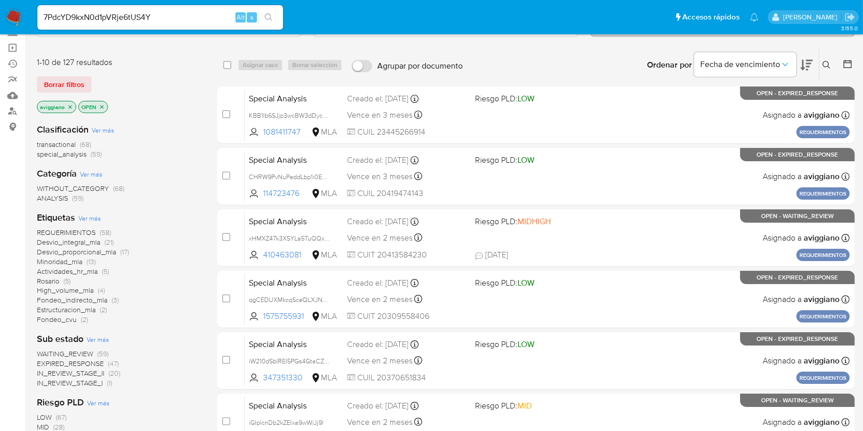
click at [277, 23] on button "search-icon" at bounding box center [268, 17] width 21 height 14
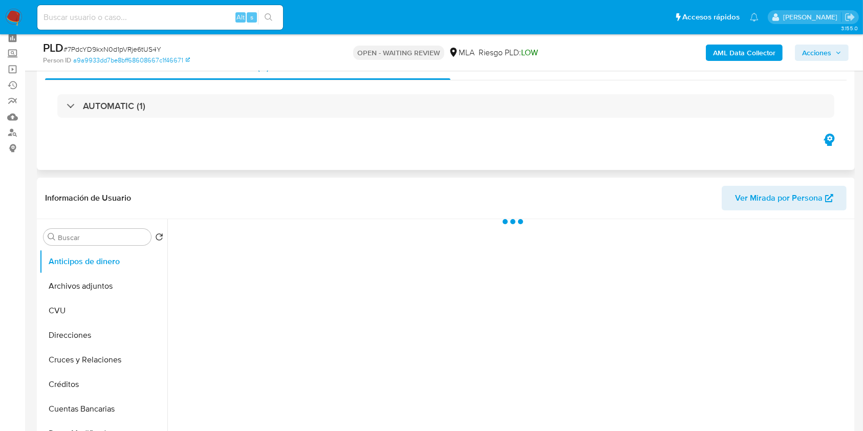
scroll to position [68, 0]
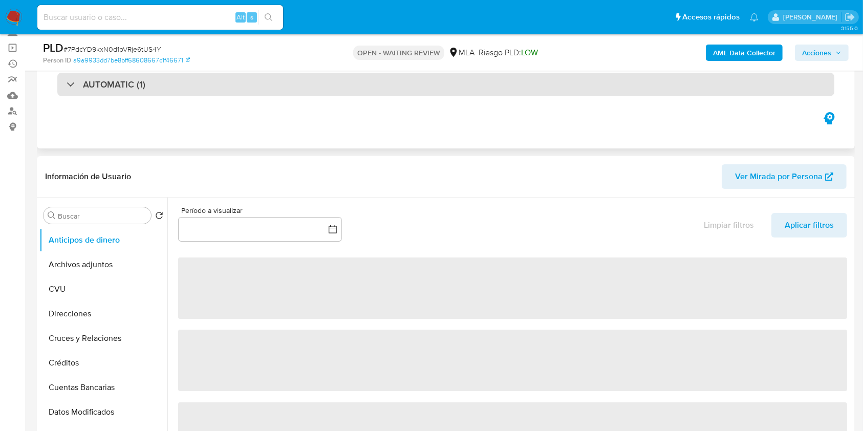
click at [217, 76] on div "AUTOMATIC (1)" at bounding box center [445, 85] width 777 height 24
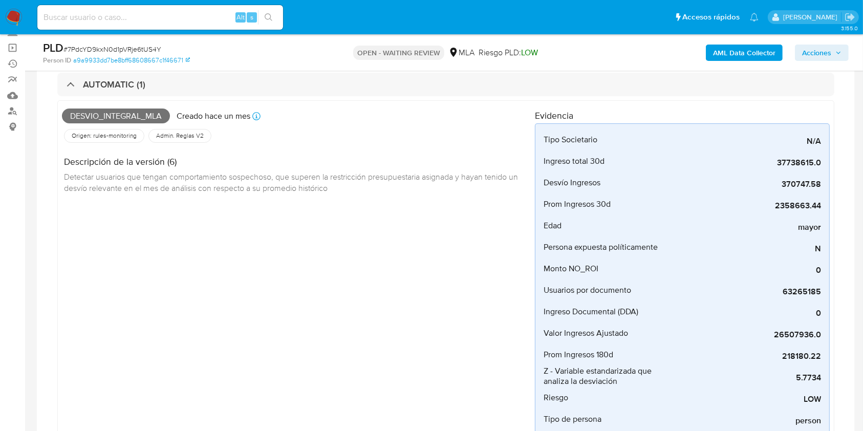
select select "10"
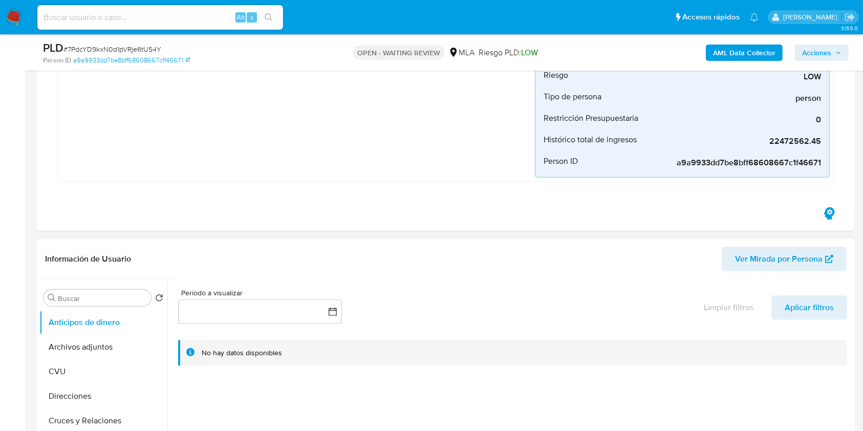
scroll to position [546, 0]
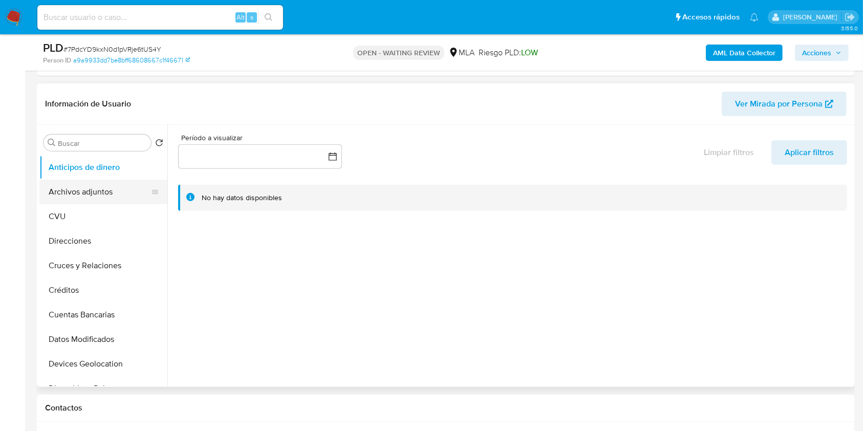
click at [123, 198] on button "Archivos adjuntos" at bounding box center [99, 192] width 120 height 25
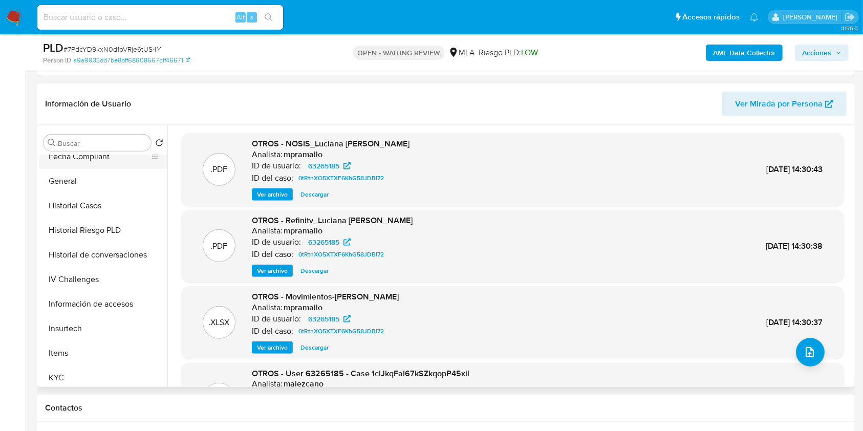
scroll to position [409, 0]
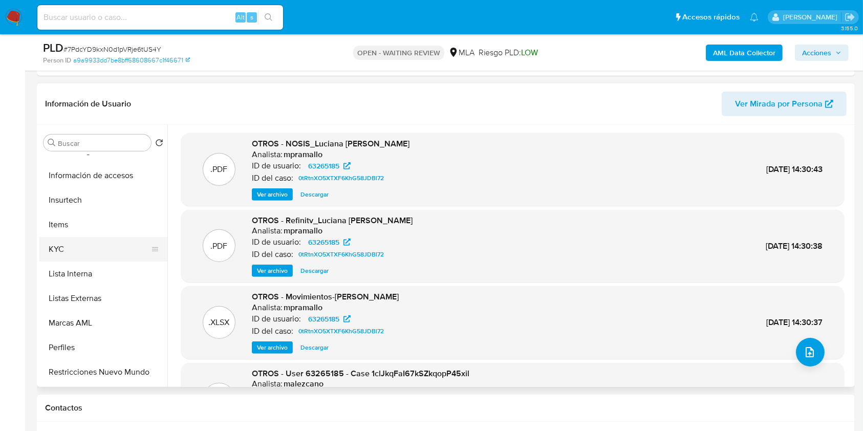
click at [98, 256] on button "KYC" at bounding box center [99, 249] width 120 height 25
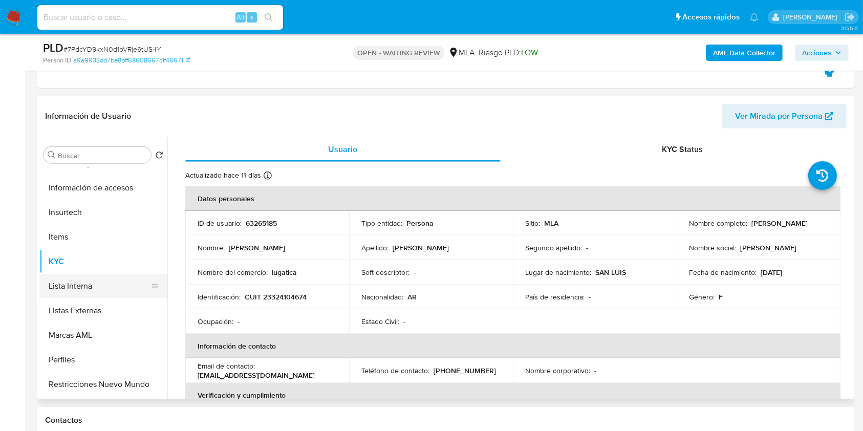
scroll to position [273, 0]
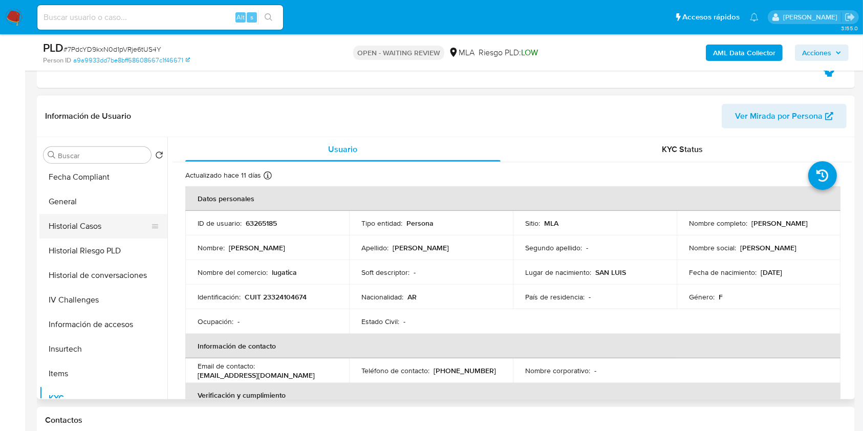
click at [95, 218] on button "Historial Casos" at bounding box center [99, 226] width 120 height 25
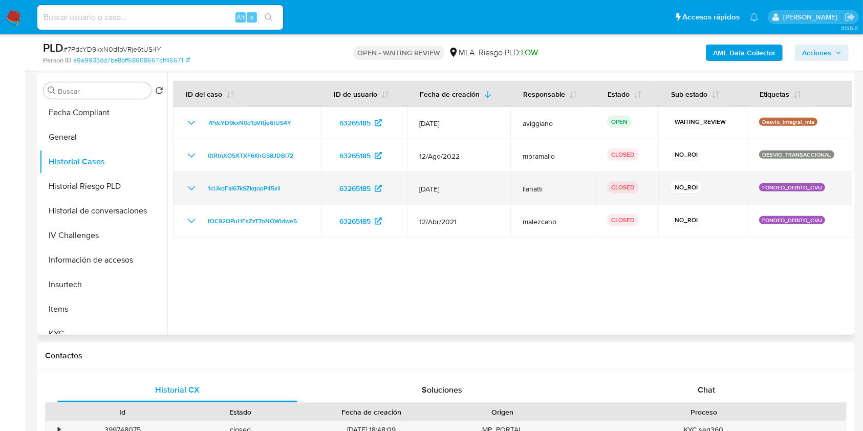
scroll to position [750, 0]
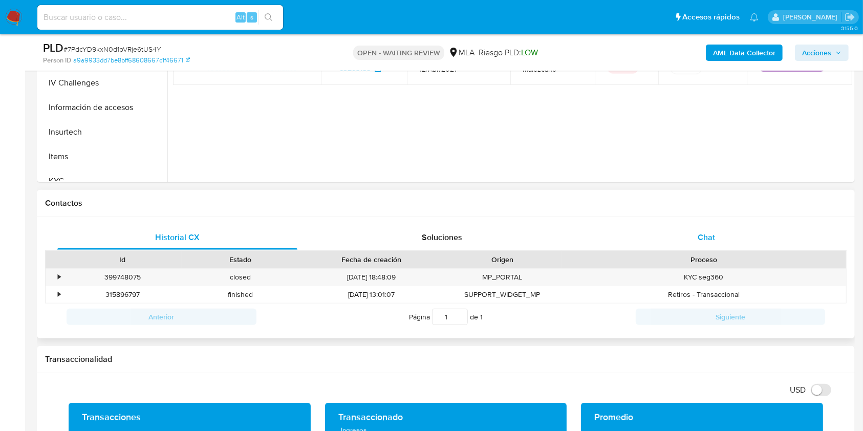
click at [614, 239] on div "Chat" at bounding box center [707, 237] width 240 height 25
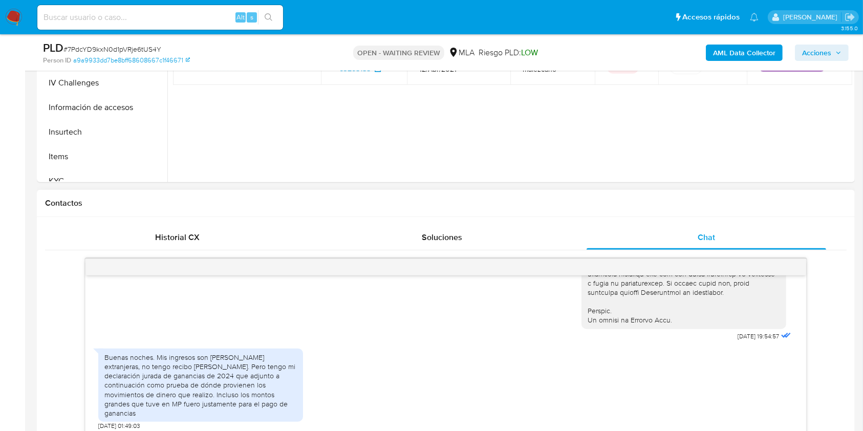
scroll to position [887, 0]
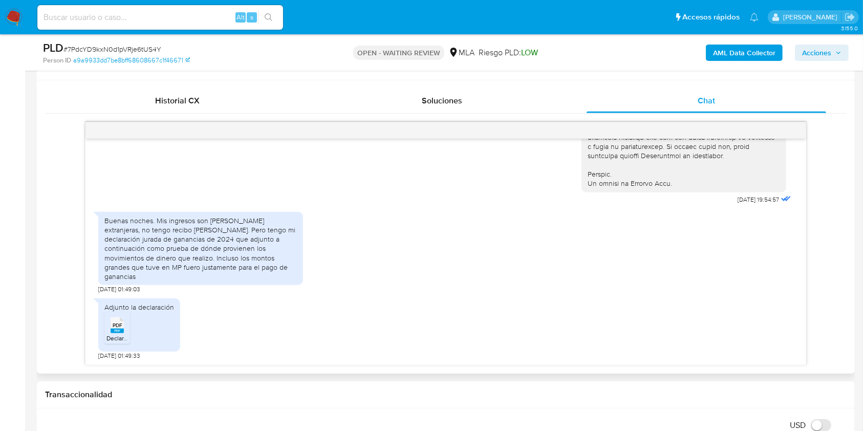
click at [115, 317] on icon at bounding box center [117, 325] width 13 height 16
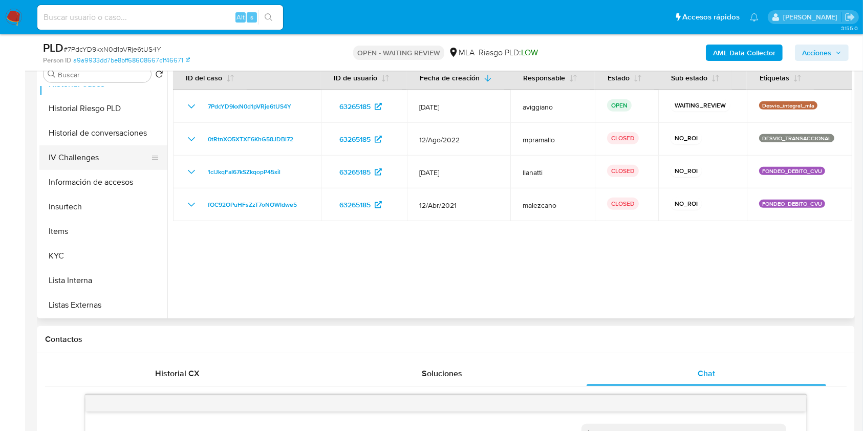
scroll to position [409, 0]
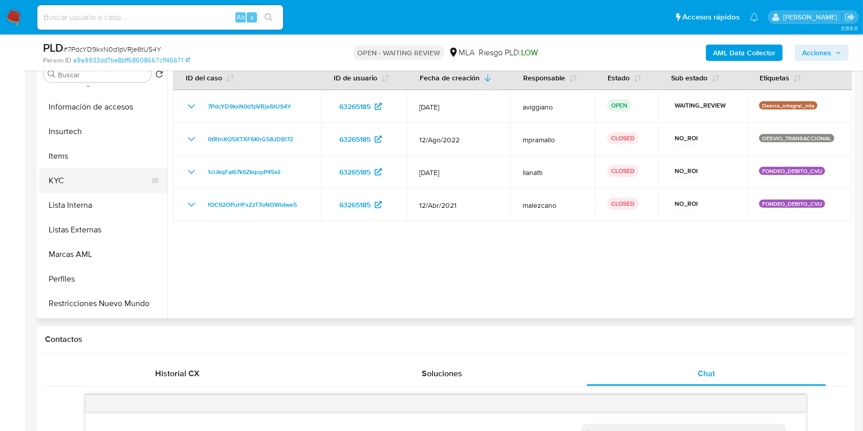
click at [74, 178] on button "KYC" at bounding box center [99, 180] width 120 height 25
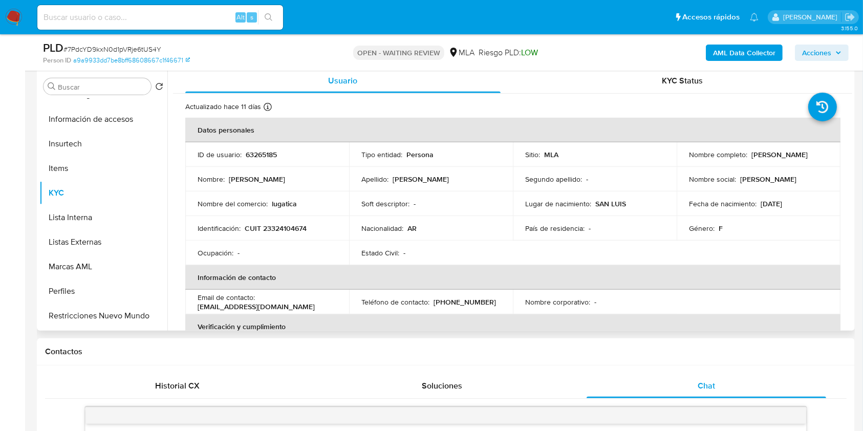
click at [268, 224] on p "CUIT 23324104674" at bounding box center [276, 228] width 62 height 9
copy p "23324104674"
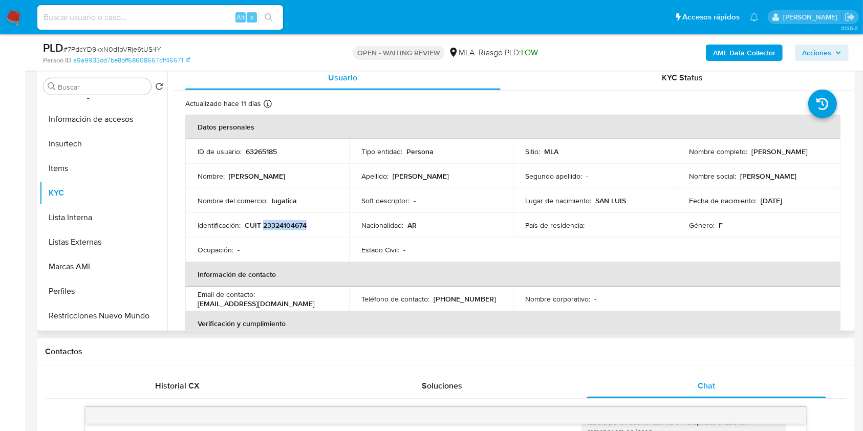
scroll to position [0, 0]
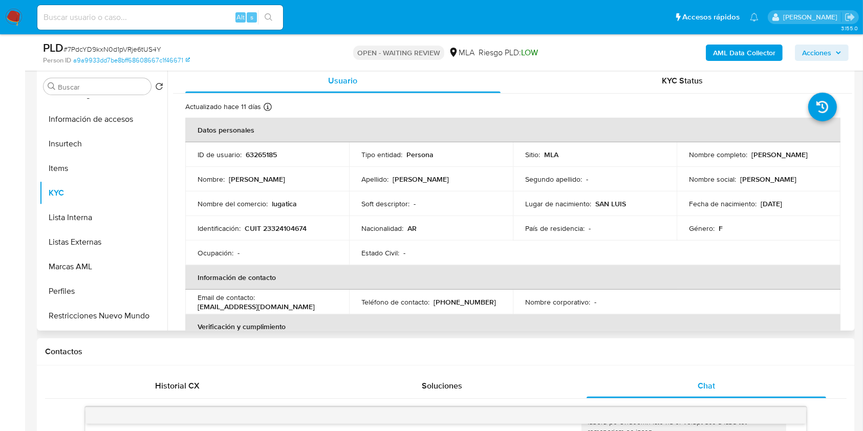
click at [268, 150] on p "63265185" at bounding box center [261, 154] width 31 height 9
click at [285, 221] on td "Identificación : CUIT 23324104674" at bounding box center [267, 228] width 164 height 25
click at [283, 226] on p "CUIT 23324104674" at bounding box center [276, 228] width 62 height 9
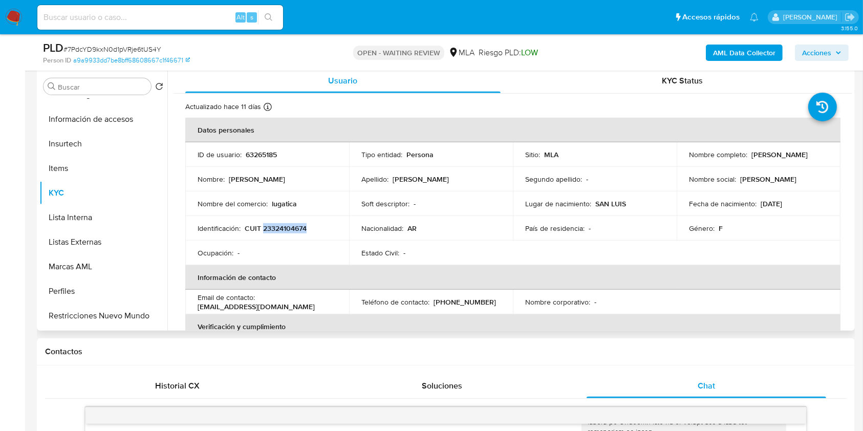
click at [283, 226] on p "CUIT 23324104674" at bounding box center [276, 228] width 62 height 9
copy p "23324104674"
click at [250, 156] on p "63265185" at bounding box center [261, 154] width 31 height 9
copy p "63265185"
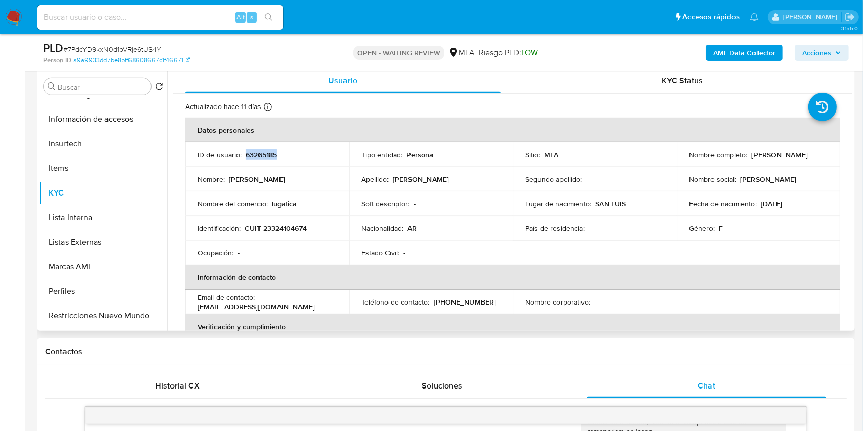
copy p "63265185"
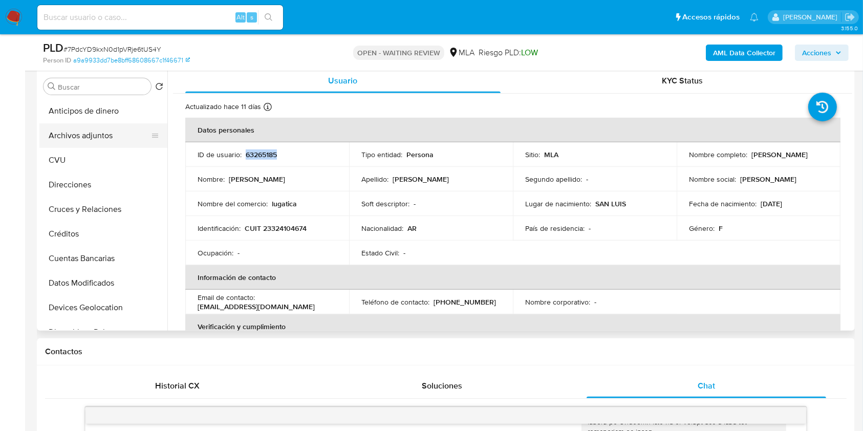
click at [117, 130] on button "Archivos adjuntos" at bounding box center [99, 135] width 120 height 25
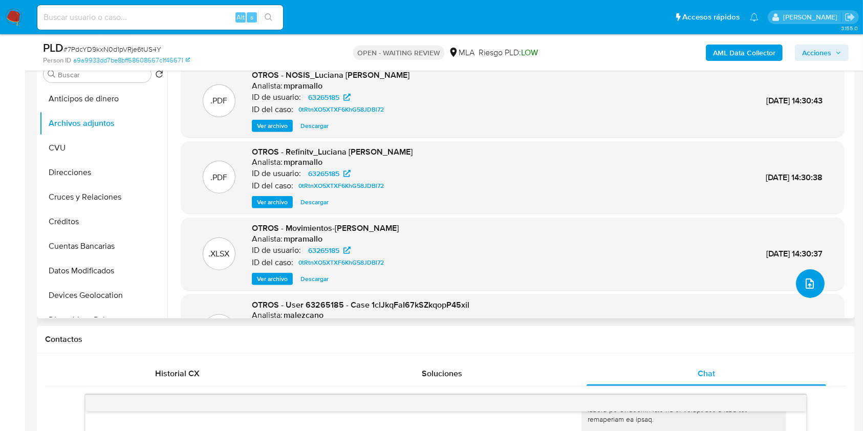
click at [811, 289] on span "upload-file" at bounding box center [810, 283] width 12 height 12
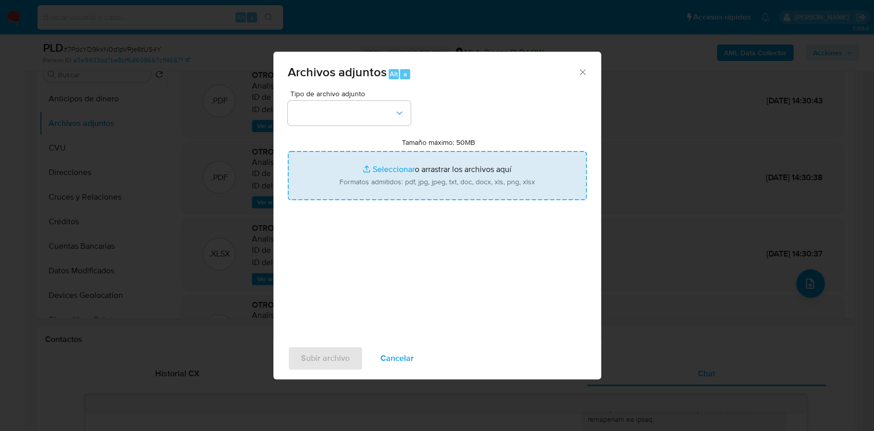
click at [401, 167] on input "Tamaño máximo: 50MB Seleccionar archivos" at bounding box center [437, 175] width 299 height 49
type input "C:\fakepath\Movimientos-Aladdin-v10_1 - 63265185.xlsx"
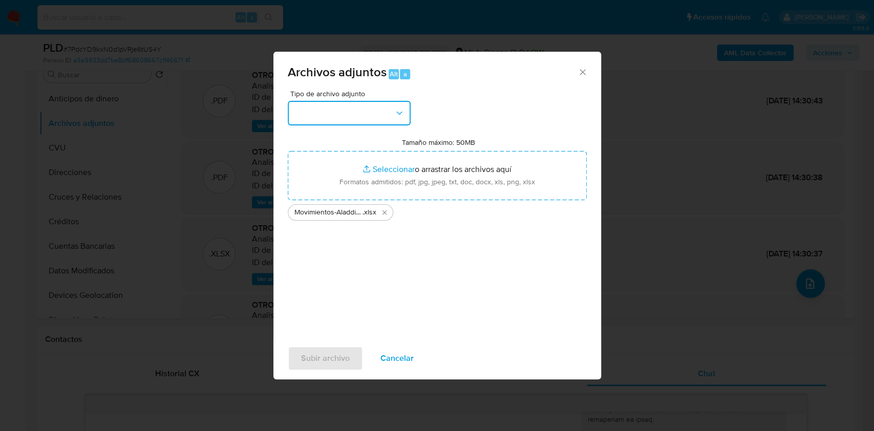
click at [362, 121] on button "button" at bounding box center [349, 113] width 123 height 25
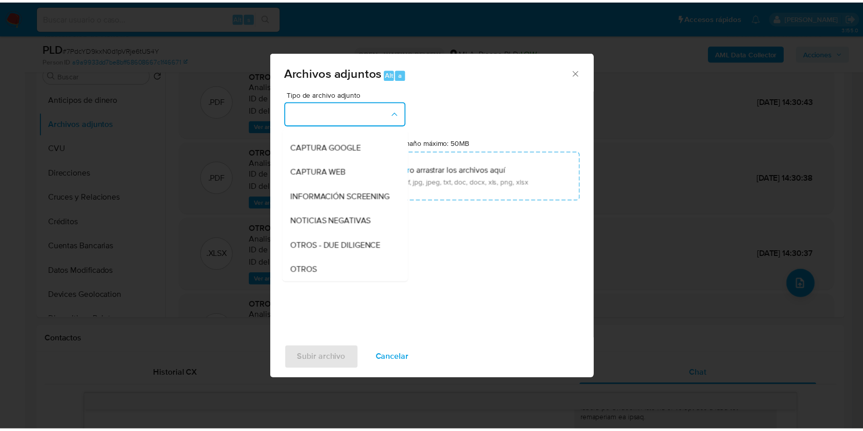
scroll to position [136, 0]
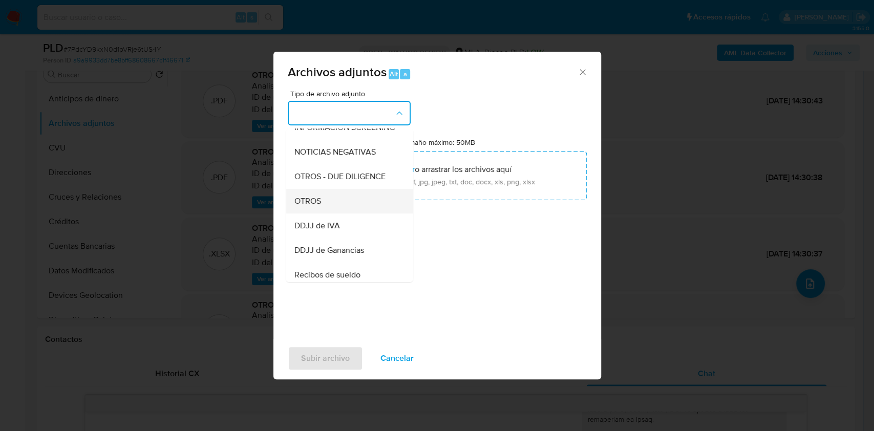
click at [319, 206] on span "OTROS" at bounding box center [307, 201] width 27 height 10
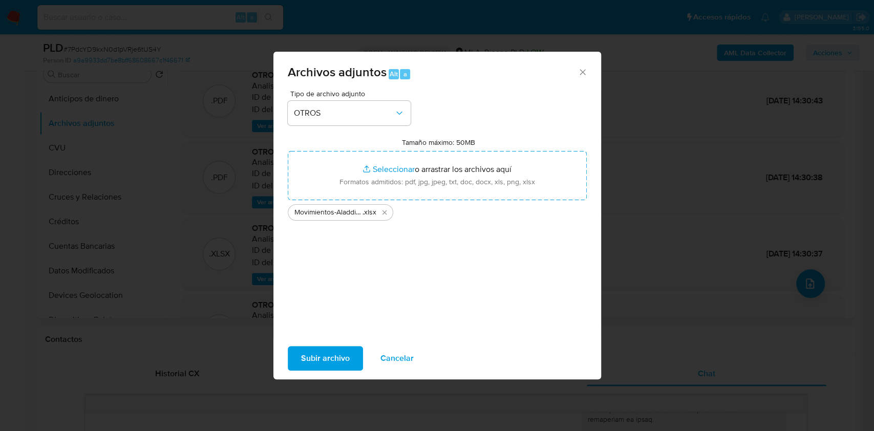
click at [328, 354] on span "Subir archivo" at bounding box center [325, 358] width 49 height 23
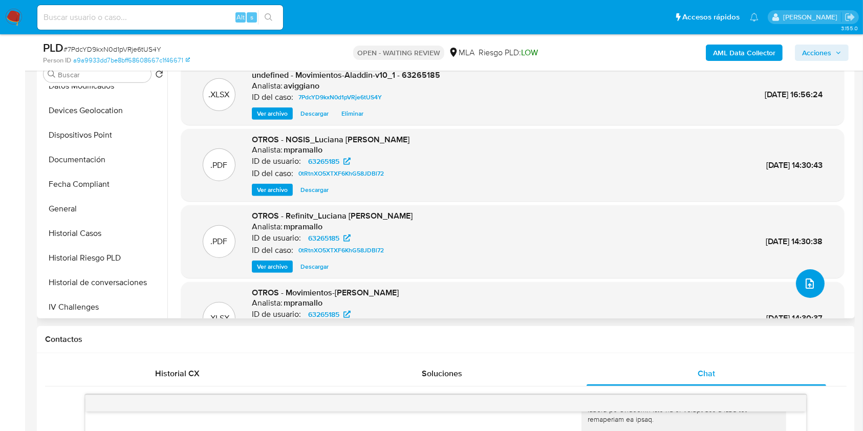
scroll to position [341, 0]
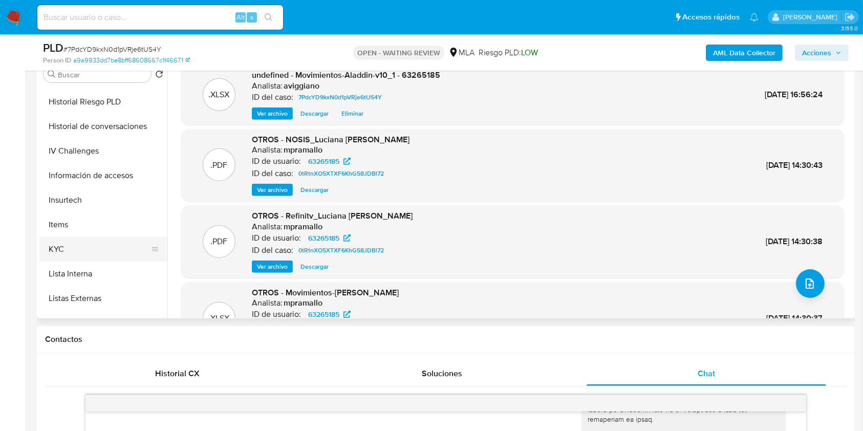
click at [66, 250] on button "KYC" at bounding box center [99, 249] width 120 height 25
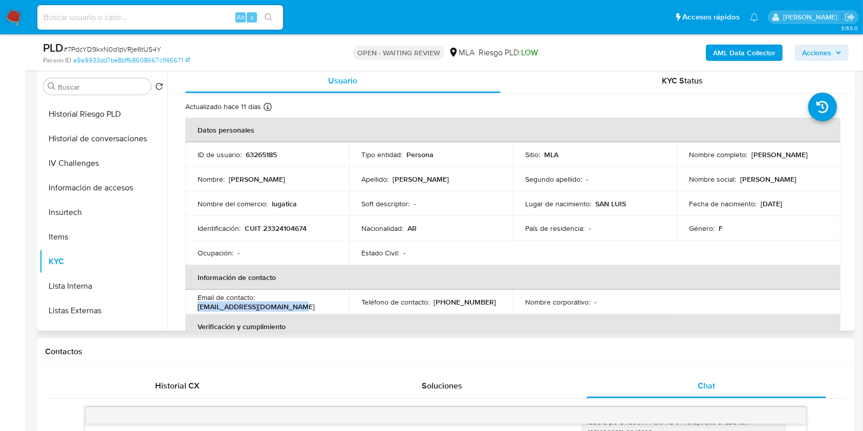
drag, startPoint x: 191, startPoint y: 306, endPoint x: 305, endPoint y: 307, distance: 113.1
click at [305, 307] on td "Email de contacto : lucianagatica@yahoo.com.ar" at bounding box center [267, 302] width 164 height 25
copy p "lucianagatica@yahoo.com.ar"
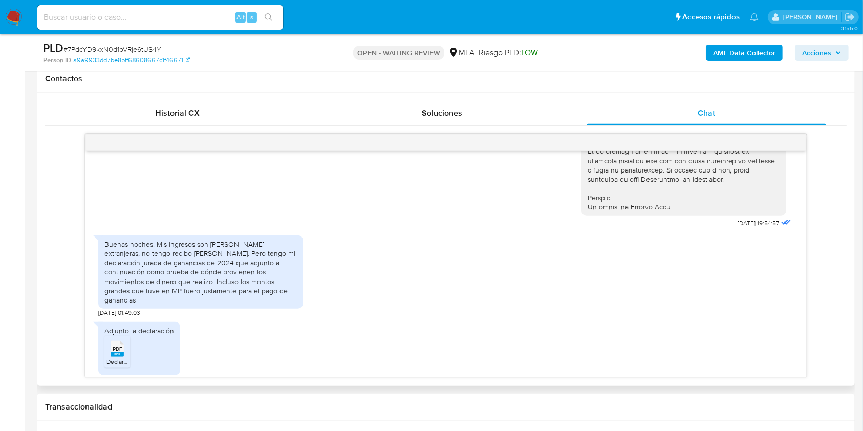
scroll to position [507, 0]
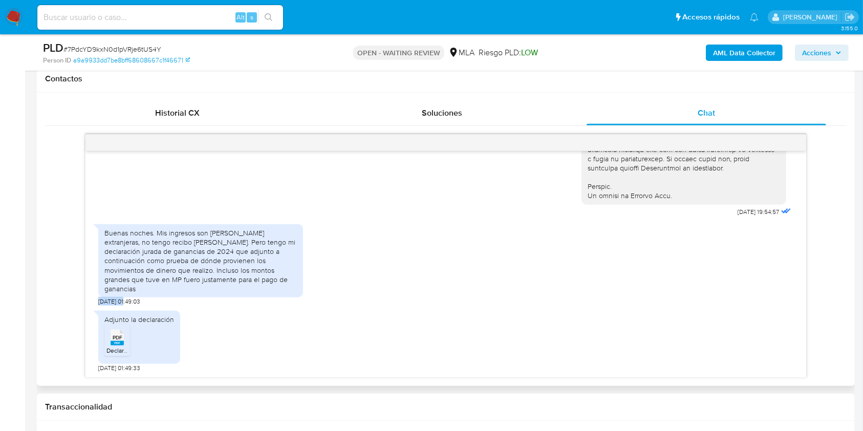
drag, startPoint x: 99, startPoint y: 298, endPoint x: 126, endPoint y: 298, distance: 27.1
click at [126, 298] on span "21/07/2025 01:49:03" at bounding box center [119, 301] width 42 height 8
drag, startPoint x: 129, startPoint y: 298, endPoint x: 97, endPoint y: 299, distance: 32.8
click at [97, 299] on div "17/07/2025 19:54:57 Buenas noches. Mis ingresos son de fuentes extranjeras, no …" at bounding box center [445, 264] width 720 height 226
copy span "21/07/2025"
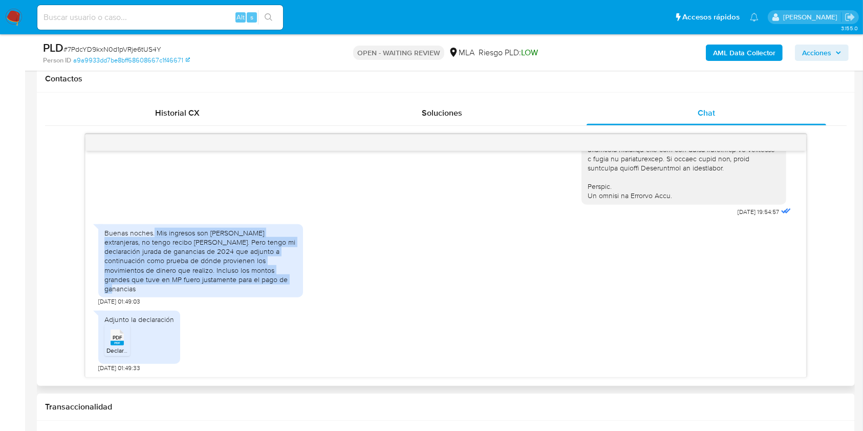
drag, startPoint x: 154, startPoint y: 240, endPoint x: 187, endPoint y: 289, distance: 60.0
click at [187, 289] on div "Buenas noches. Mis ingresos son de fuentes extranjeras, no tengo recibo de suel…" at bounding box center [200, 260] width 192 height 65
copy div "Mis ingresos son de fuentes extranjeras, no tengo recibo de sueldo. Pero tengo …"
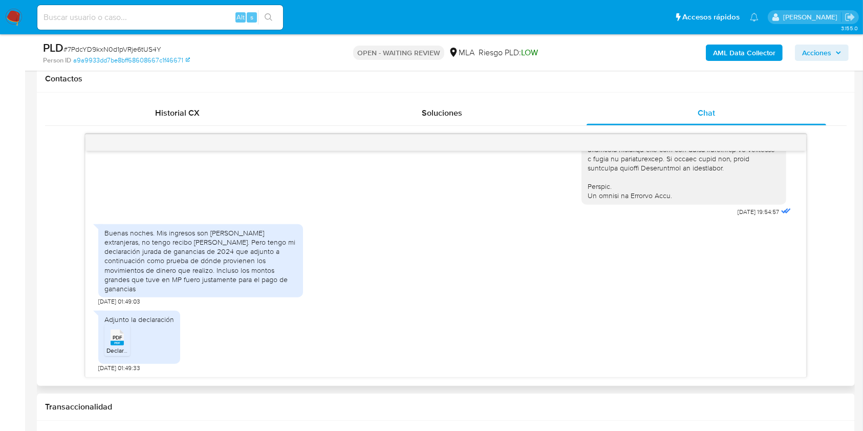
click at [117, 335] on span "PDF" at bounding box center [118, 337] width 10 height 7
click at [363, 244] on div "Buenas noches. Mis ingresos son de fuentes extranjeras, no tengo recibo de suel…" at bounding box center [445, 262] width 695 height 87
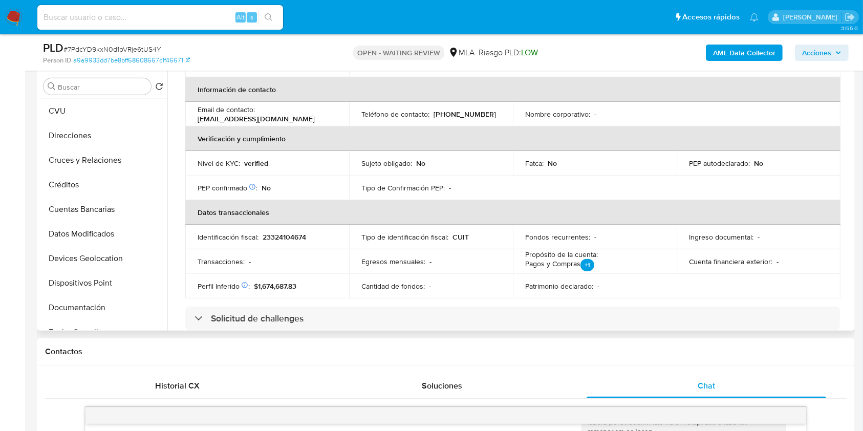
scroll to position [0, 0]
click at [104, 141] on button "Archivos adjuntos" at bounding box center [99, 135] width 120 height 25
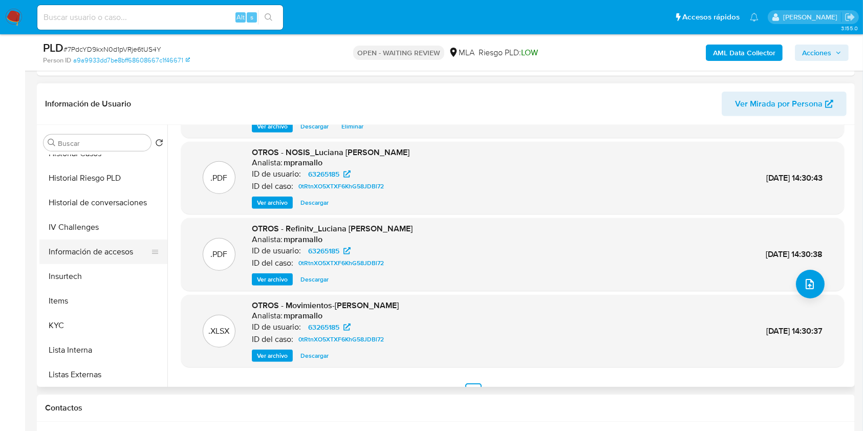
scroll to position [341, 0]
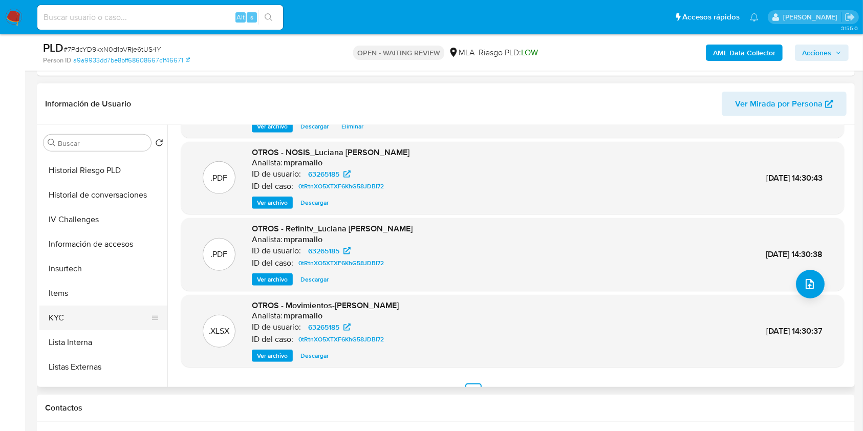
click at [83, 315] on button "KYC" at bounding box center [99, 318] width 120 height 25
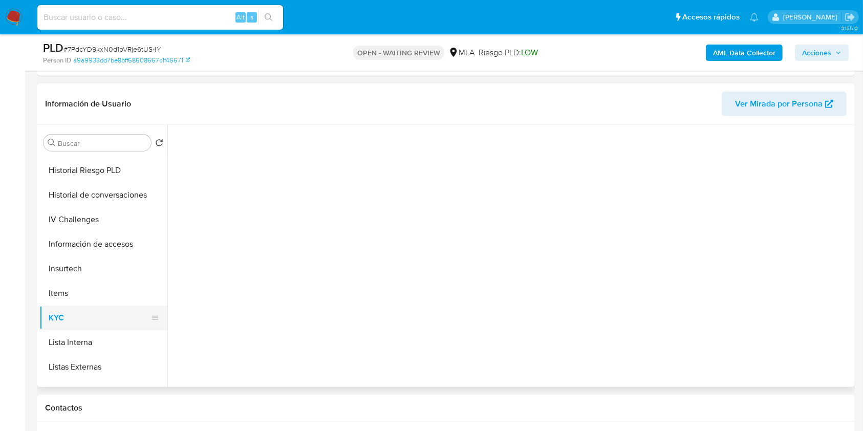
scroll to position [0, 0]
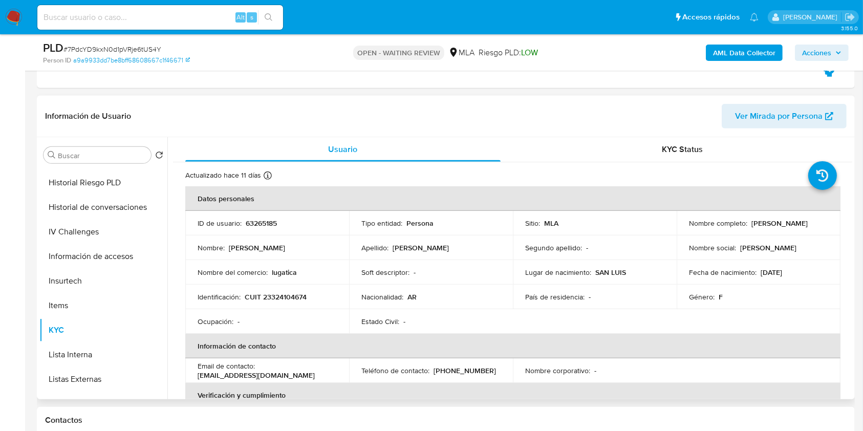
click at [270, 292] on p "CUIT 23324104674" at bounding box center [276, 296] width 62 height 9
copy p "23324104674"
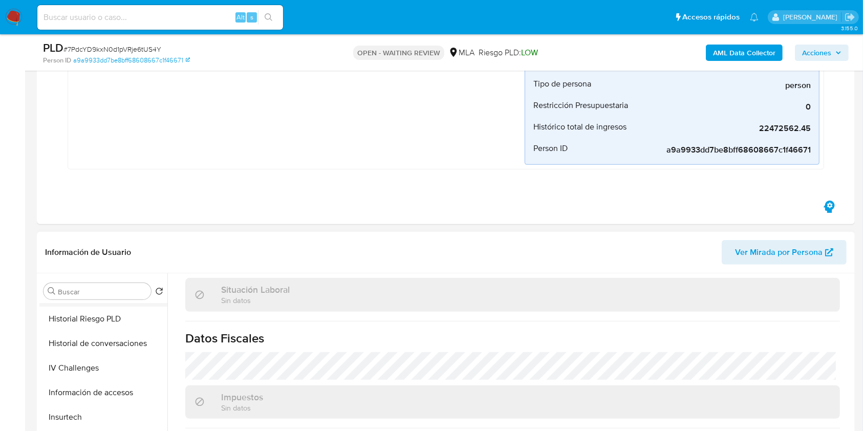
scroll to position [273, 0]
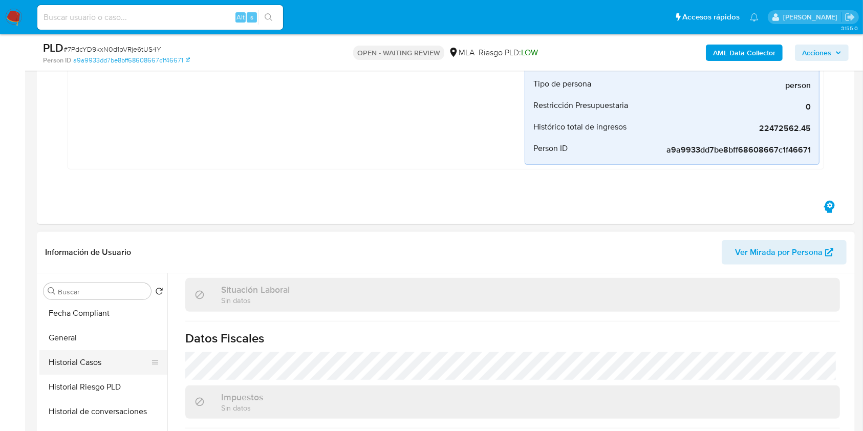
click at [101, 358] on button "Historial Casos" at bounding box center [99, 362] width 120 height 25
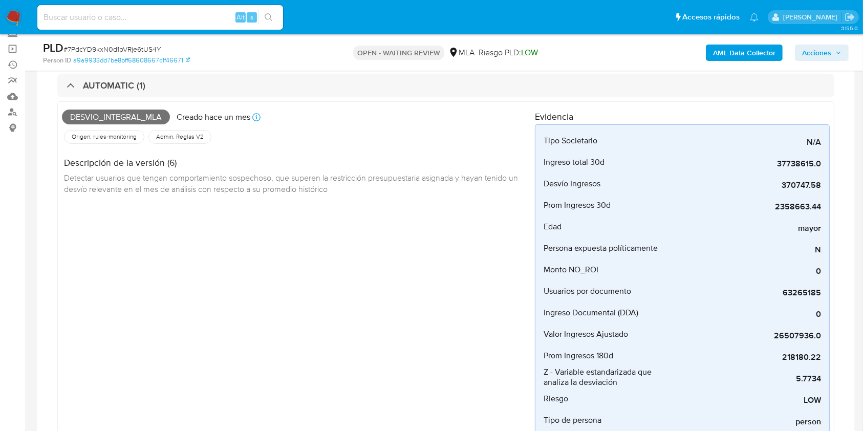
scroll to position [0, 0]
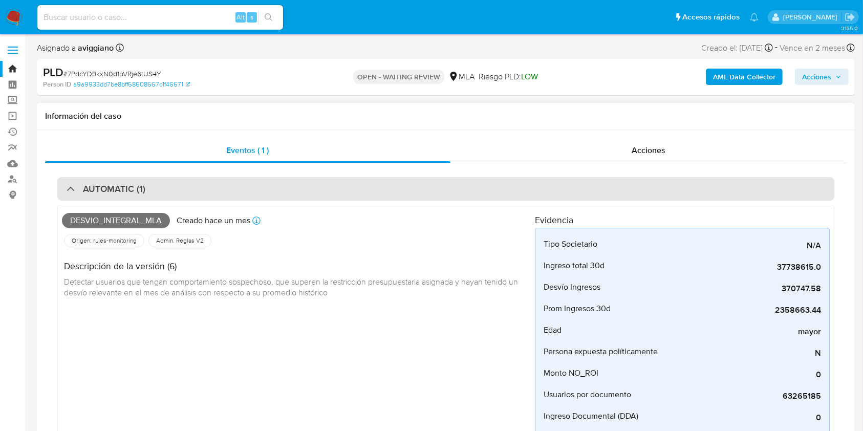
click at [143, 195] on div "AUTOMATIC (1)" at bounding box center [445, 189] width 777 height 24
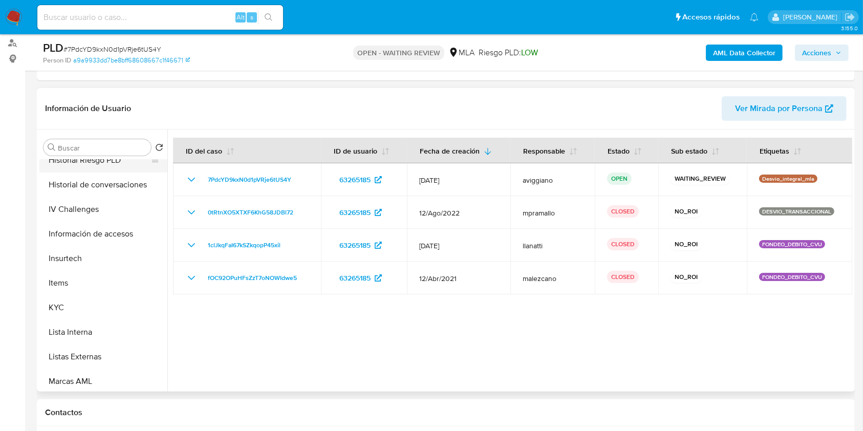
scroll to position [205, 0]
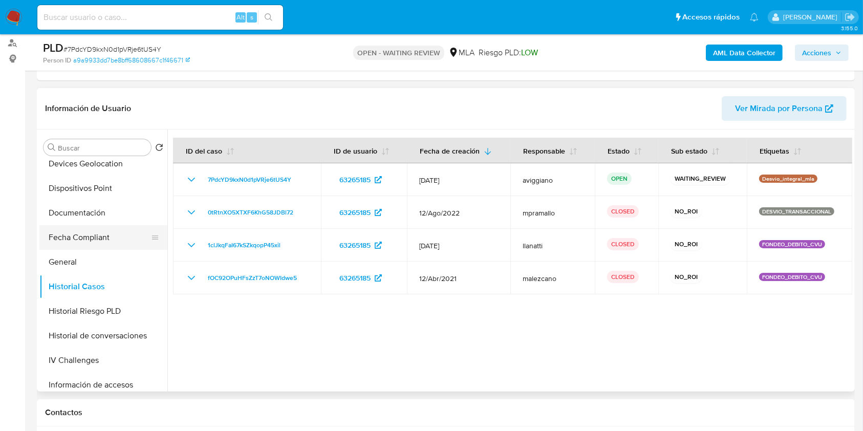
click at [77, 226] on button "Fecha Compliant" at bounding box center [99, 237] width 120 height 25
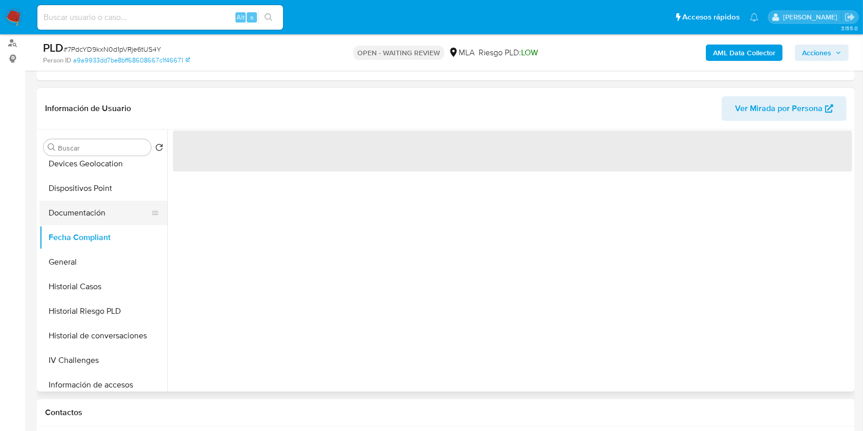
click at [73, 211] on button "Documentación" at bounding box center [99, 213] width 120 height 25
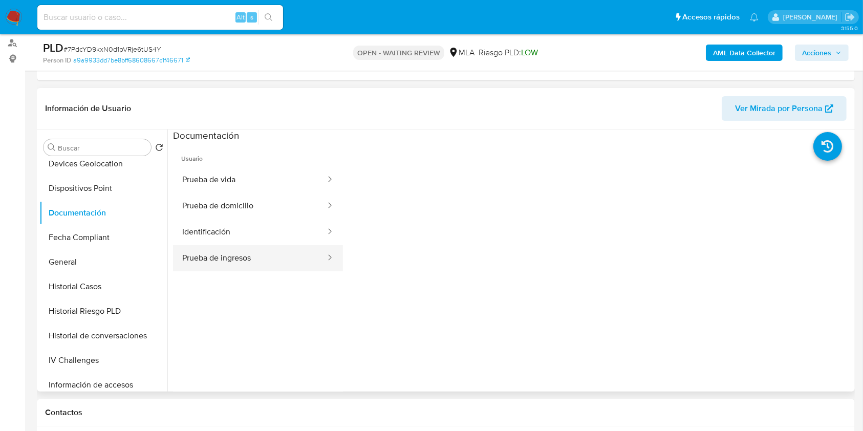
click at [212, 258] on button "Prueba de ingresos" at bounding box center [250, 258] width 154 height 26
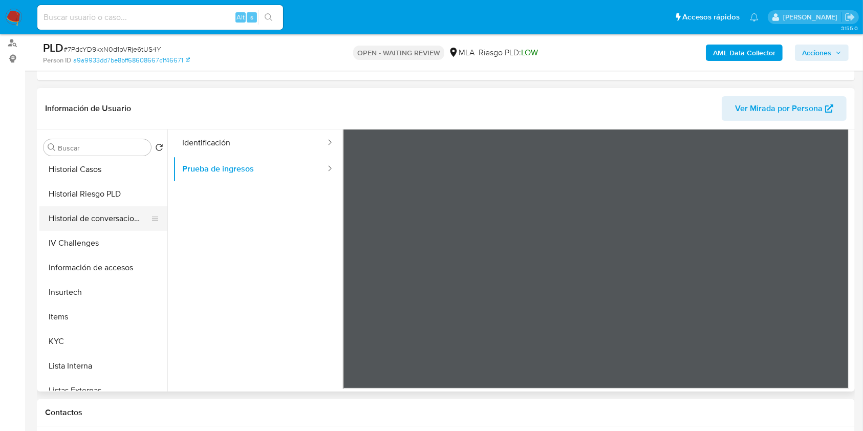
scroll to position [273, 0]
click at [101, 226] on button "Historial Casos" at bounding box center [99, 218] width 120 height 25
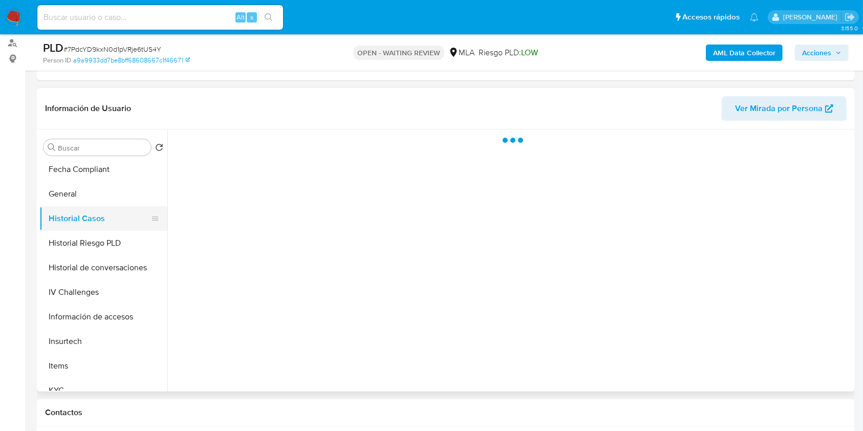
scroll to position [0, 0]
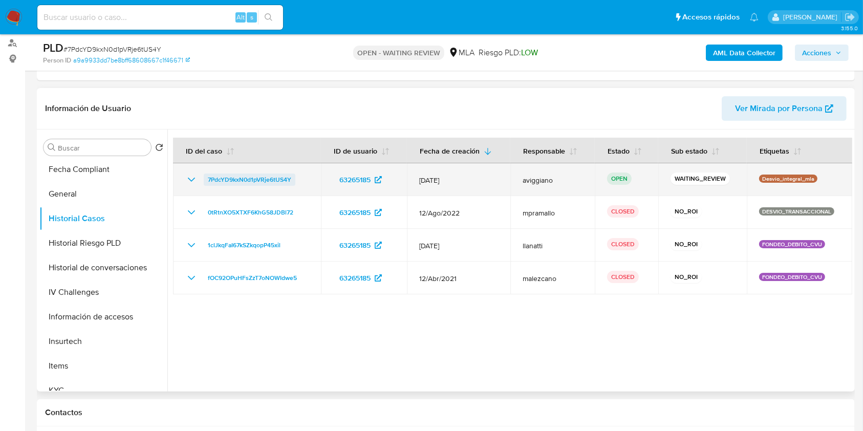
drag, startPoint x: 299, startPoint y: 180, endPoint x: 209, endPoint y: 183, distance: 90.1
click at [209, 183] on div "7PdcYD9kxN0d1pVRje6tUS4Y" at bounding box center [246, 180] width 123 height 12
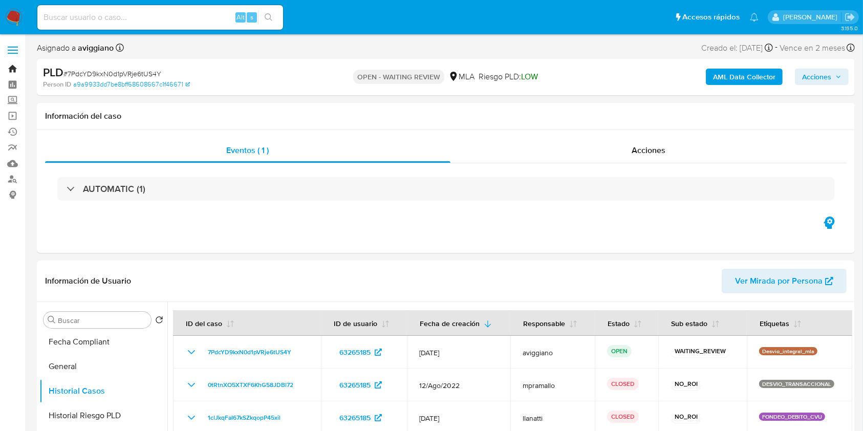
click at [14, 63] on link "Bandeja" at bounding box center [61, 69] width 122 height 16
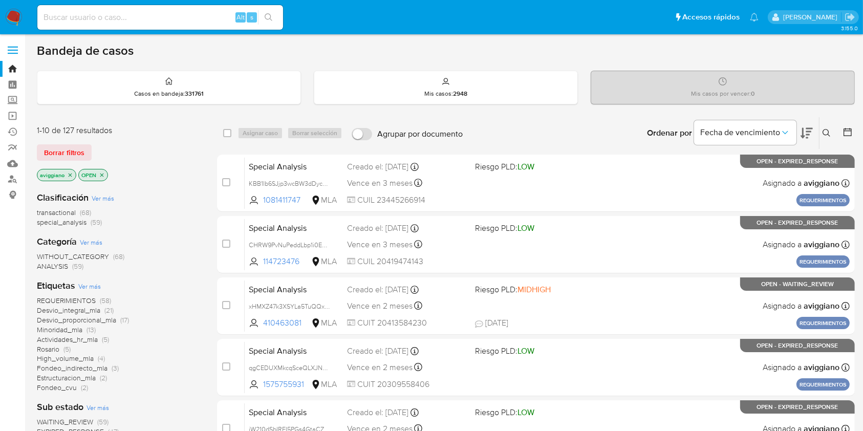
click at [826, 136] on icon at bounding box center [827, 133] width 8 height 8
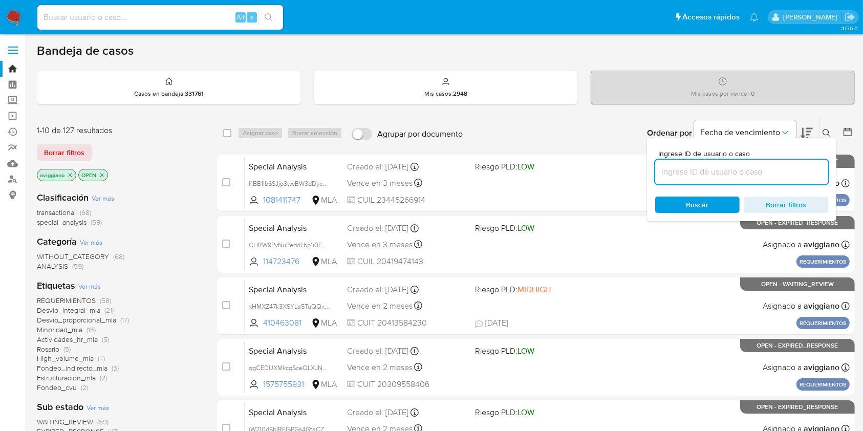
click at [738, 170] on input at bounding box center [741, 171] width 173 height 13
type input "7PdcYD9kxN0d1pVRje6tUS4Y"
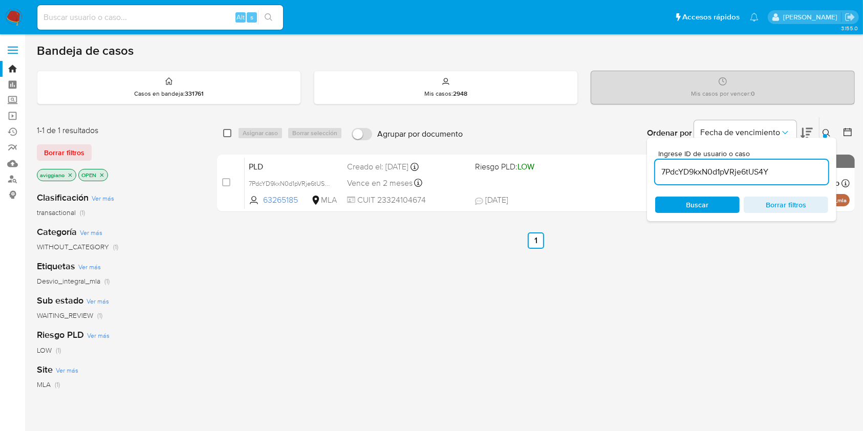
click at [229, 135] on input "checkbox" at bounding box center [227, 133] width 8 height 8
checkbox input "true"
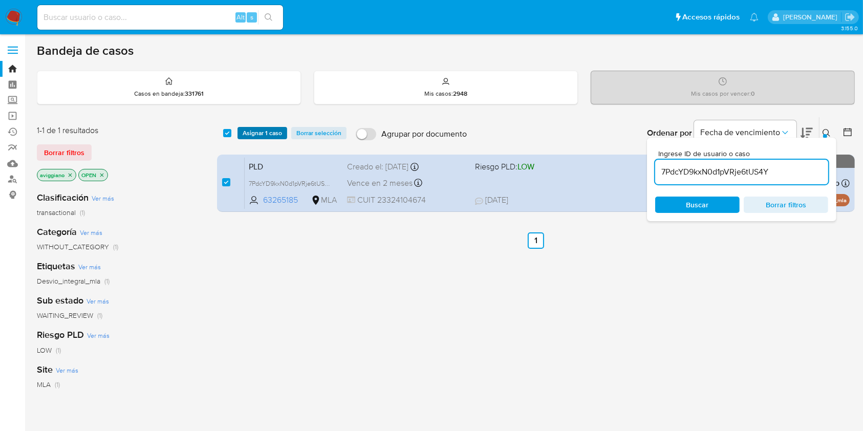
click at [245, 133] on span "Asignar 1 caso" at bounding box center [262, 133] width 39 height 10
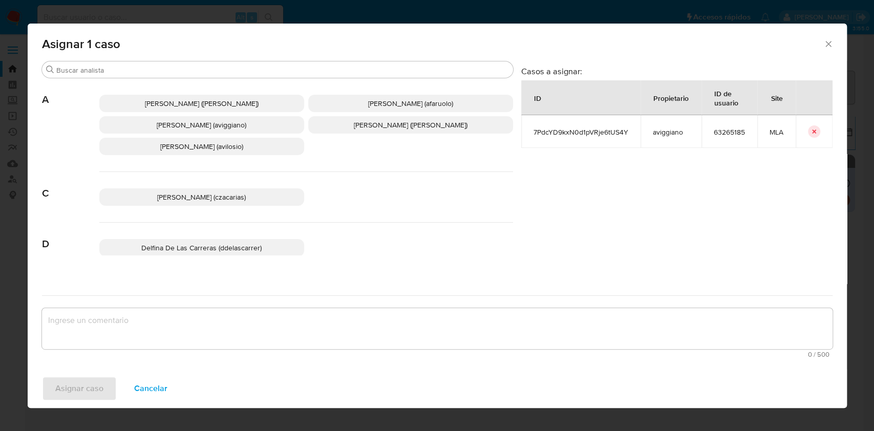
click at [164, 123] on span "[PERSON_NAME] (aviggiano)" at bounding box center [202, 125] width 90 height 10
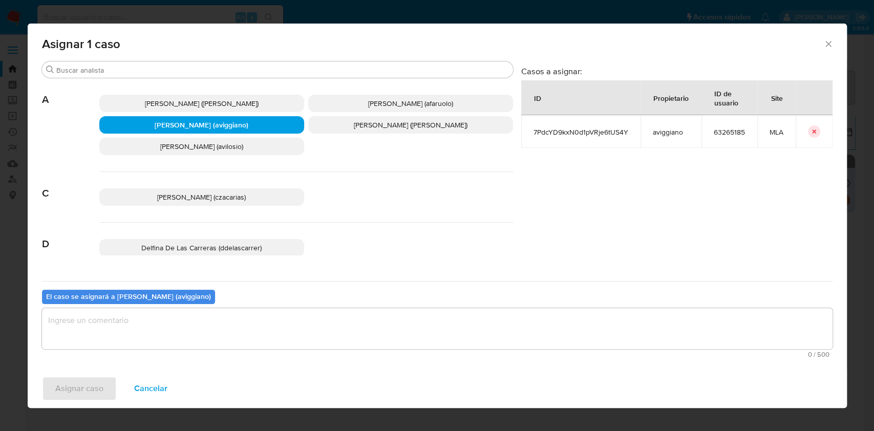
click at [118, 318] on textarea "assign-modal" at bounding box center [437, 328] width 790 height 41
click at [94, 383] on span "Asignar caso" at bounding box center [79, 388] width 48 height 23
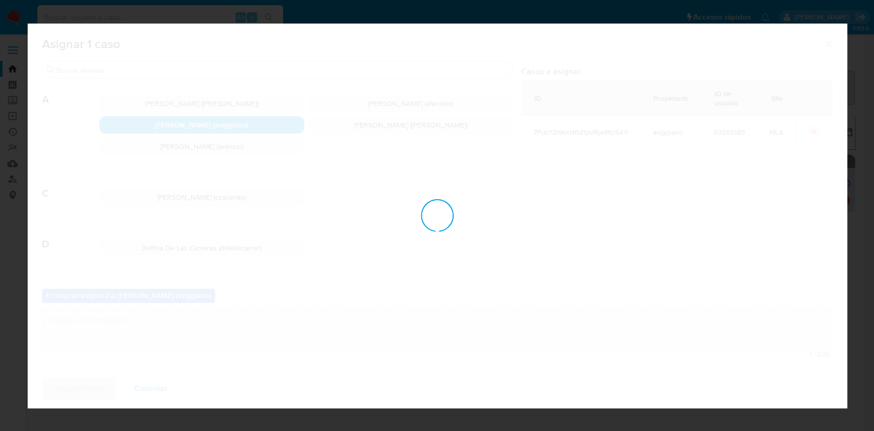
checkbox input "false"
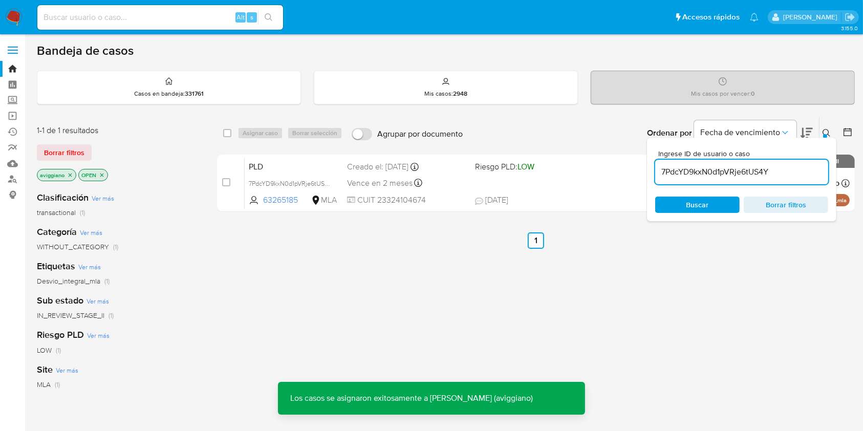
click at [448, 178] on div "Vence en 2 meses Vence el [DATE] 03:14:23" at bounding box center [406, 183] width 119 height 14
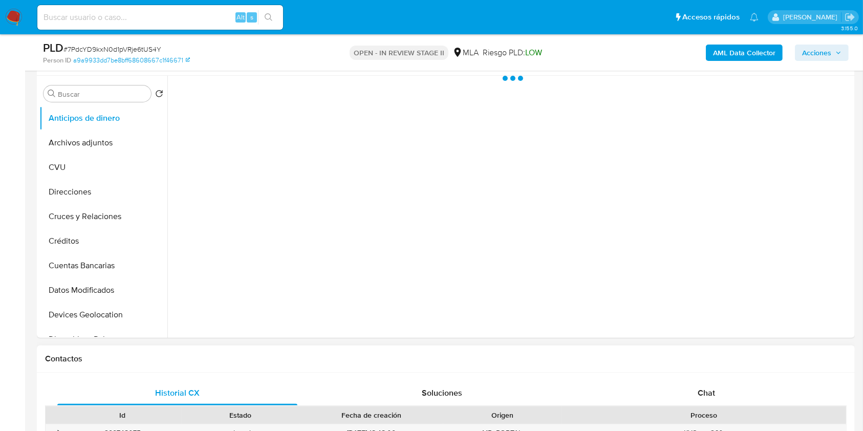
scroll to position [409, 0]
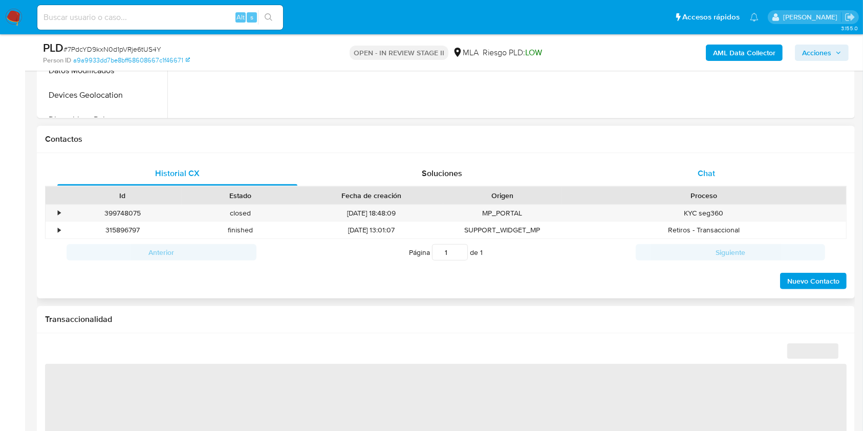
click at [702, 179] on span "Chat" at bounding box center [706, 173] width 17 height 12
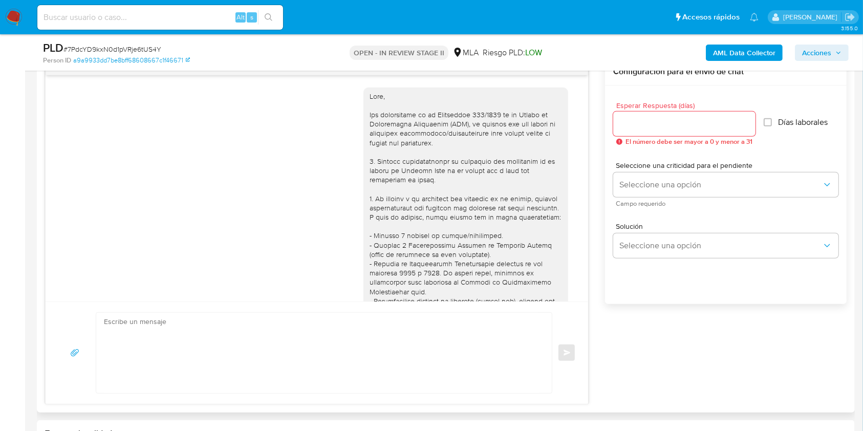
scroll to position [507, 0]
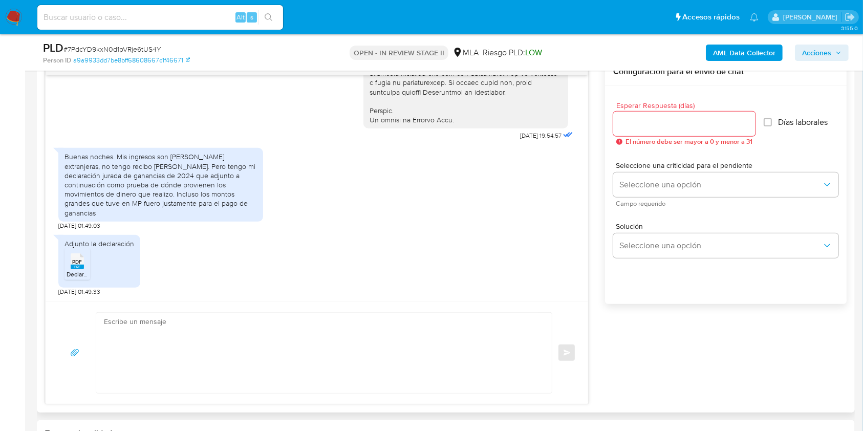
select select "10"
click at [171, 350] on textarea at bounding box center [321, 353] width 435 height 80
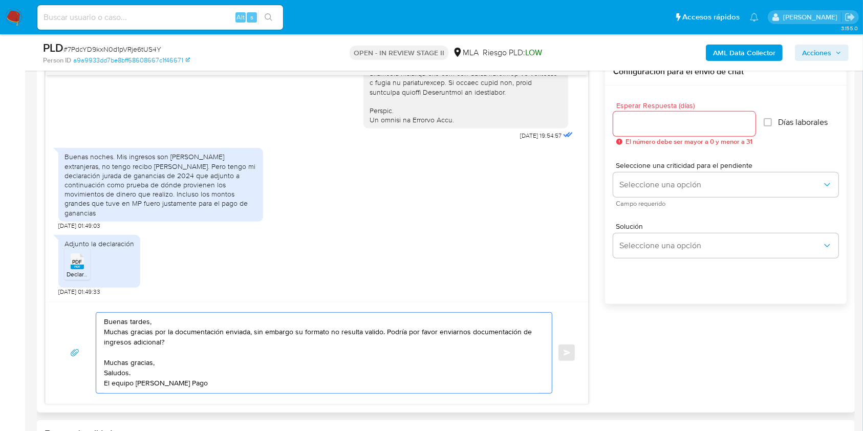
type textarea "Buenas tardes, Muchas gracias por la documentación enviada, sin embargo su form…"
click at [643, 123] on input "Esperar Respuesta (días)" at bounding box center [684, 123] width 142 height 13
type input "3"
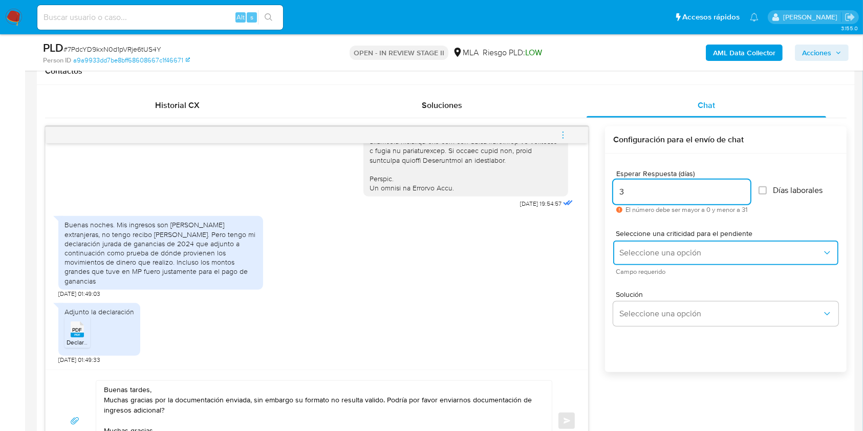
click at [656, 262] on button "Seleccione una opción" at bounding box center [725, 253] width 225 height 25
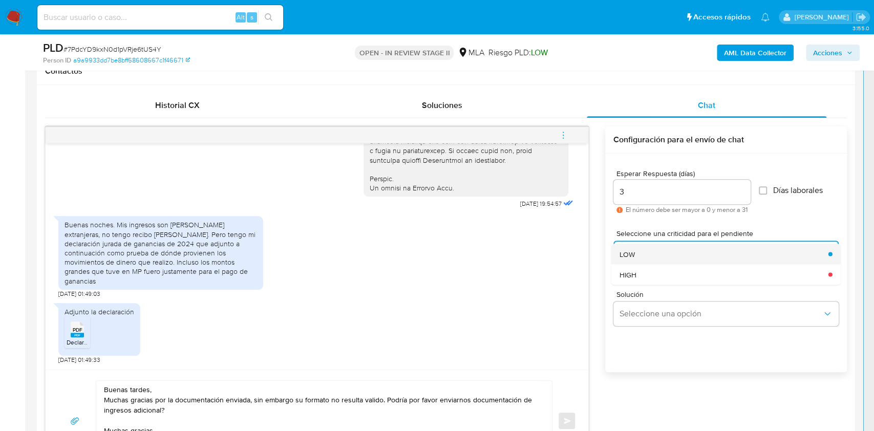
click at [645, 257] on div "LOW" at bounding box center [720, 254] width 203 height 20
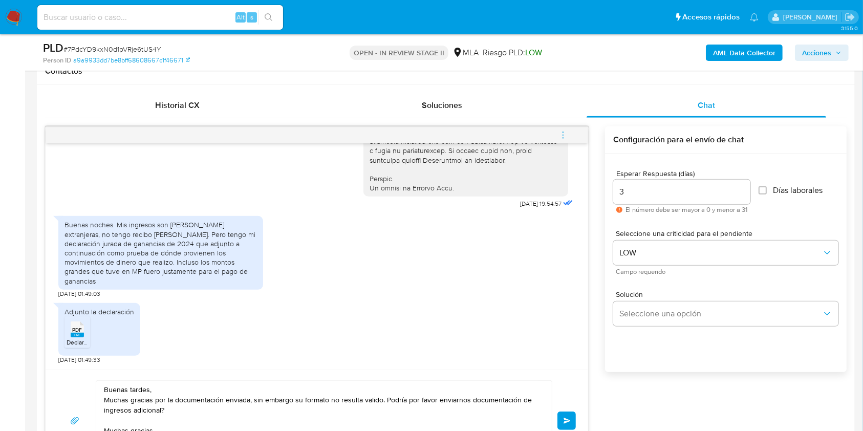
click at [569, 413] on button "Enviar" at bounding box center [566, 421] width 18 height 18
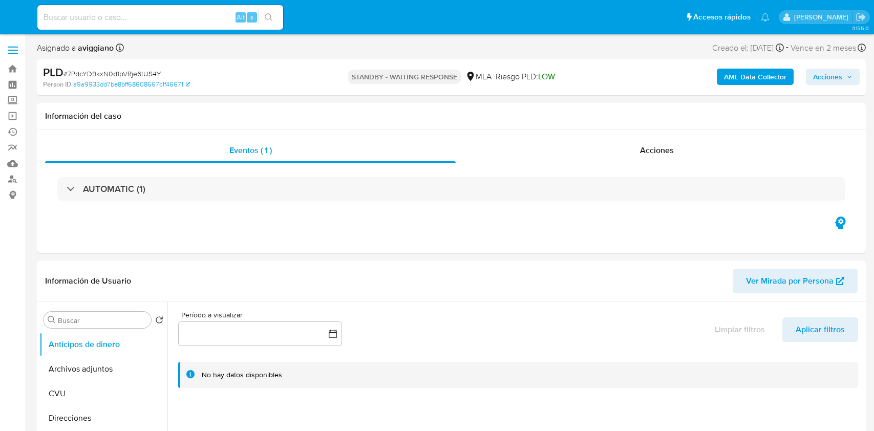
select select "10"
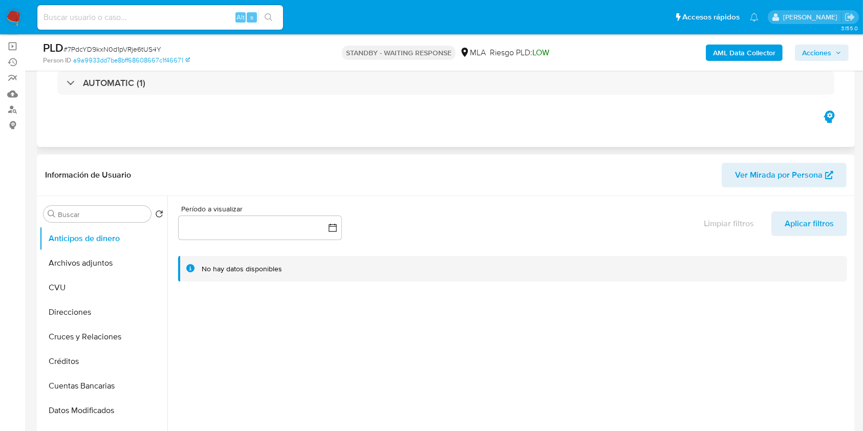
scroll to position [136, 0]
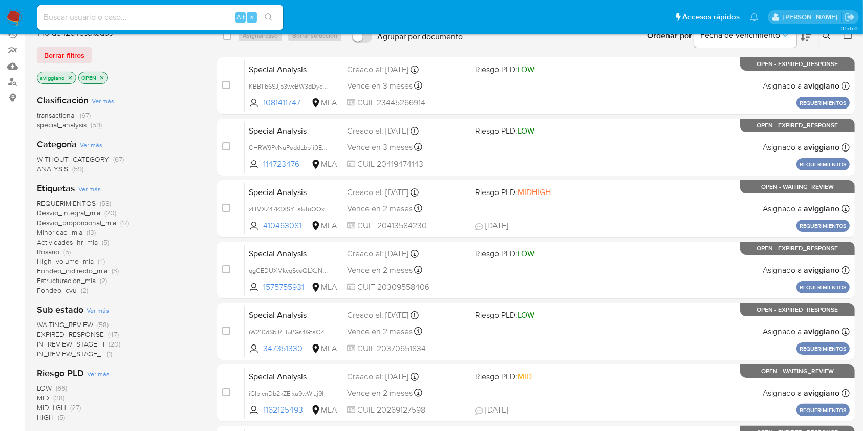
scroll to position [68, 0]
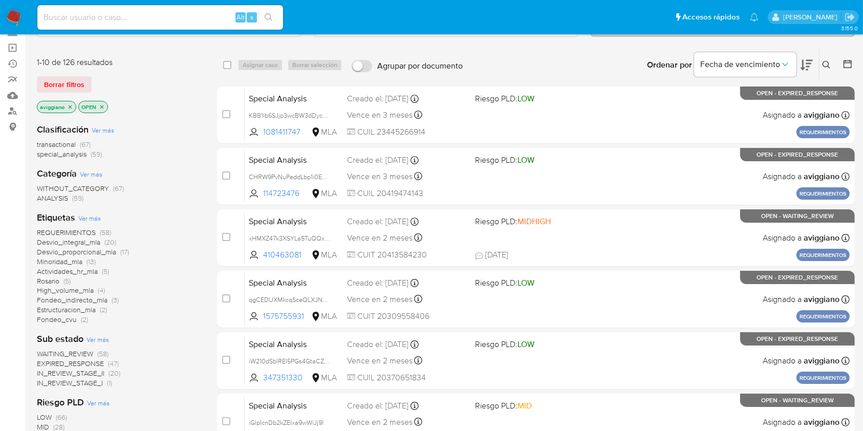
click at [66, 107] on p "aviggiano" at bounding box center [56, 106] width 38 height 11
click at [68, 107] on icon "close-filter" at bounding box center [70, 107] width 6 height 6
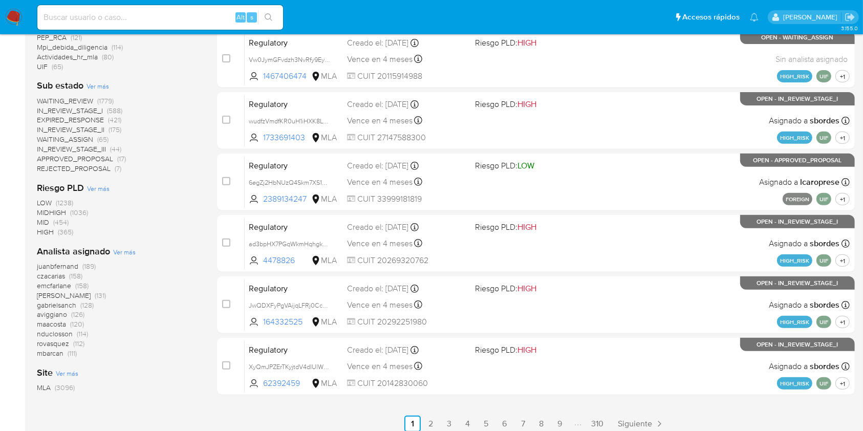
scroll to position [386, 0]
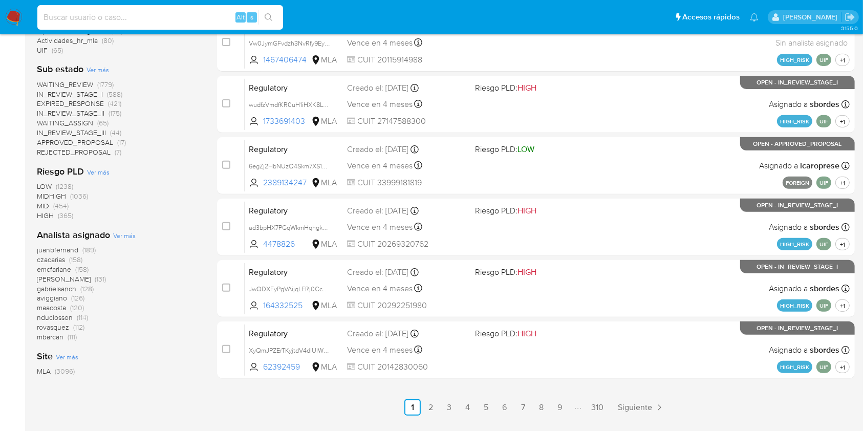
paste input "8K6Edg4MwF3Zs5kAym9jZG3x"
type input "8K6Edg4MwF3Zs5kAym9jZG3x"
click at [273, 23] on button "search-icon" at bounding box center [268, 17] width 21 height 14
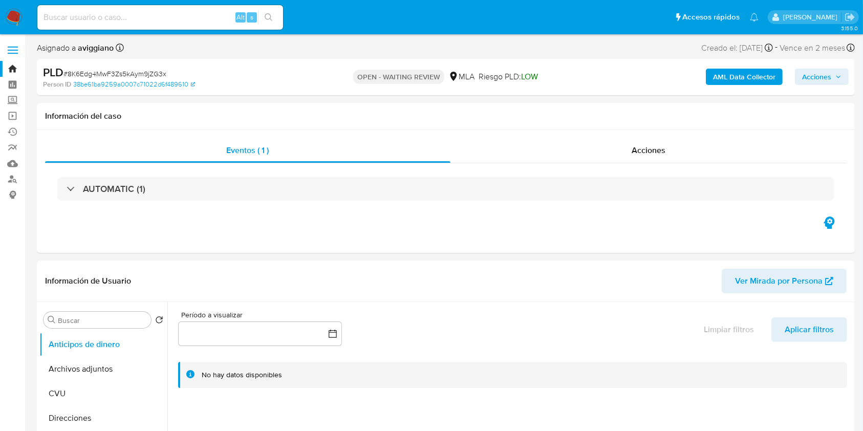
select select "10"
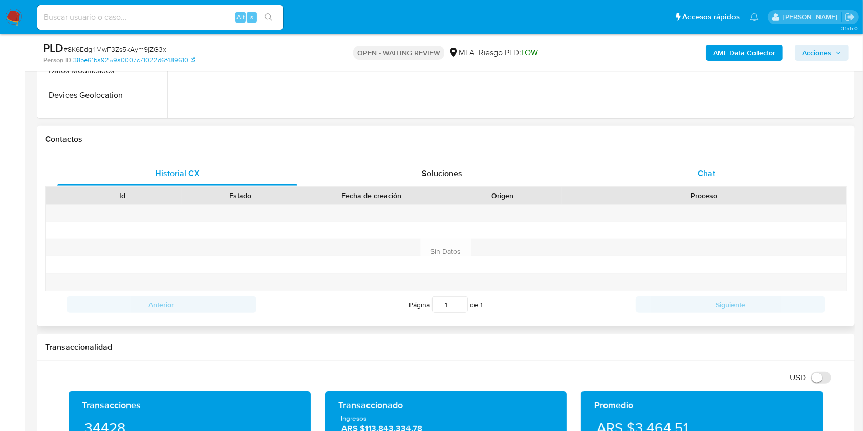
click at [697, 168] on div "Chat" at bounding box center [707, 173] width 240 height 25
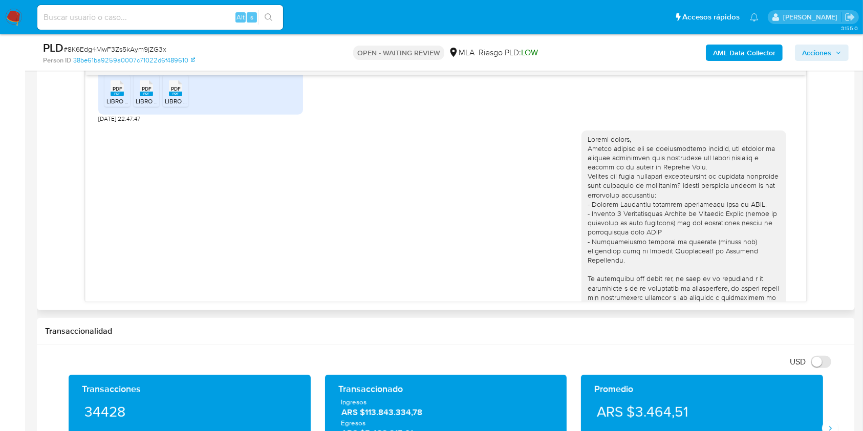
scroll to position [1299, 0]
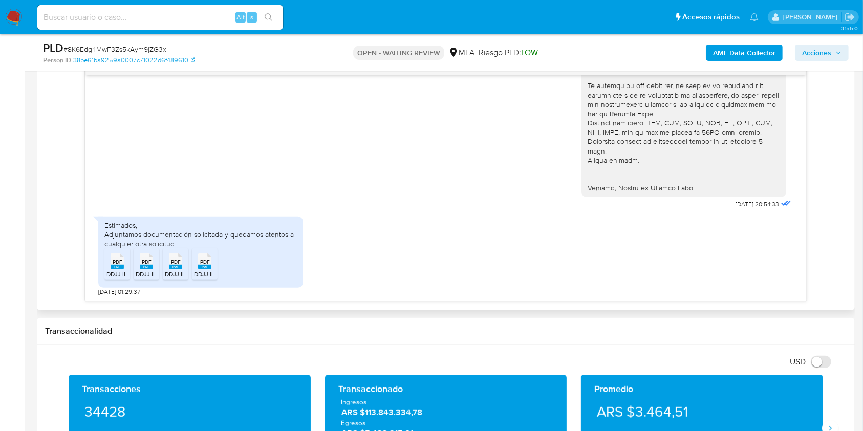
click at [114, 266] on rect at bounding box center [117, 267] width 13 height 5
click at [143, 261] on span "PDF" at bounding box center [147, 261] width 10 height 7
click at [167, 255] on div "PDF PDF" at bounding box center [175, 260] width 21 height 20
click at [200, 258] on span "PDF" at bounding box center [205, 261] width 10 height 7
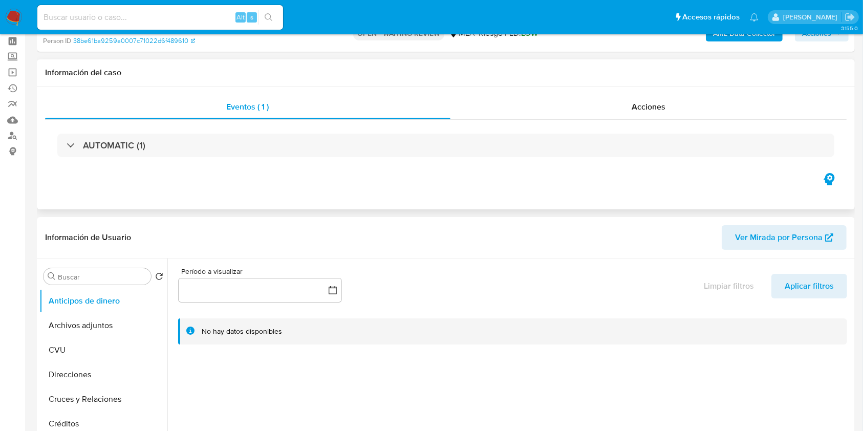
scroll to position [0, 0]
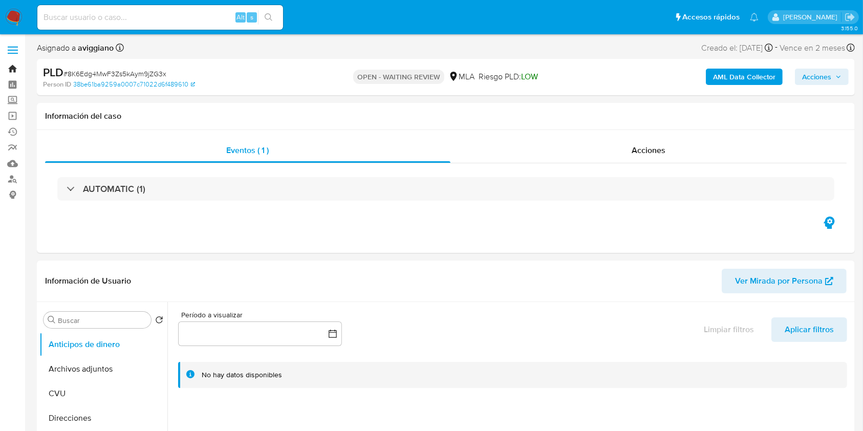
click at [10, 65] on link "Bandeja" at bounding box center [61, 69] width 122 height 16
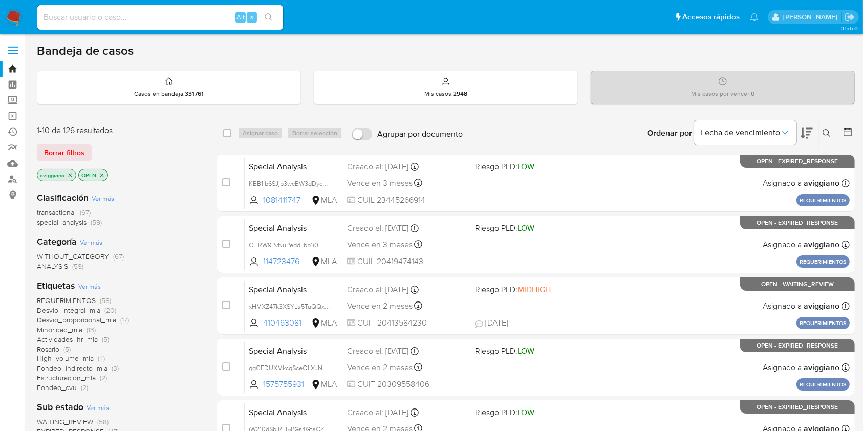
click at [68, 175] on icon "close-filter" at bounding box center [70, 175] width 6 height 6
